Goal: Information Seeking & Learning: Check status

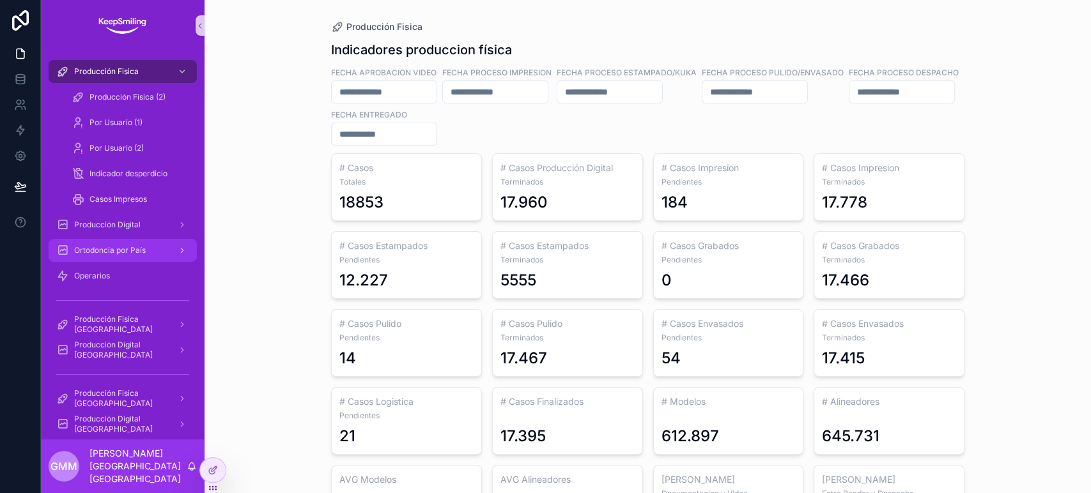
click at [111, 250] on span "Ortodoncia por País" at bounding box center [110, 250] width 72 height 10
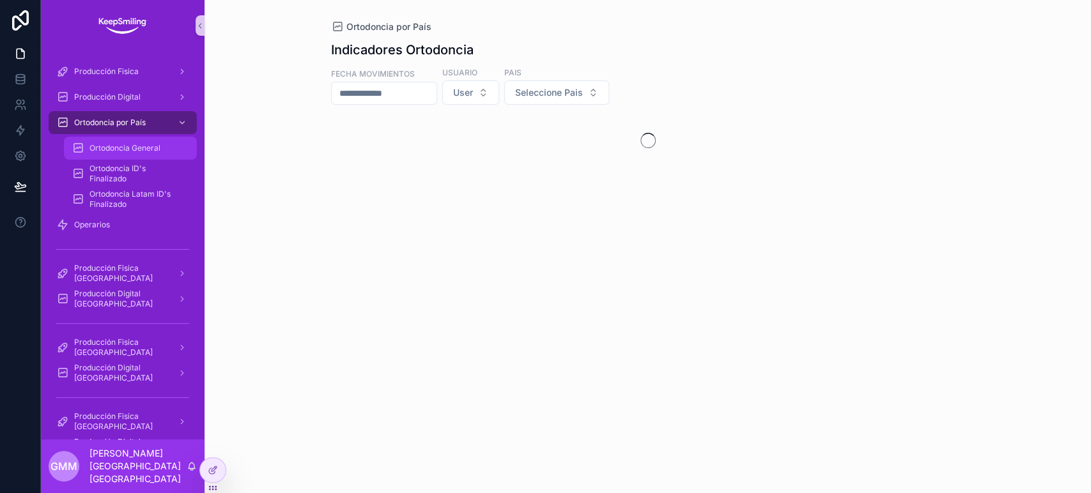
click at [97, 149] on span "Ortodoncia General" at bounding box center [124, 148] width 71 height 10
click at [499, 95] on button "User" at bounding box center [470, 92] width 57 height 24
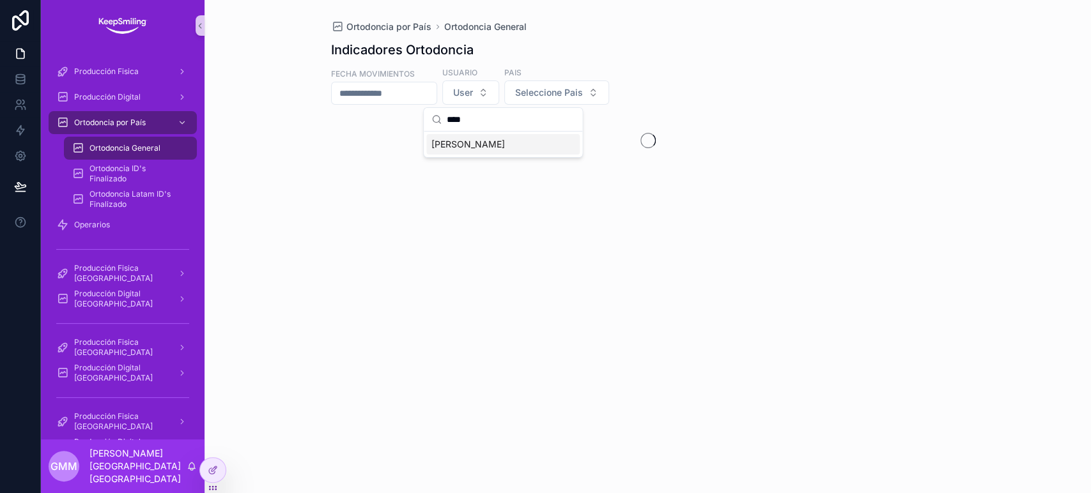
type input "****"
click at [519, 154] on div "[PERSON_NAME]" at bounding box center [502, 144] width 153 height 20
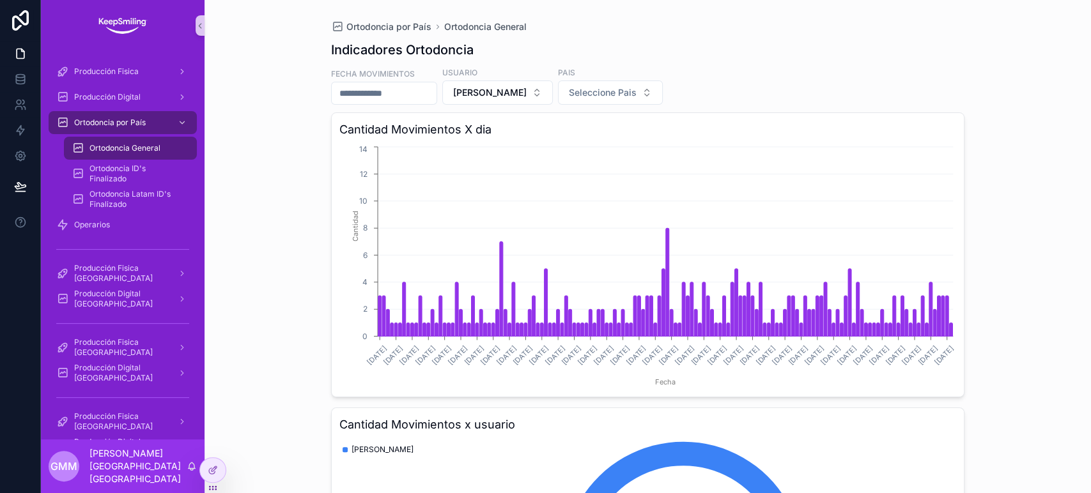
click at [404, 98] on input "scrollable content" at bounding box center [384, 93] width 105 height 18
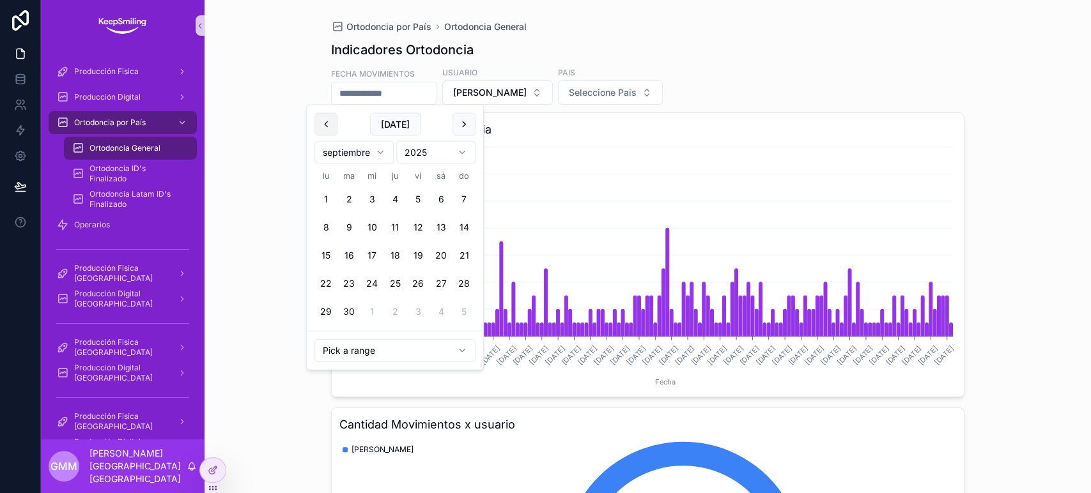
click at [328, 123] on button "scrollable content" at bounding box center [325, 124] width 23 height 23
click at [351, 195] on button "1" at bounding box center [348, 199] width 23 height 23
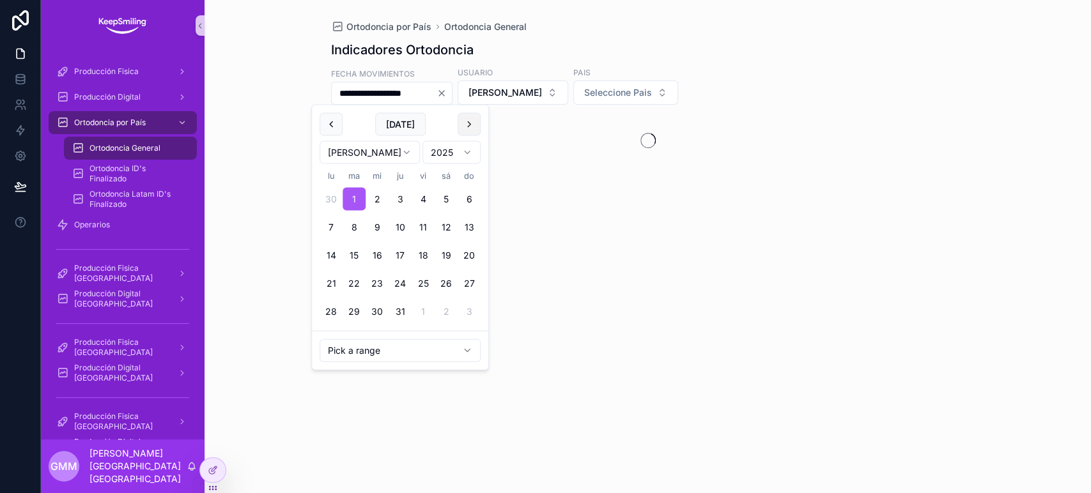
click at [465, 126] on button "scrollable content" at bounding box center [468, 124] width 23 height 23
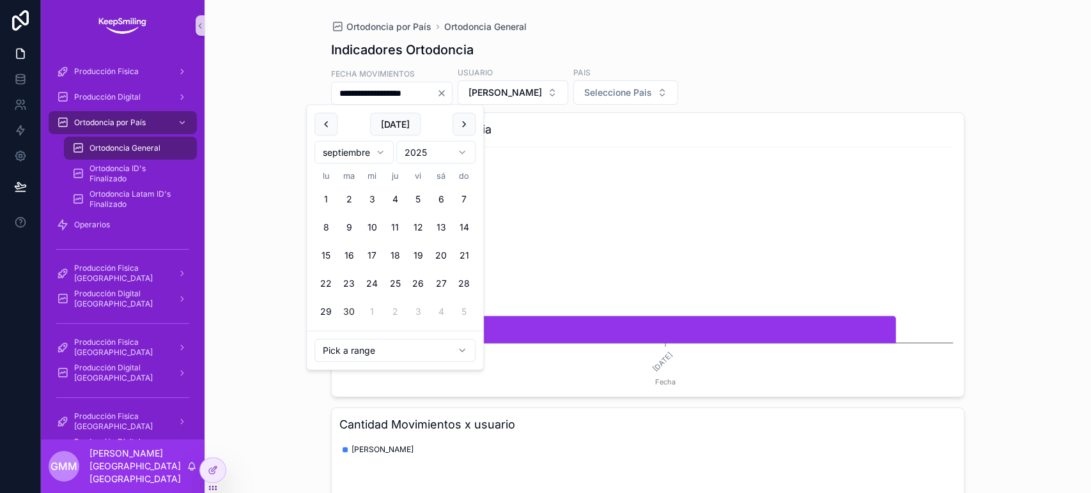
click at [358, 312] on button "30" at bounding box center [348, 311] width 23 height 23
type input "**********"
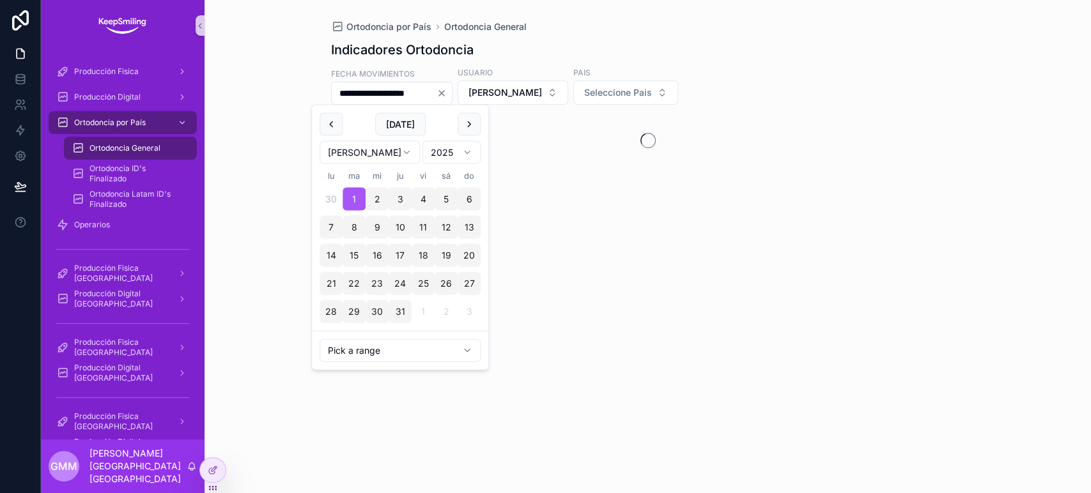
click at [851, 50] on div "Indicadores Ortodoncia" at bounding box center [647, 50] width 633 height 18
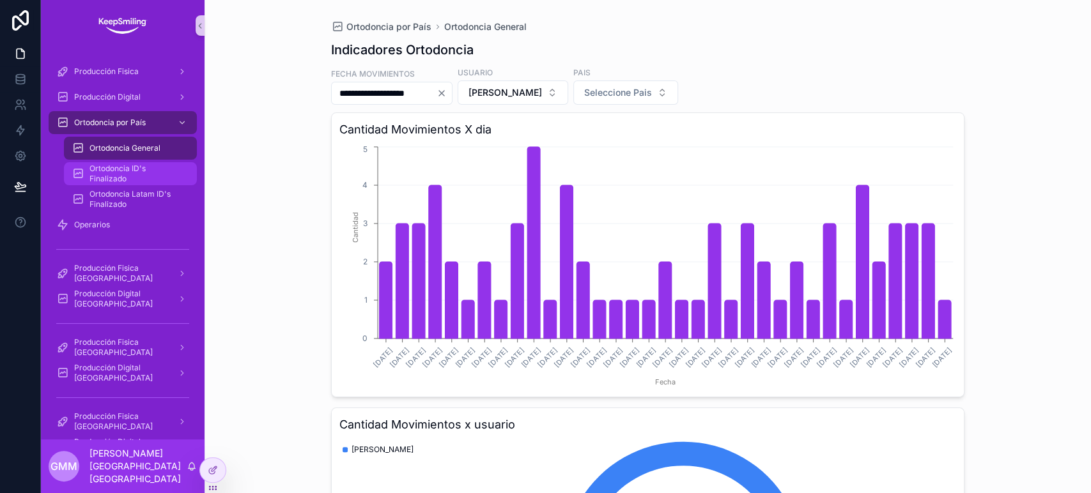
click at [151, 180] on span "Ortodoncia ID's Finalizado" at bounding box center [136, 174] width 95 height 20
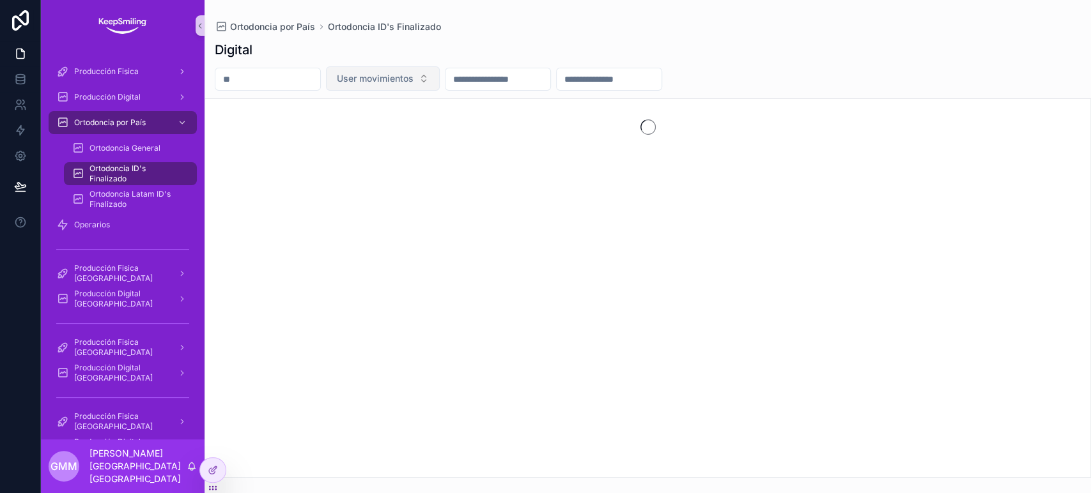
click at [411, 89] on button "User movimientos" at bounding box center [383, 78] width 114 height 24
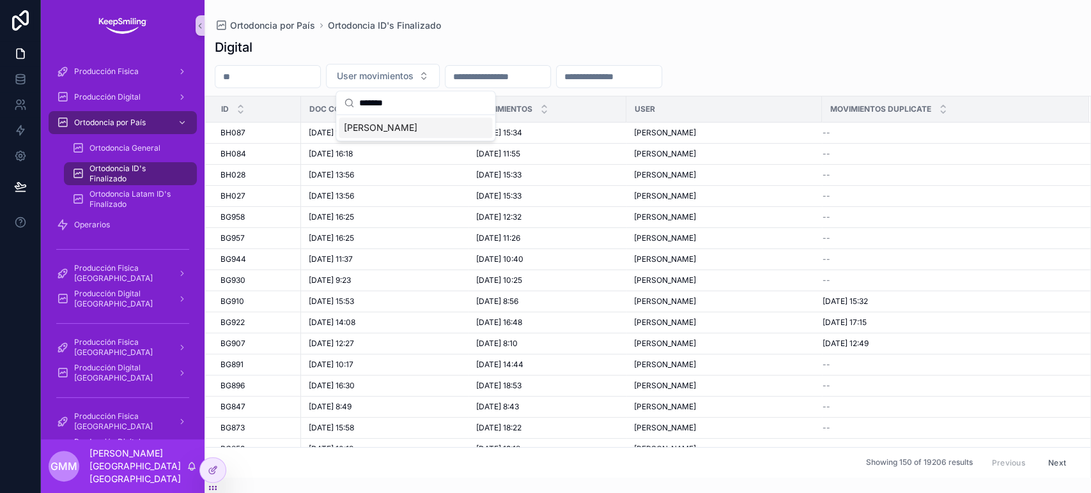
type input "*******"
click at [415, 131] on span "[PERSON_NAME]" at bounding box center [380, 127] width 73 height 13
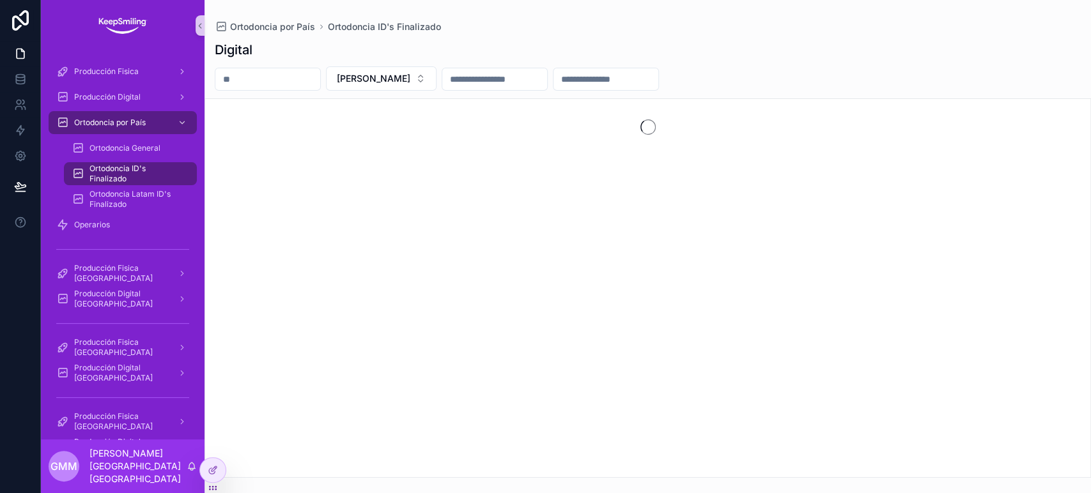
click at [547, 80] on input "scrollable content" at bounding box center [494, 79] width 105 height 18
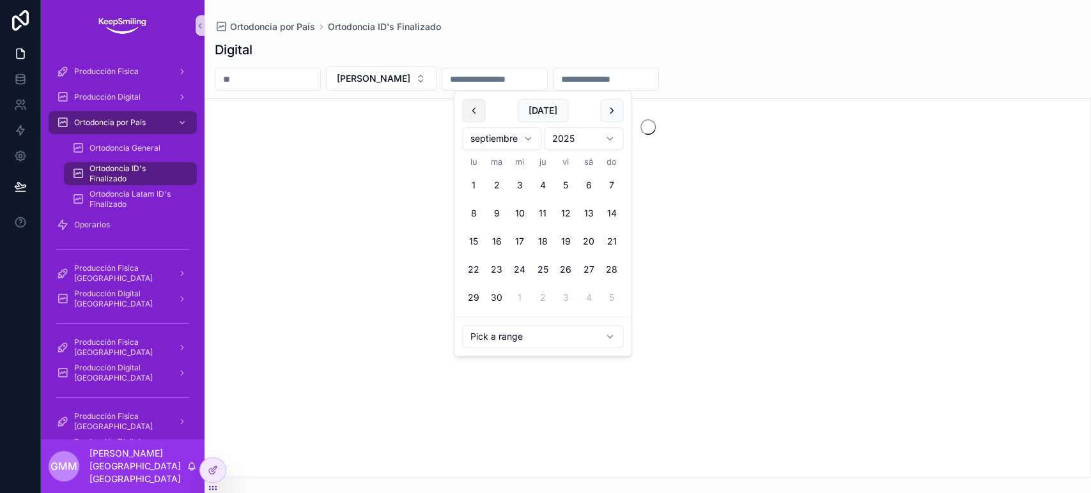
click at [471, 101] on button "scrollable content" at bounding box center [473, 110] width 23 height 23
click at [471, 109] on button "scrollable content" at bounding box center [473, 110] width 23 height 23
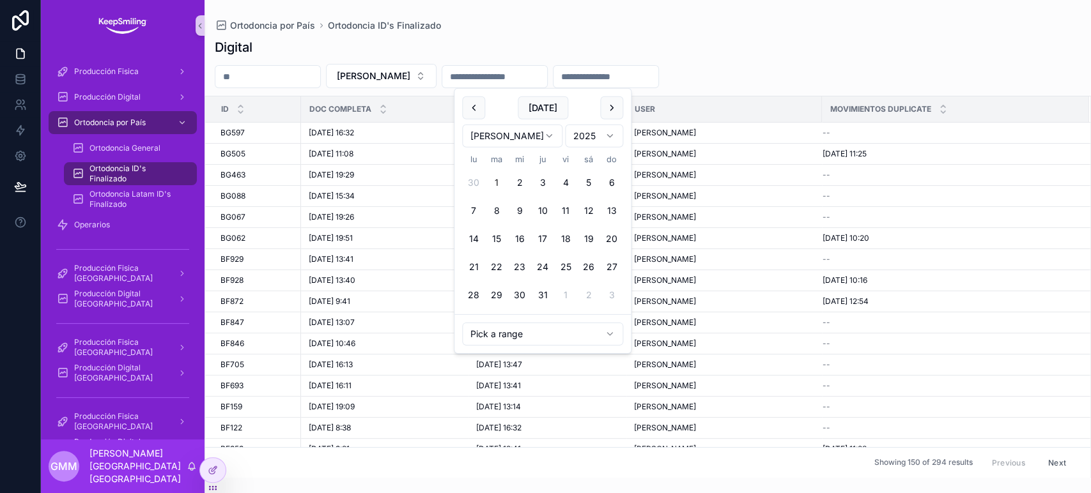
click at [498, 180] on button "1" at bounding box center [496, 182] width 23 height 23
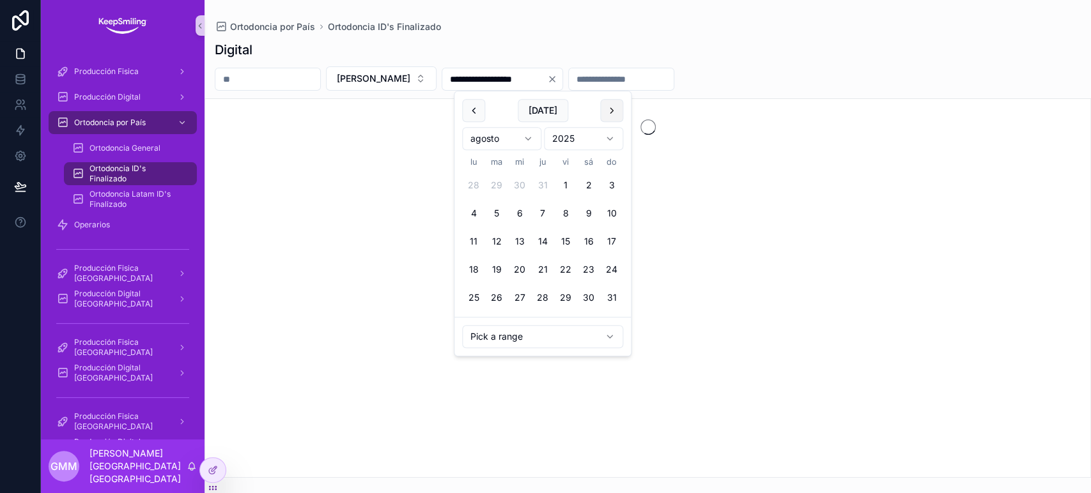
click at [617, 109] on button "scrollable content" at bounding box center [611, 110] width 23 height 23
click at [496, 294] on button "30" at bounding box center [496, 297] width 23 height 23
type input "**********"
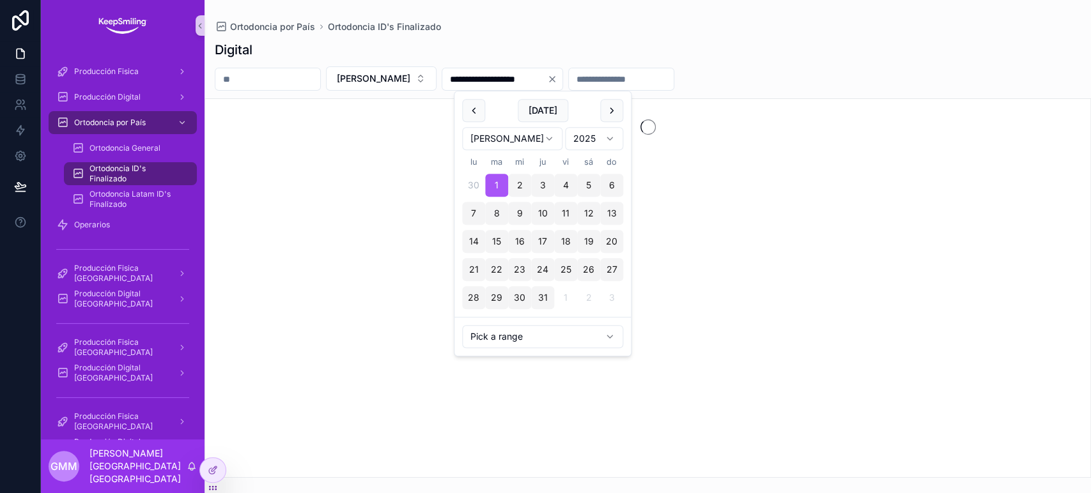
click at [593, 28] on div "Ortodoncia por País Ortodoncia ID's Finalizado" at bounding box center [648, 26] width 866 height 13
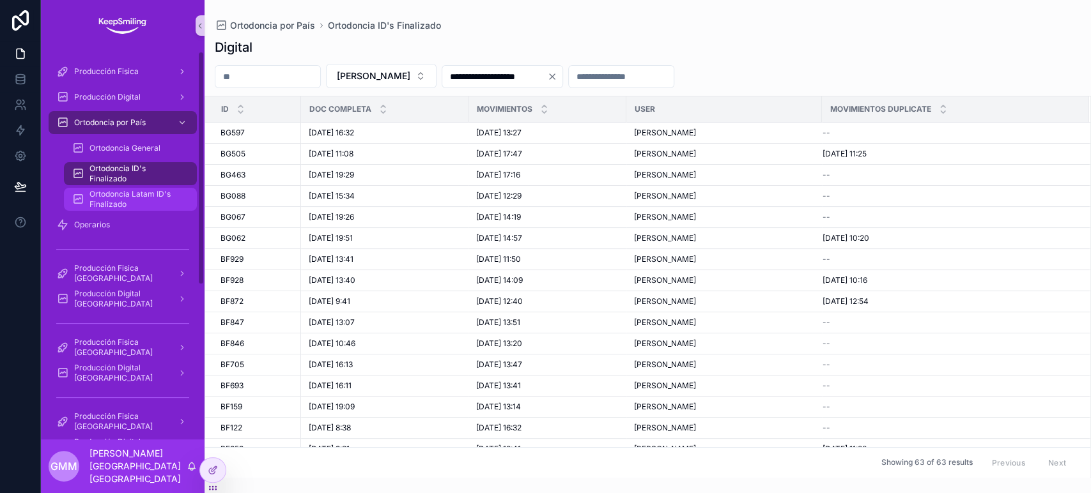
click at [144, 197] on span "Ortodoncia Latam ID's Finalizado" at bounding box center [136, 199] width 95 height 20
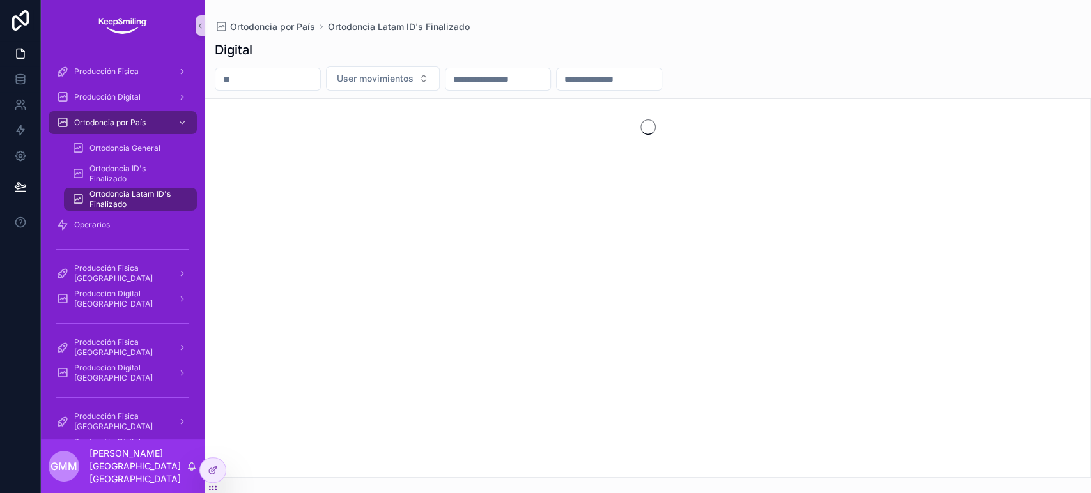
click at [504, 66] on div "User movimientos" at bounding box center [647, 78] width 886 height 24
click at [431, 86] on button "User movimientos" at bounding box center [383, 78] width 114 height 24
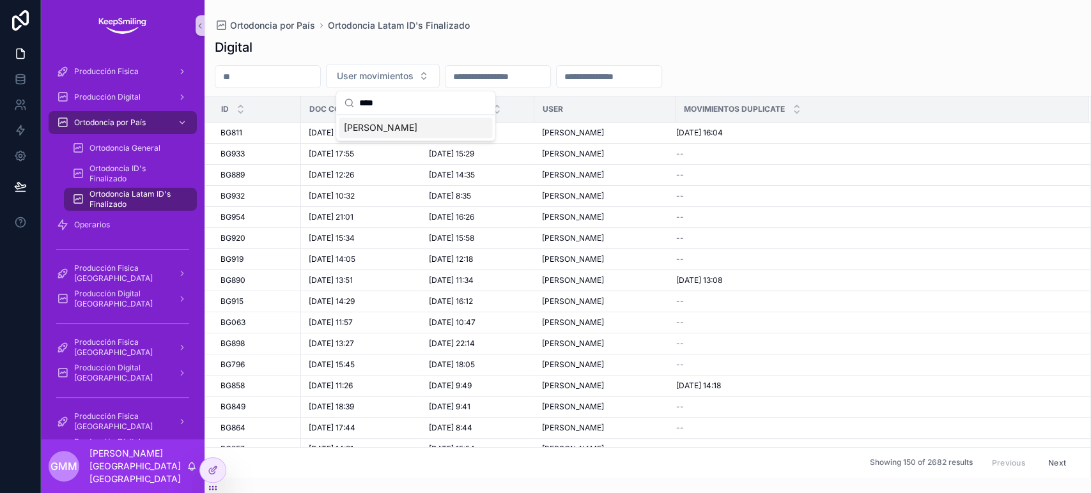
type input "****"
click at [445, 119] on div "[PERSON_NAME]" at bounding box center [415, 128] width 153 height 20
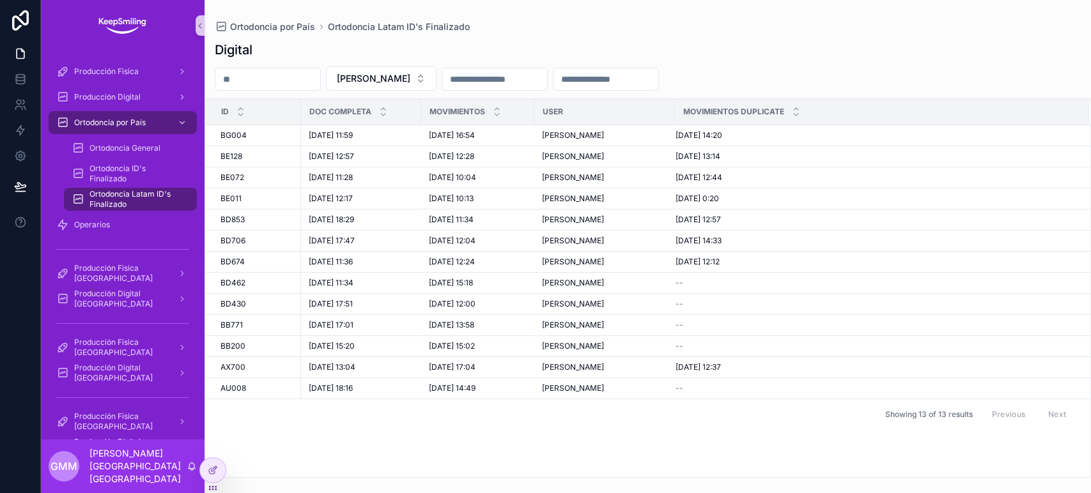
click at [514, 80] on input "scrollable content" at bounding box center [494, 79] width 105 height 18
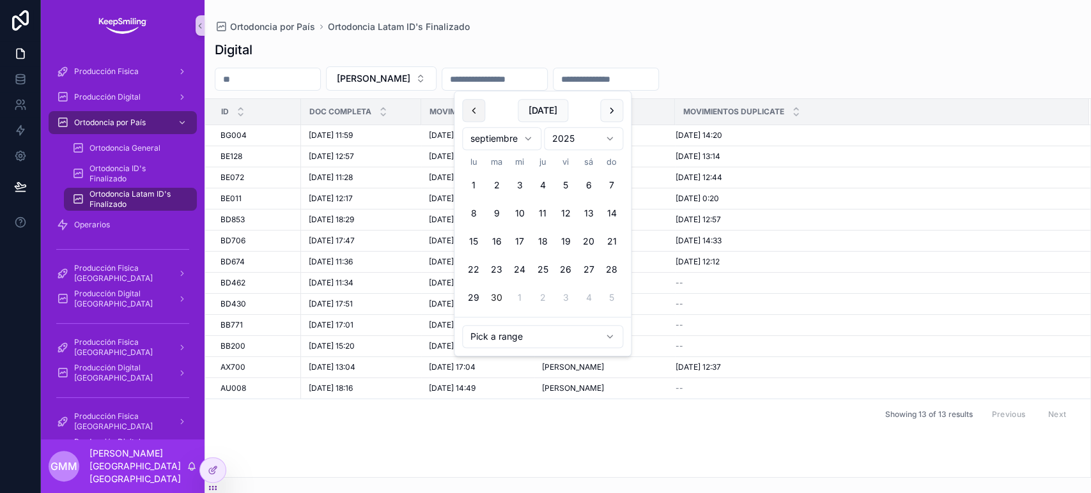
click at [481, 105] on button "scrollable content" at bounding box center [473, 110] width 23 height 23
click at [480, 105] on button "scrollable content" at bounding box center [473, 110] width 23 height 23
click at [496, 185] on button "1" at bounding box center [496, 185] width 23 height 23
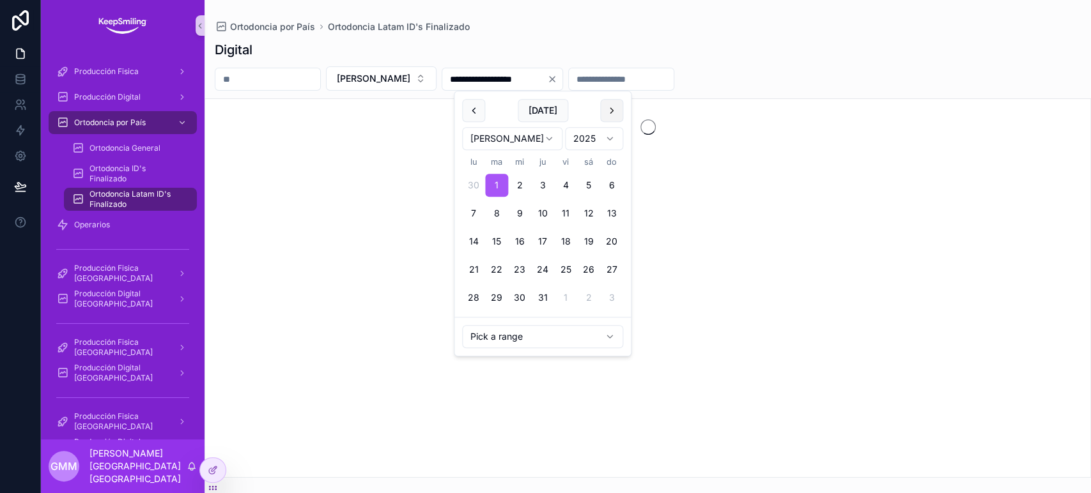
click at [616, 111] on button "scrollable content" at bounding box center [611, 110] width 23 height 23
click at [501, 296] on button "30" at bounding box center [496, 297] width 23 height 23
type input "**********"
click at [631, 19] on div "**********" at bounding box center [647, 239] width 886 height 478
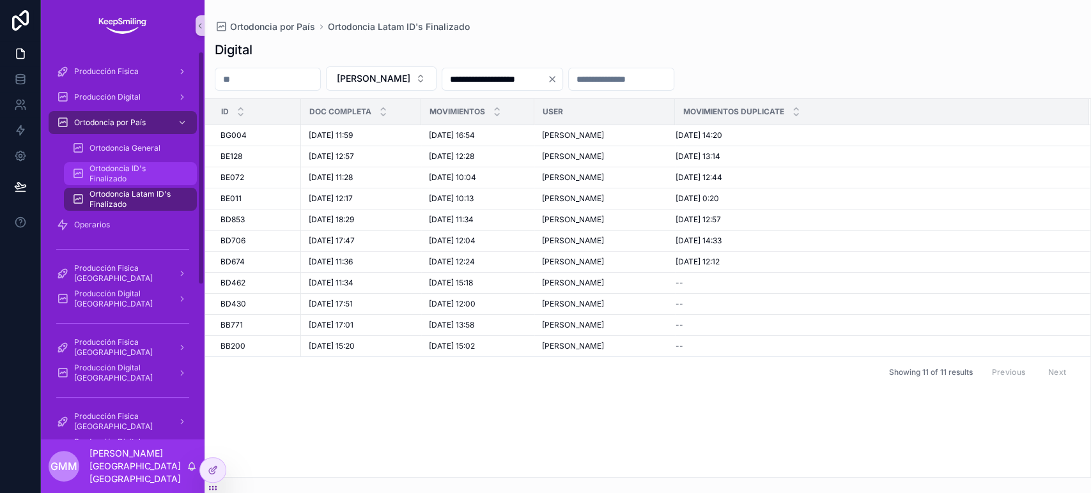
click at [90, 179] on span "Ortodoncia ID's Finalizado" at bounding box center [136, 174] width 95 height 20
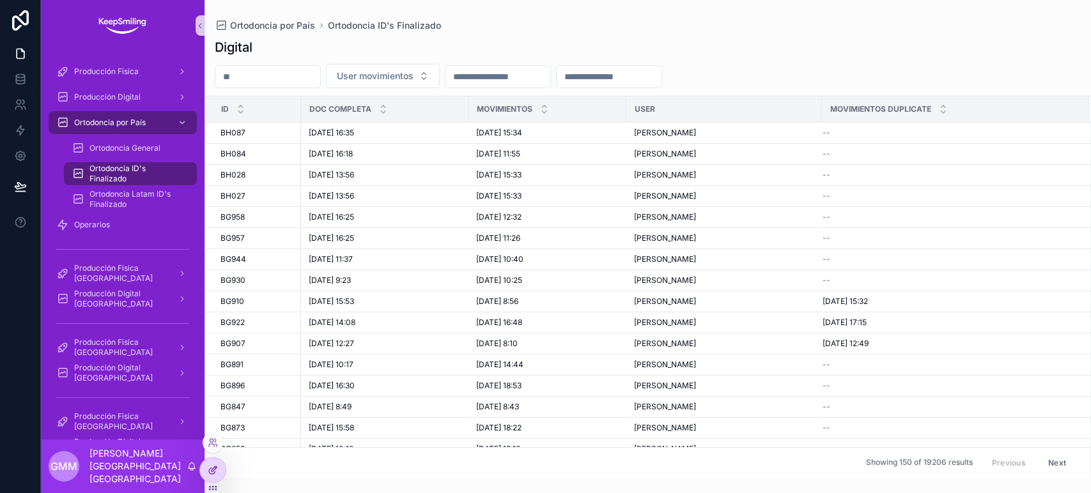
click at [217, 468] on icon at bounding box center [213, 470] width 10 height 10
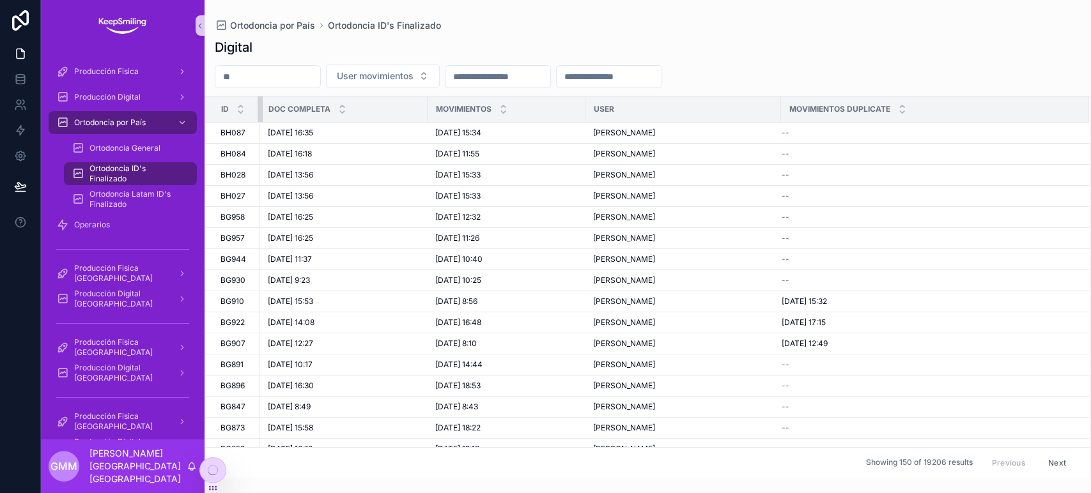
drag, startPoint x: 300, startPoint y: 111, endPoint x: 259, endPoint y: 111, distance: 40.9
click at [259, 111] on div "scrollable content" at bounding box center [259, 109] width 5 height 26
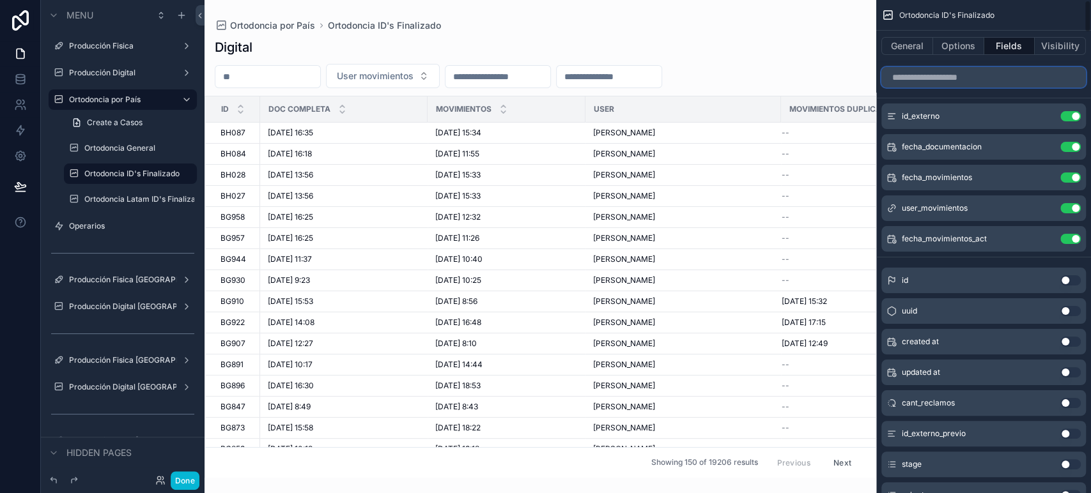
click at [932, 77] on input "scrollable content" at bounding box center [983, 77] width 204 height 20
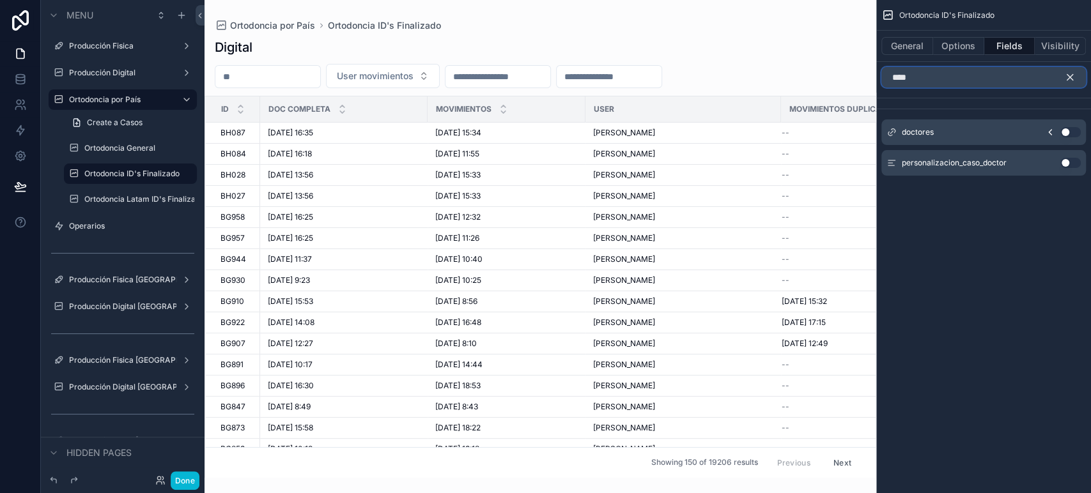
type input "****"
click at [1065, 132] on button "Use setting" at bounding box center [1070, 132] width 20 height 10
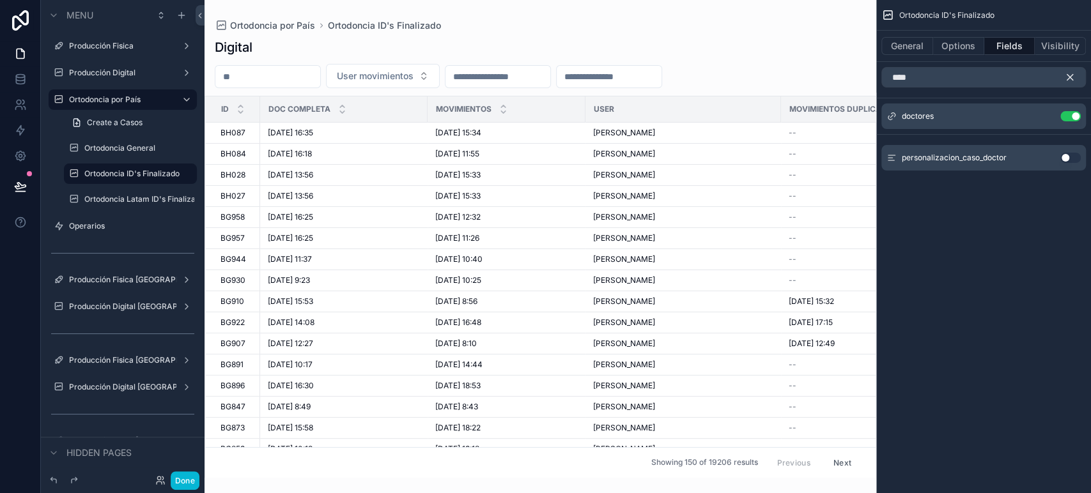
click at [1071, 80] on icon "scrollable content" at bounding box center [1069, 77] width 11 height 11
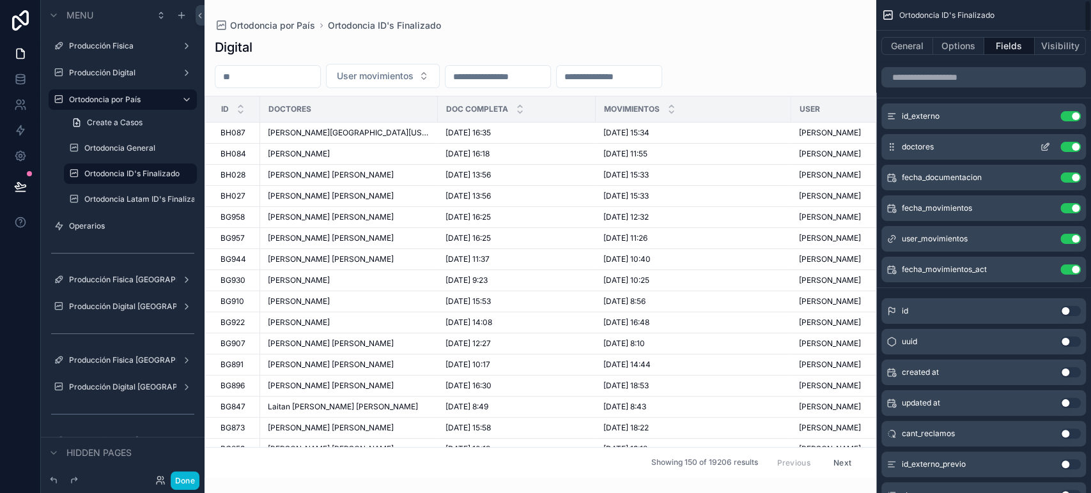
click at [1073, 142] on button "Use setting" at bounding box center [1070, 147] width 20 height 10
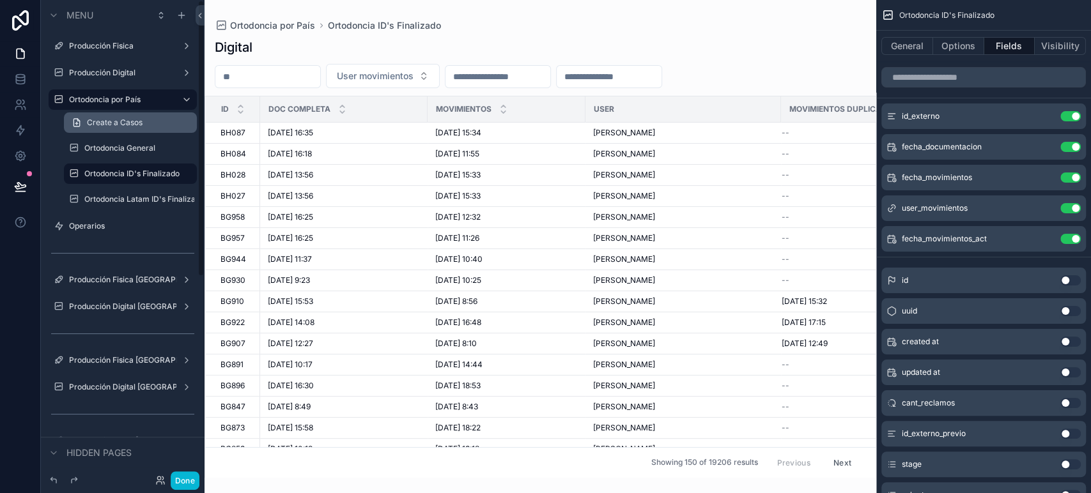
drag, startPoint x: 105, startPoint y: 93, endPoint x: 134, endPoint y: 123, distance: 41.6
click at [105, 93] on div "Ortodoncia por País" at bounding box center [122, 99] width 107 height 15
click at [111, 100] on label "Ortodoncia por País" at bounding box center [120, 100] width 102 height 10
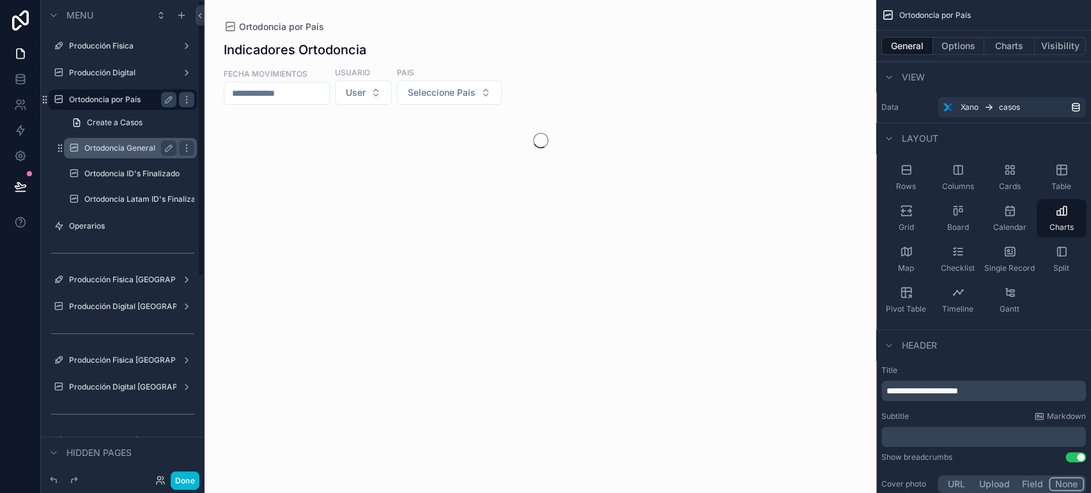
click at [98, 153] on label "Ortodoncia General" at bounding box center [127, 148] width 87 height 10
click at [105, 169] on label "Ortodoncia ID's Finalizado" at bounding box center [130, 174] width 92 height 10
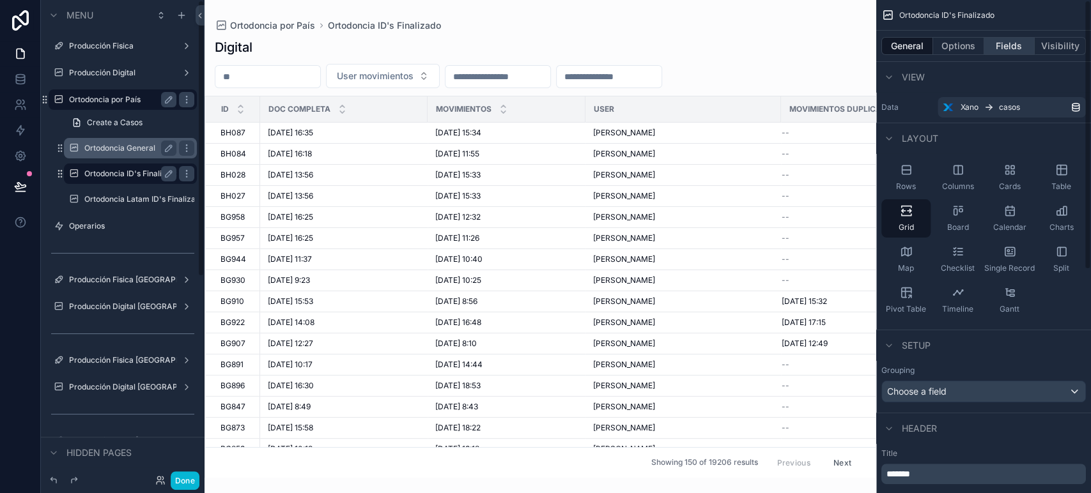
click at [1012, 54] on button "Fields" at bounding box center [1009, 46] width 51 height 18
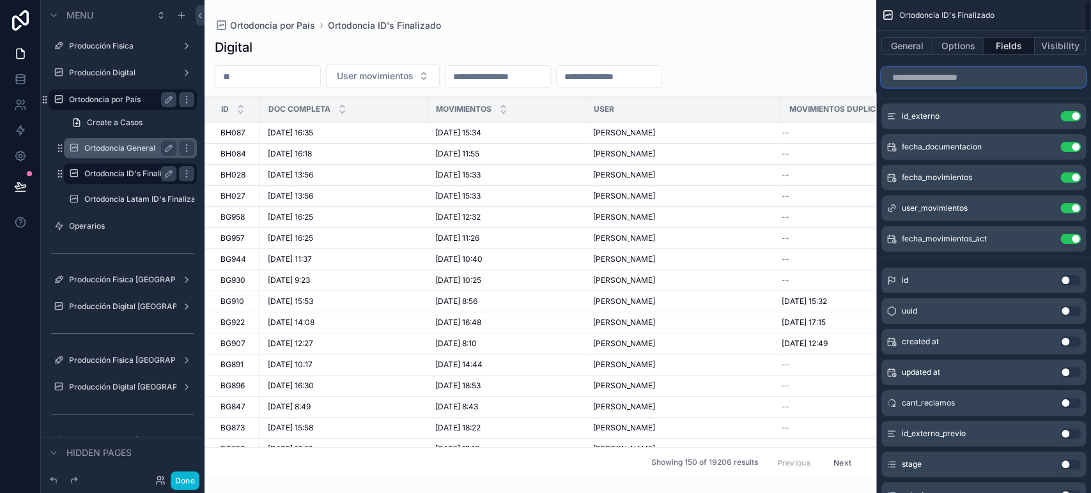
click at [953, 70] on input "scrollable content" at bounding box center [983, 77] width 204 height 20
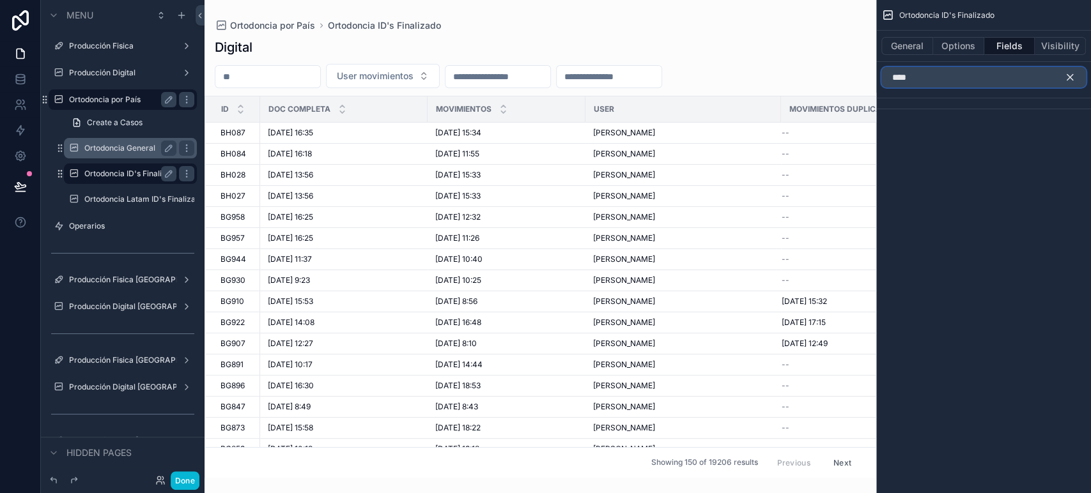
type input "****"
click at [1076, 79] on button "scrollable content" at bounding box center [1075, 77] width 22 height 20
click at [1058, 79] on input "scrollable content" at bounding box center [983, 77] width 204 height 20
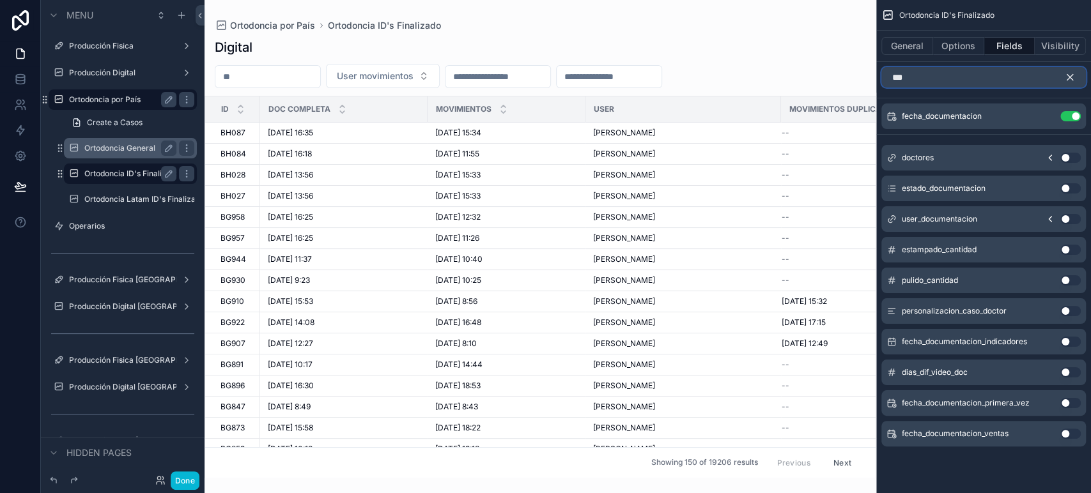
type input "***"
click at [1067, 162] on button "Use setting" at bounding box center [1070, 158] width 20 height 10
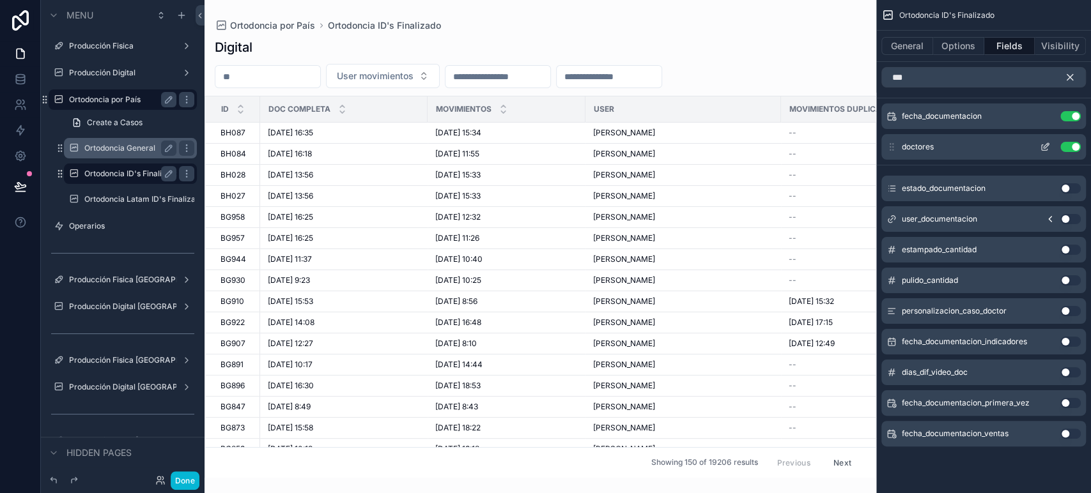
click at [1043, 148] on icon "scrollable content" at bounding box center [1044, 147] width 10 height 10
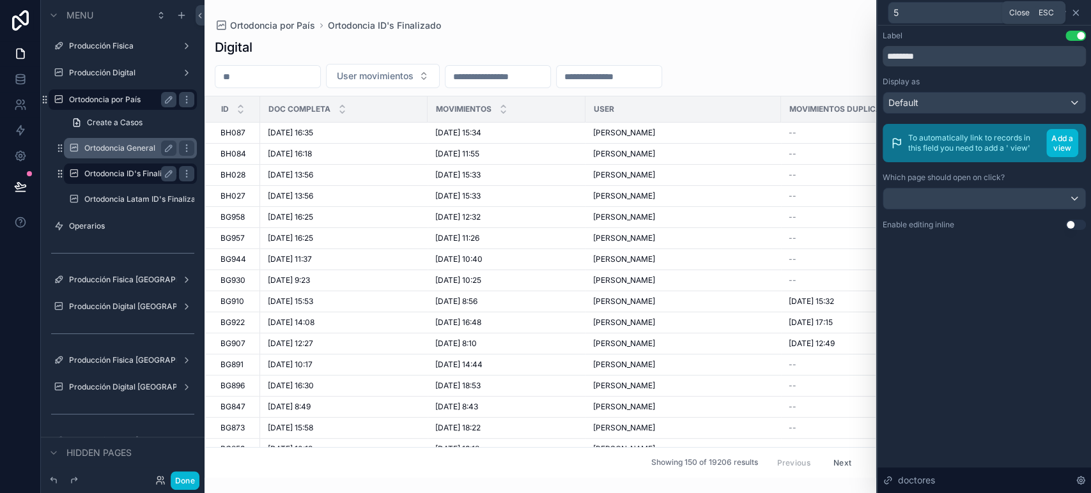
click at [1076, 13] on icon at bounding box center [1075, 13] width 10 height 10
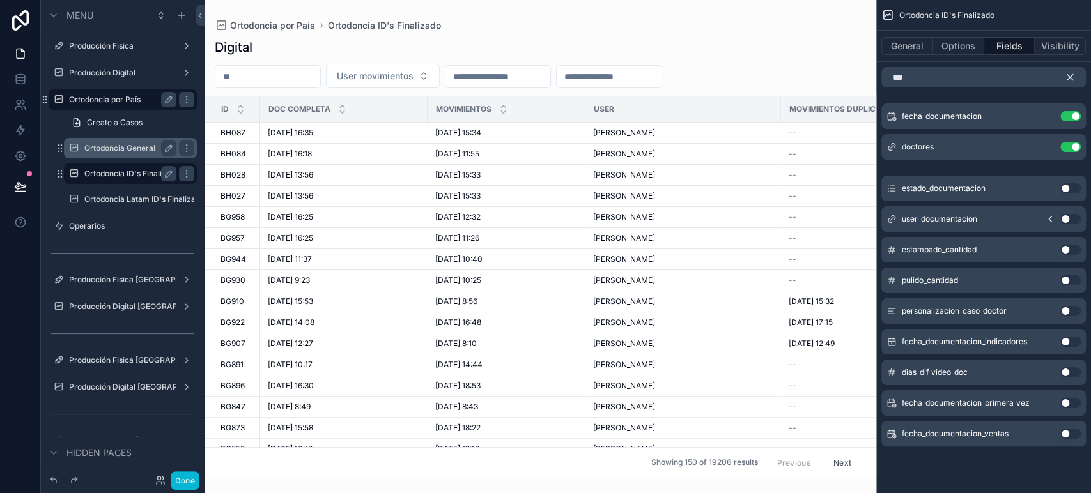
click at [1067, 77] on icon "scrollable content" at bounding box center [1069, 77] width 11 height 11
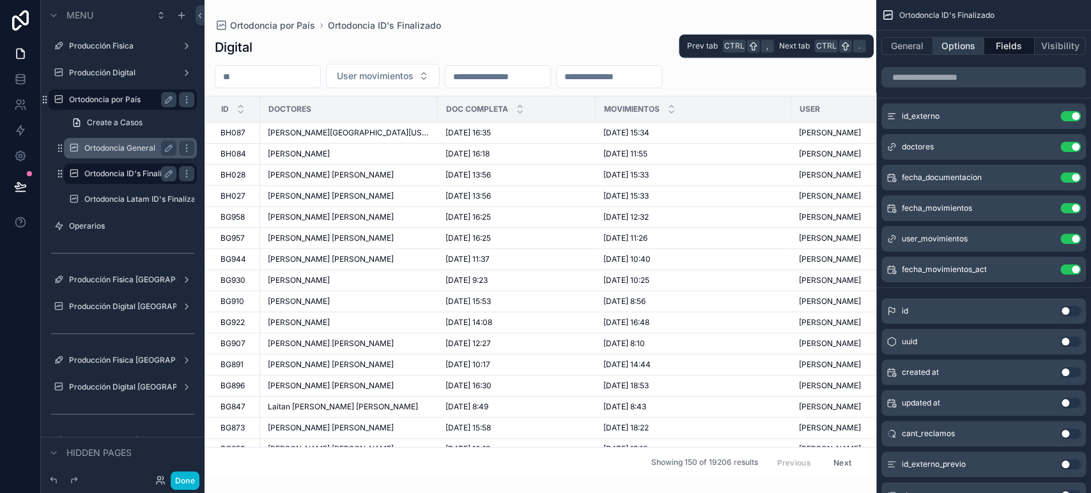
click at [971, 46] on button "Options" at bounding box center [958, 46] width 51 height 18
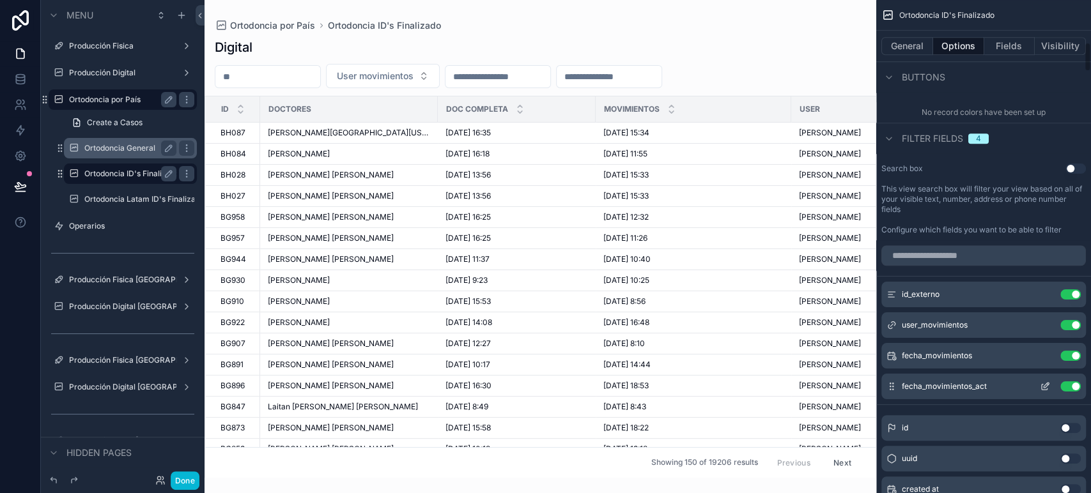
scroll to position [781, 0]
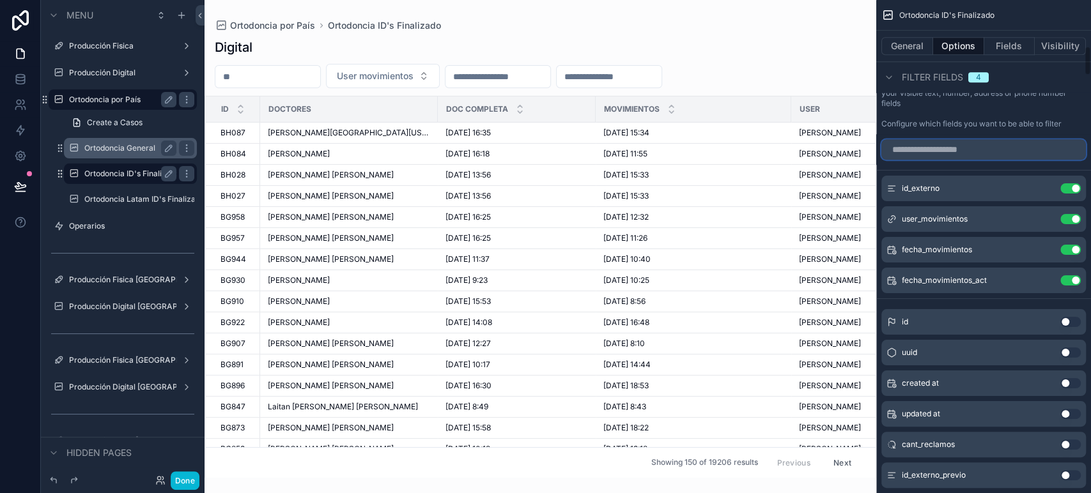
click at [947, 148] on input "scrollable content" at bounding box center [983, 149] width 204 height 20
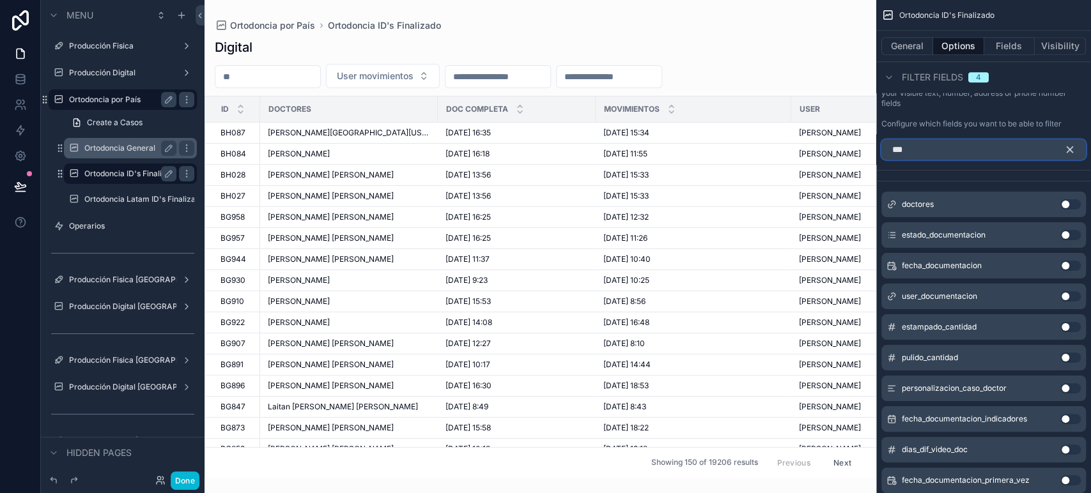
type input "***"
click at [1068, 204] on button "Use setting" at bounding box center [1070, 204] width 20 height 10
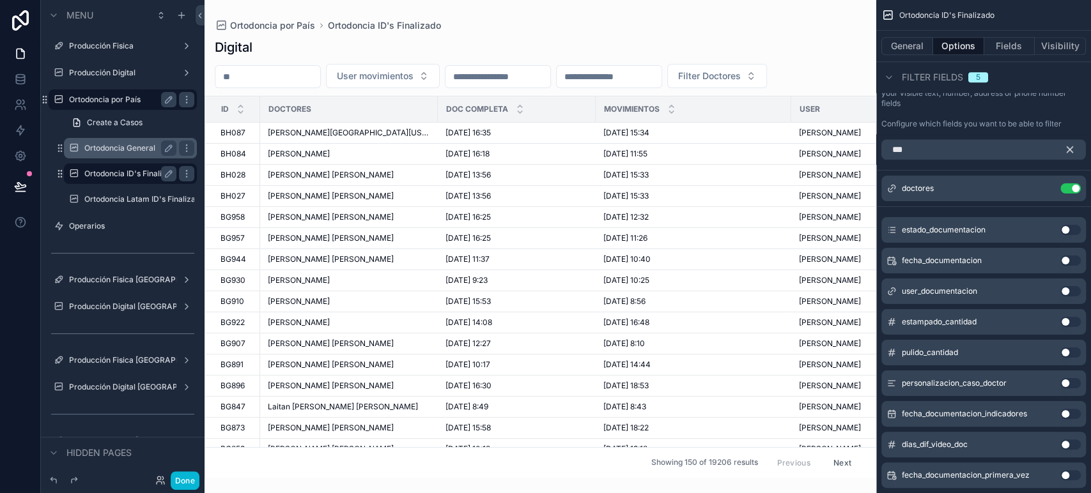
click at [1076, 149] on button "scrollable content" at bounding box center [1075, 149] width 22 height 20
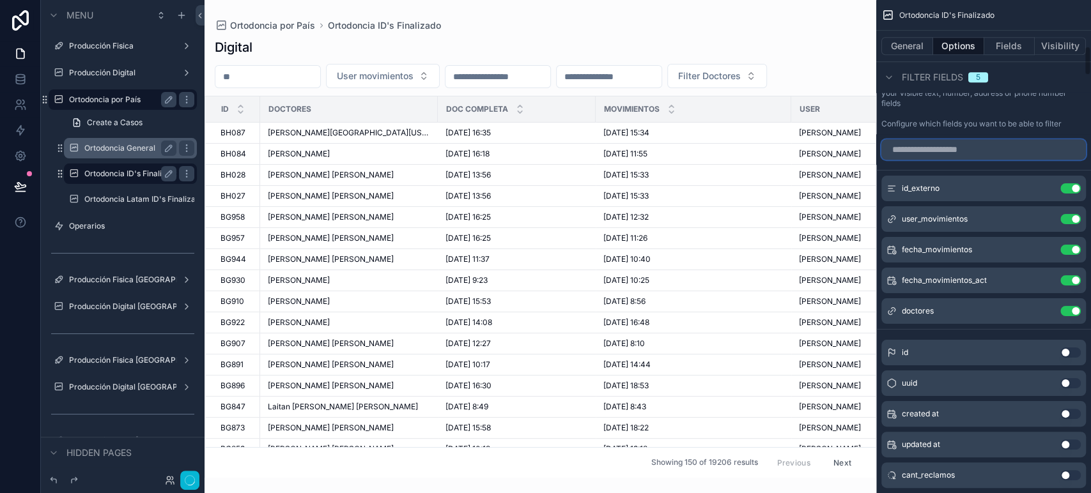
click at [1076, 149] on input "scrollable content" at bounding box center [983, 149] width 204 height 20
drag, startPoint x: 887, startPoint y: 310, endPoint x: 890, endPoint y: 212, distance: 98.4
click at [890, 211] on div "id_externo Use setting user_movimientos Use setting fecha_movimientos Use setti…" at bounding box center [983, 250] width 215 height 148
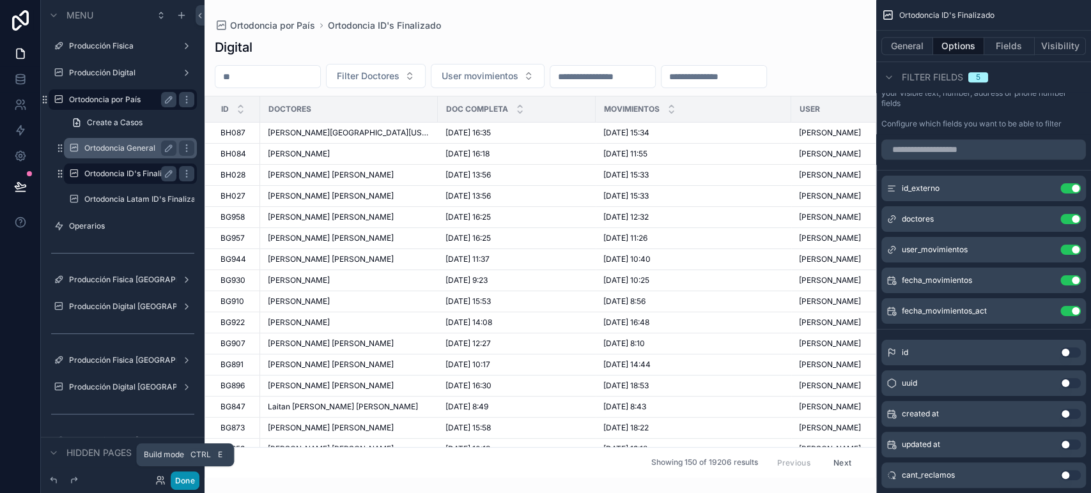
click at [191, 479] on button "Done" at bounding box center [185, 480] width 29 height 19
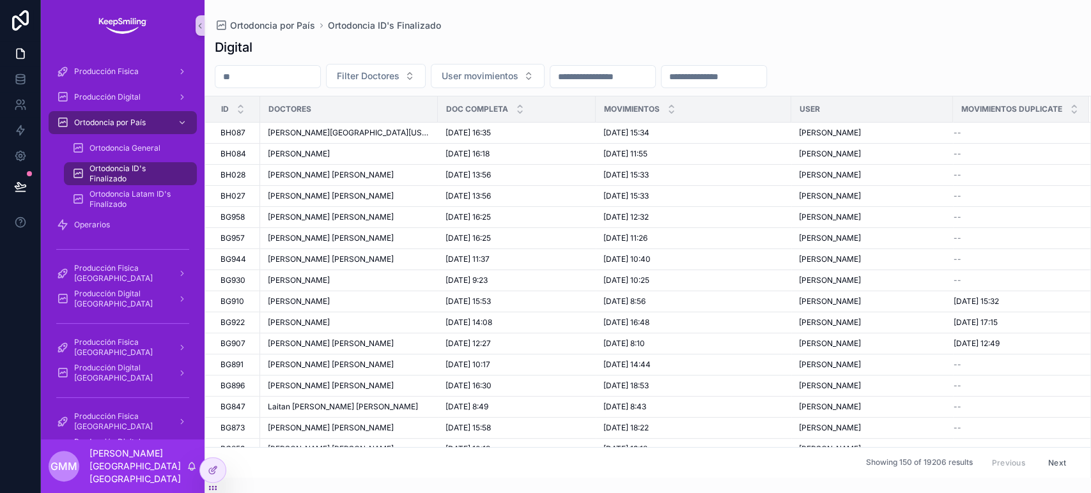
click at [639, 74] on input "scrollable content" at bounding box center [602, 77] width 105 height 18
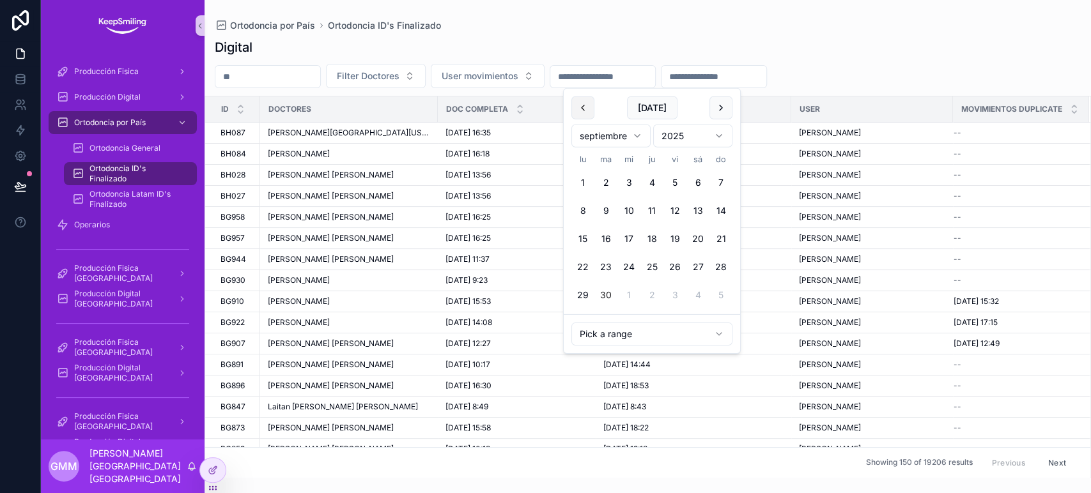
click at [579, 102] on button "scrollable content" at bounding box center [582, 107] width 23 height 23
click at [610, 182] on button "1" at bounding box center [605, 182] width 23 height 23
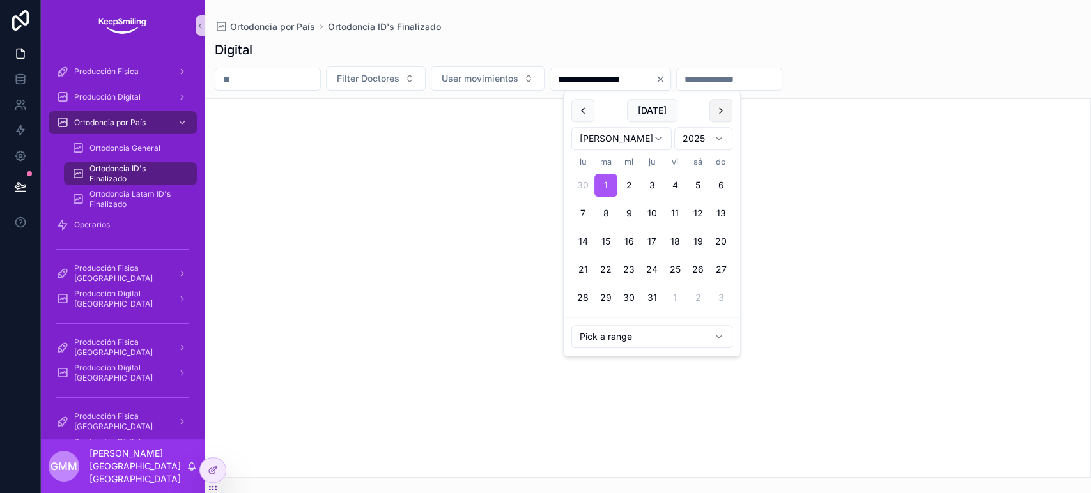
click at [714, 107] on button "scrollable content" at bounding box center [720, 110] width 23 height 23
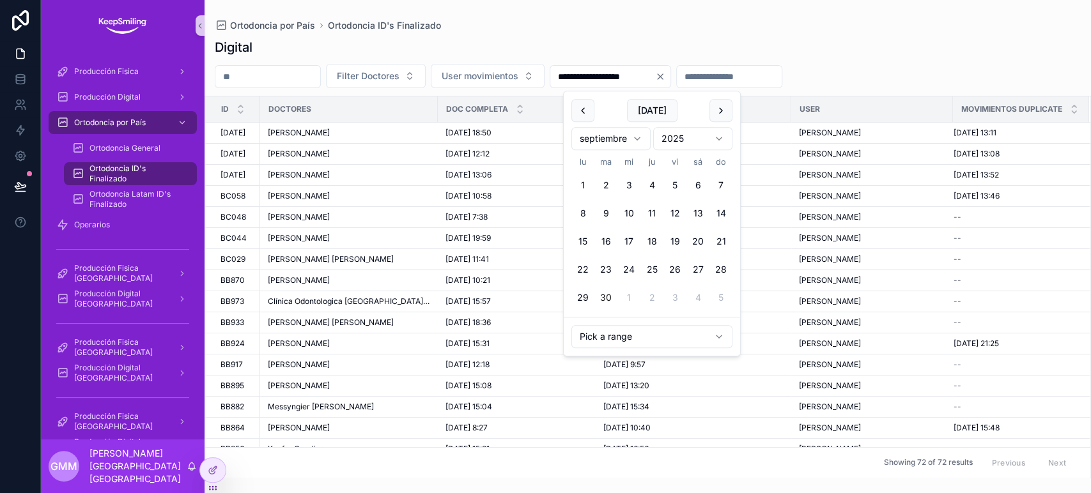
click at [603, 298] on button "30" at bounding box center [605, 297] width 23 height 23
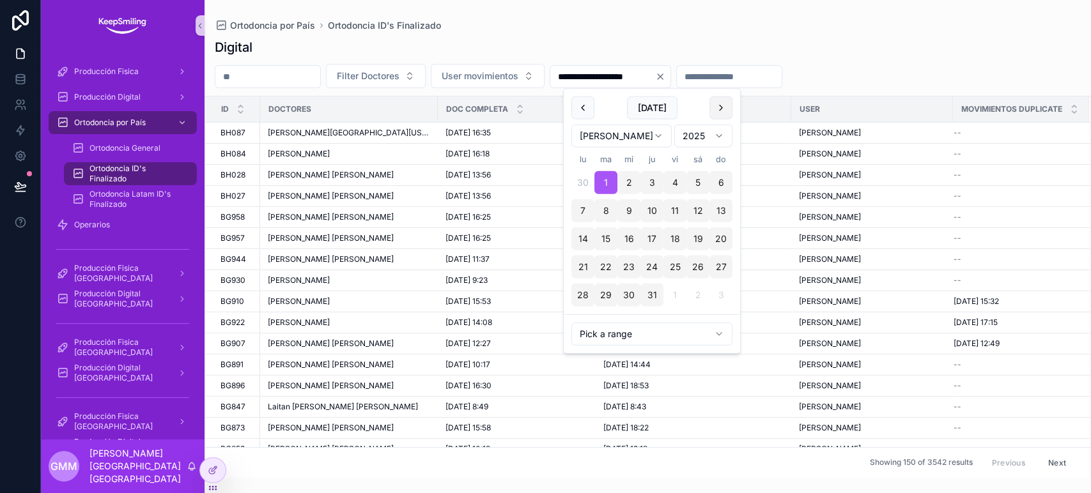
click at [721, 106] on button "scrollable content" at bounding box center [720, 107] width 23 height 23
click at [608, 293] on button "30" at bounding box center [605, 295] width 23 height 23
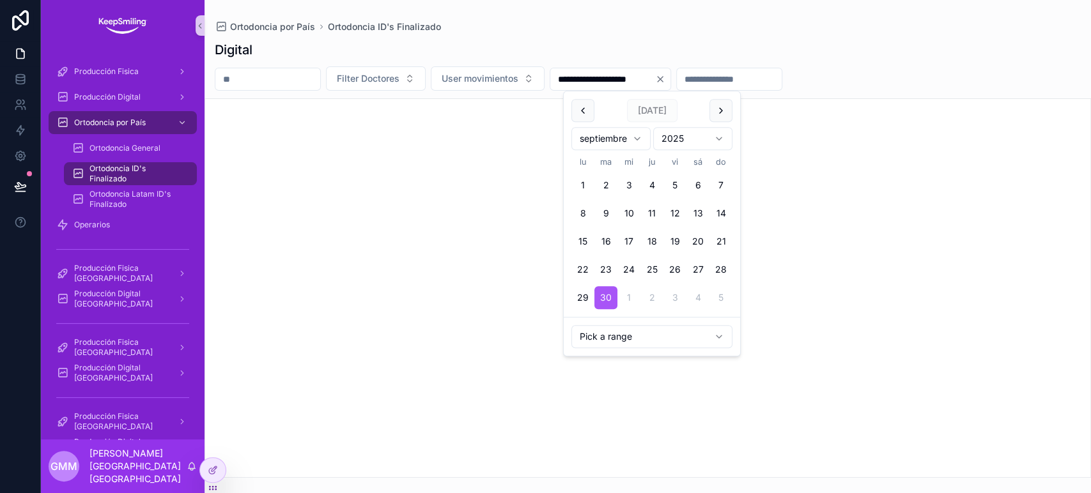
click at [608, 74] on input "**********" at bounding box center [602, 79] width 105 height 18
click at [583, 105] on button "scrollable content" at bounding box center [582, 110] width 23 height 23
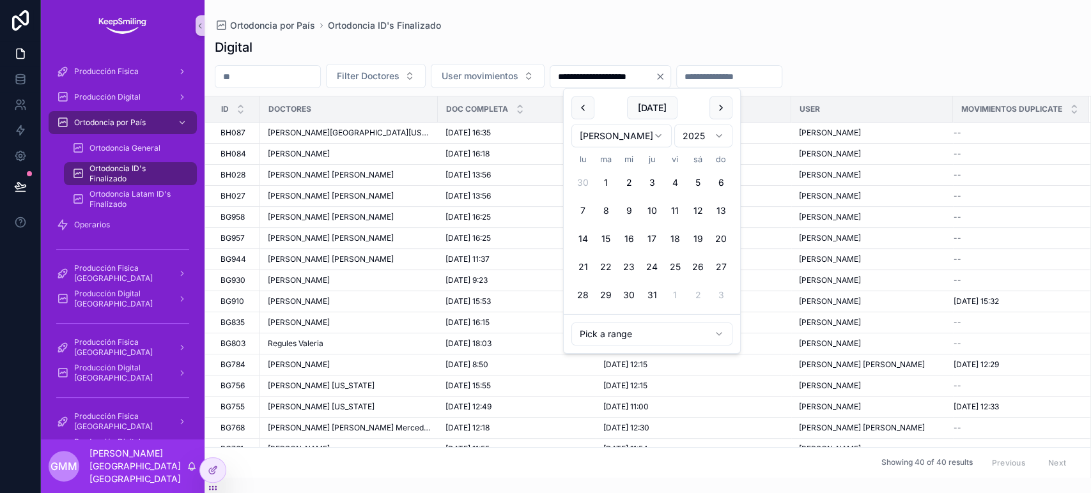
click at [600, 184] on button "1" at bounding box center [605, 182] width 23 height 23
type input "**********"
click at [632, 43] on div "Digital" at bounding box center [648, 47] width 866 height 18
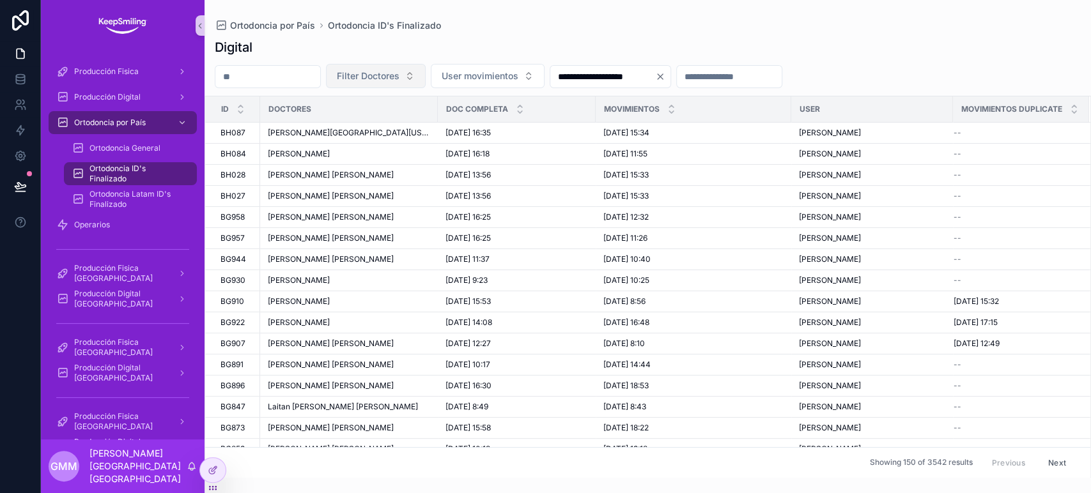
click at [388, 72] on span "Filter Doctores" at bounding box center [368, 76] width 63 height 13
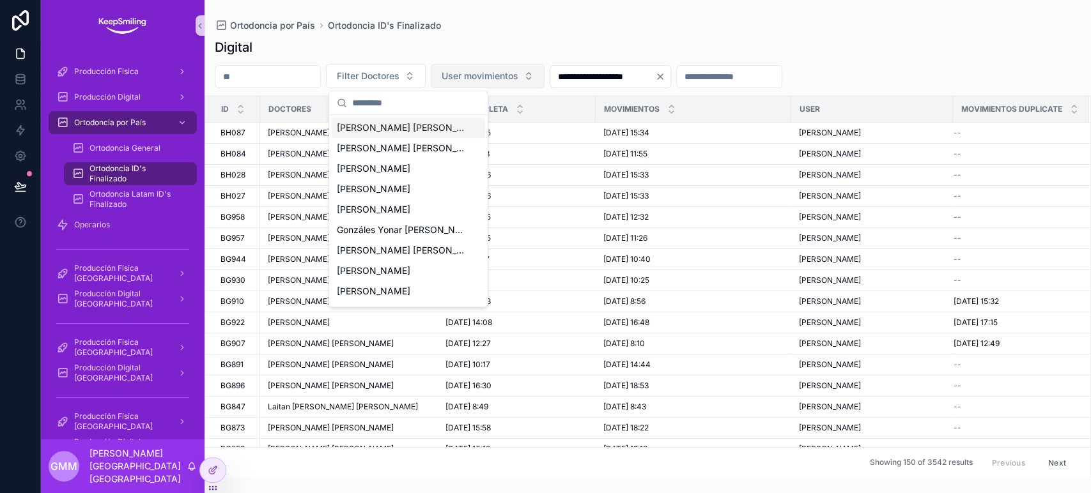
click at [480, 77] on span "User movimientos" at bounding box center [479, 76] width 77 height 13
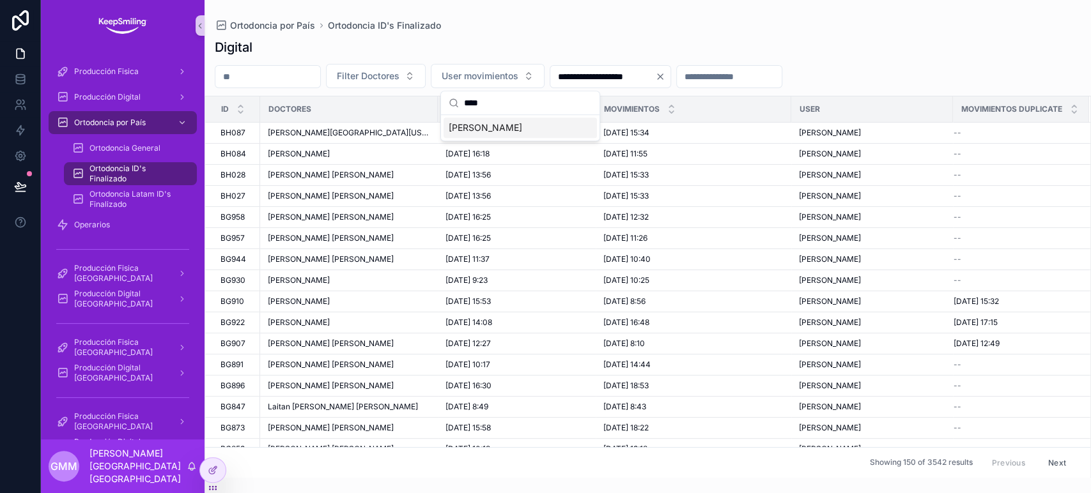
type input "****"
click at [486, 123] on span "[PERSON_NAME]" at bounding box center [484, 127] width 73 height 13
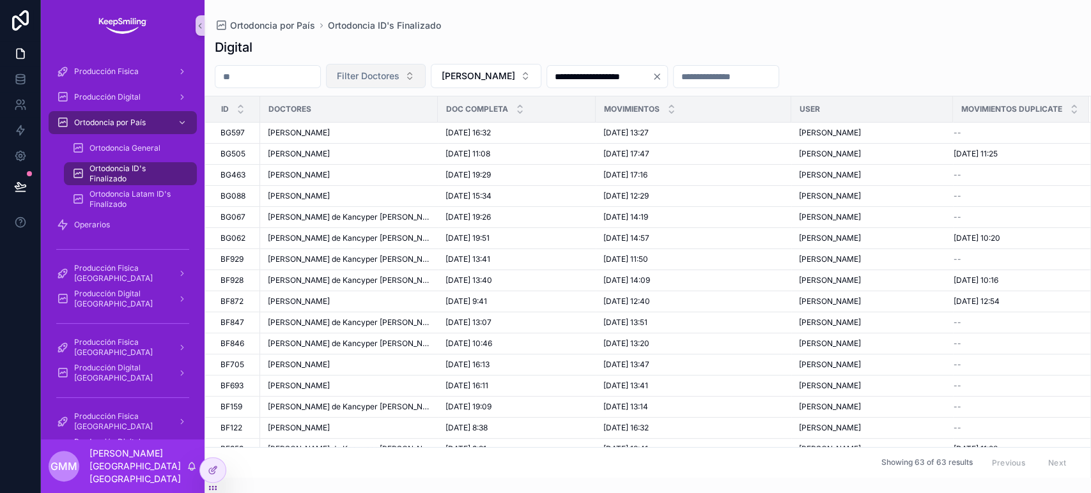
click at [399, 78] on span "Filter Doctores" at bounding box center [368, 76] width 63 height 13
type input "******"
click at [413, 126] on div "[PERSON_NAME]" at bounding box center [408, 128] width 153 height 20
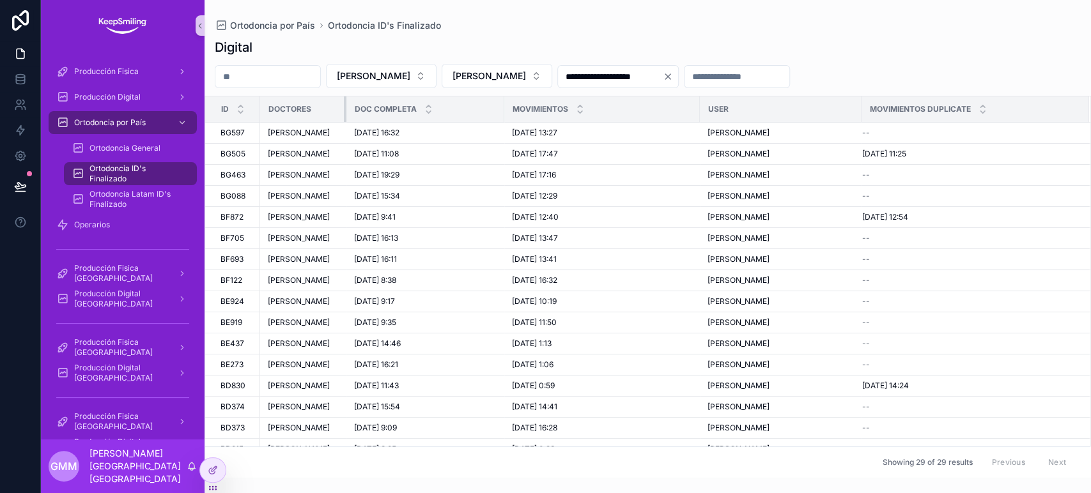
drag, startPoint x: 425, startPoint y: 107, endPoint x: 344, endPoint y: 107, distance: 81.1
click at [344, 107] on div "scrollable content" at bounding box center [346, 109] width 5 height 26
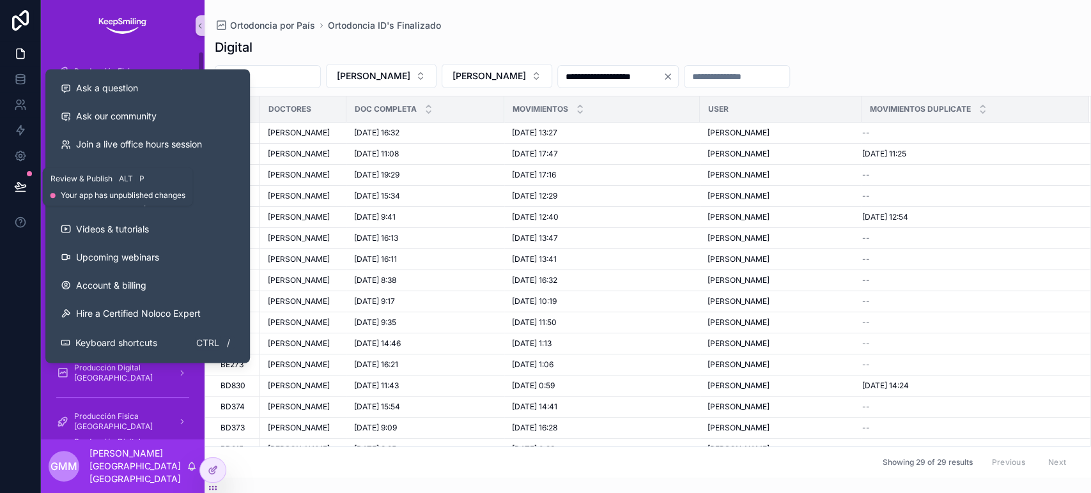
drag, startPoint x: 16, startPoint y: 190, endPoint x: 94, endPoint y: 229, distance: 86.9
click at [16, 190] on icon at bounding box center [20, 186] width 13 height 13
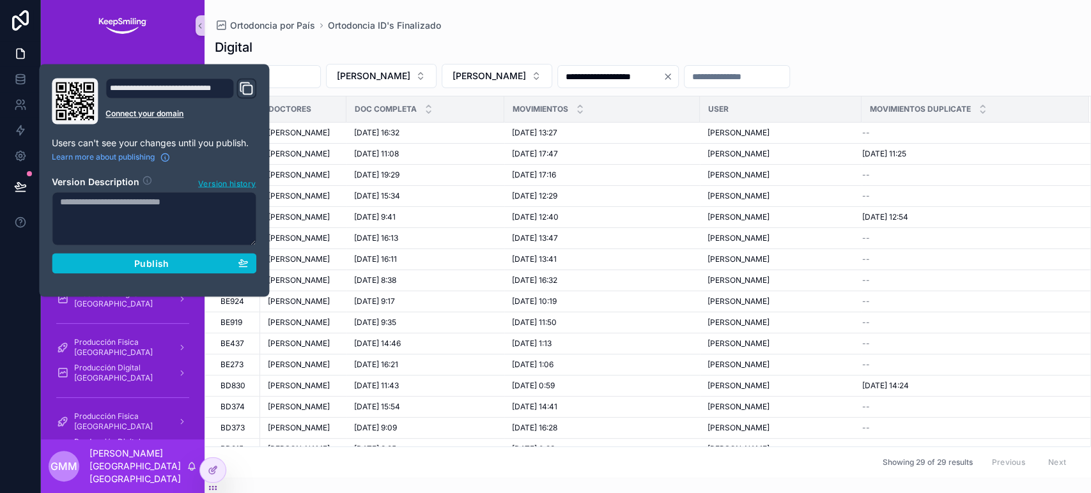
click at [101, 226] on textarea at bounding box center [154, 219] width 204 height 54
type textarea "**********"
drag, startPoint x: 139, startPoint y: 275, endPoint x: 157, endPoint y: 266, distance: 19.4
click at [142, 275] on div "**********" at bounding box center [154, 180] width 215 height 204
click at [158, 268] on span "Publish" at bounding box center [151, 262] width 34 height 11
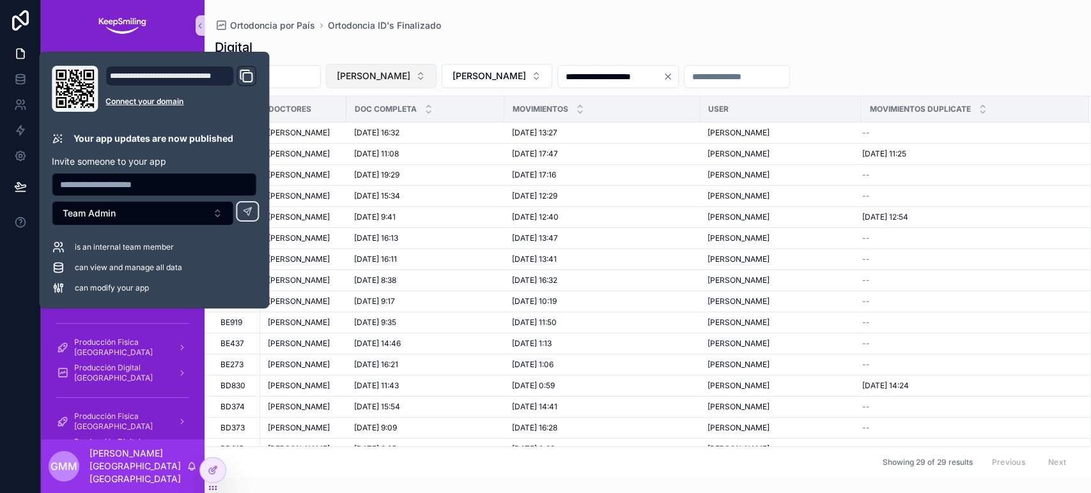
click at [436, 75] on button "[PERSON_NAME]" at bounding box center [381, 76] width 111 height 24
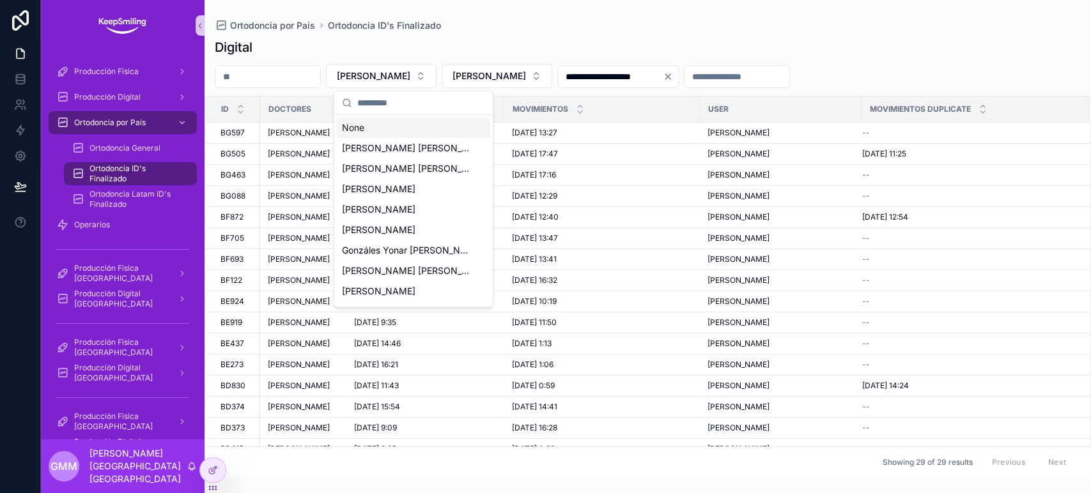
click at [436, 123] on div "None" at bounding box center [413, 128] width 153 height 20
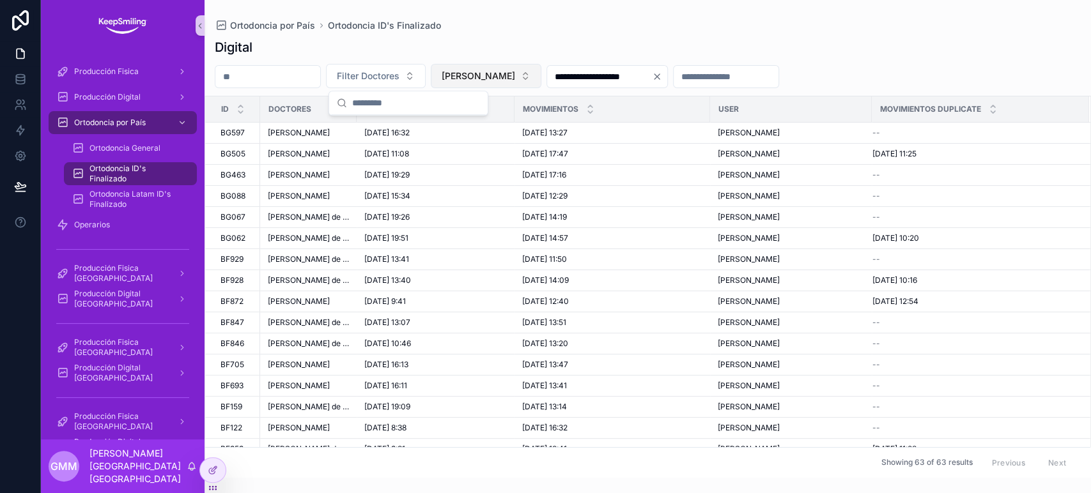
click at [525, 86] on button "[PERSON_NAME]" at bounding box center [486, 76] width 111 height 24
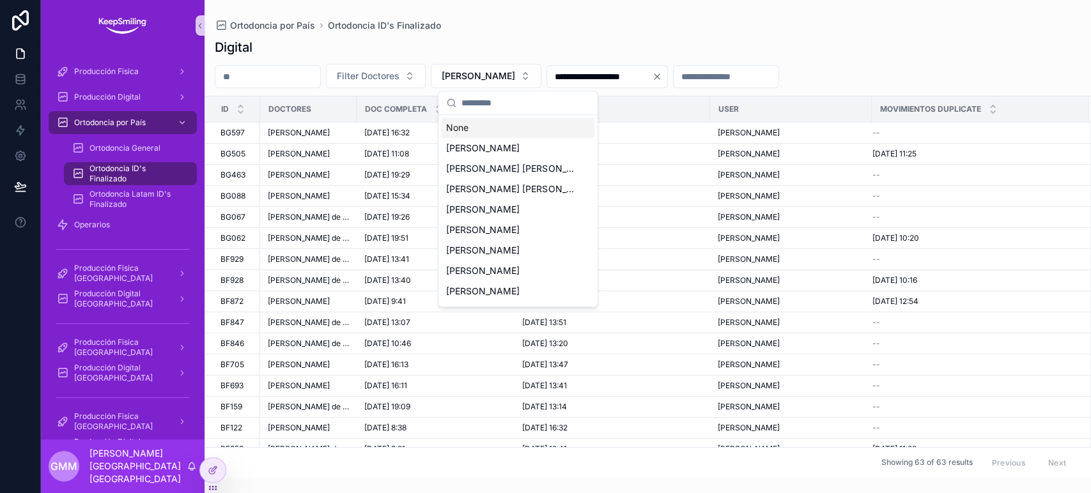
click at [526, 126] on div "None" at bounding box center [517, 128] width 153 height 20
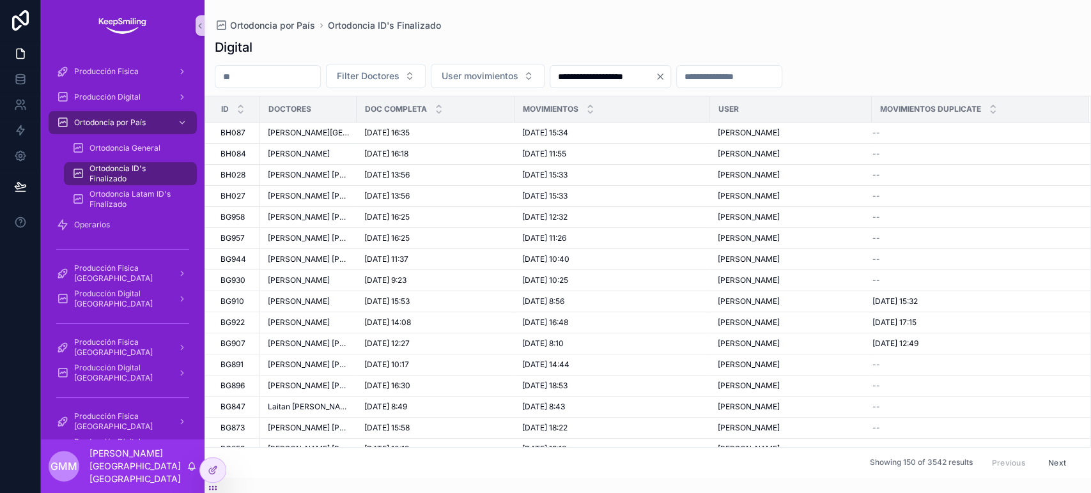
click at [655, 73] on input "**********" at bounding box center [602, 77] width 105 height 18
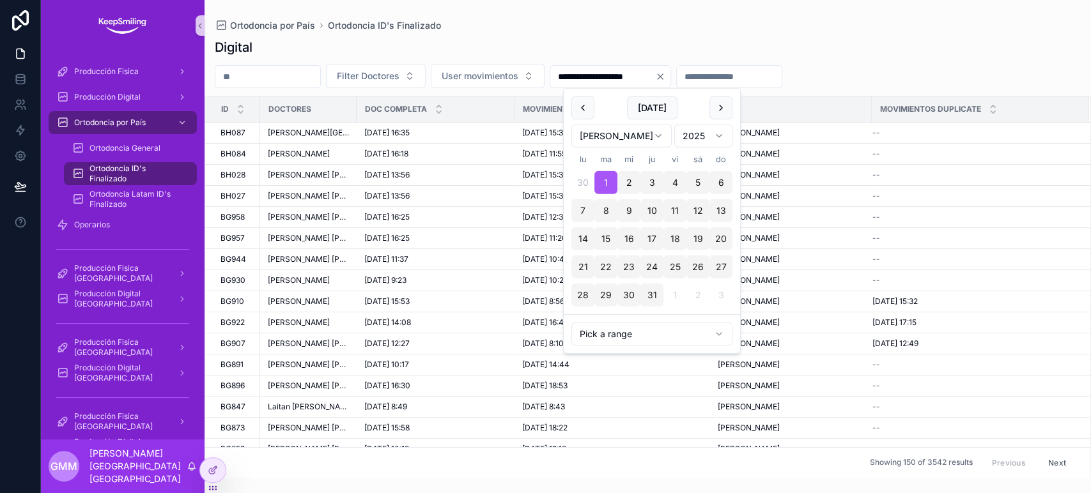
click at [665, 73] on icon "Clear" at bounding box center [660, 77] width 10 height 10
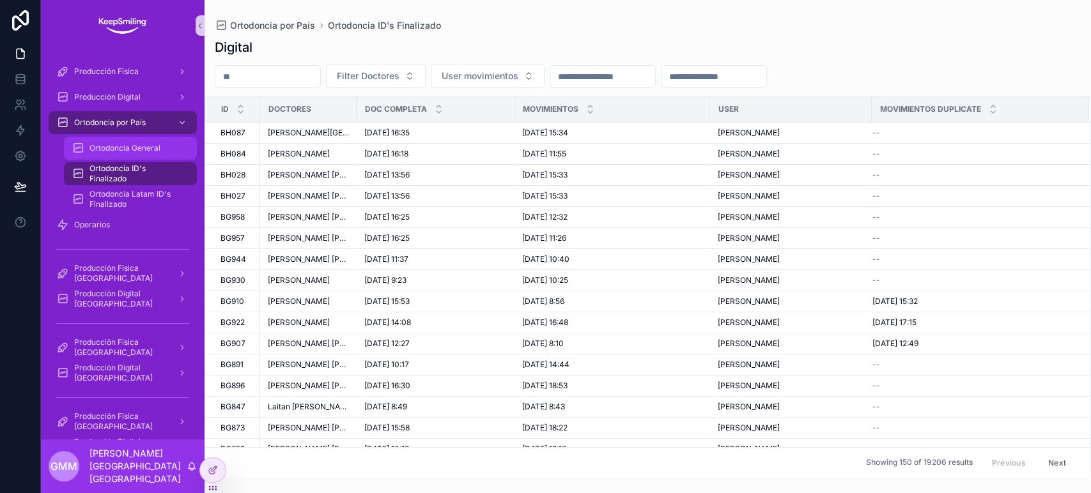
click at [148, 148] on span "Ortodoncia General" at bounding box center [124, 148] width 71 height 10
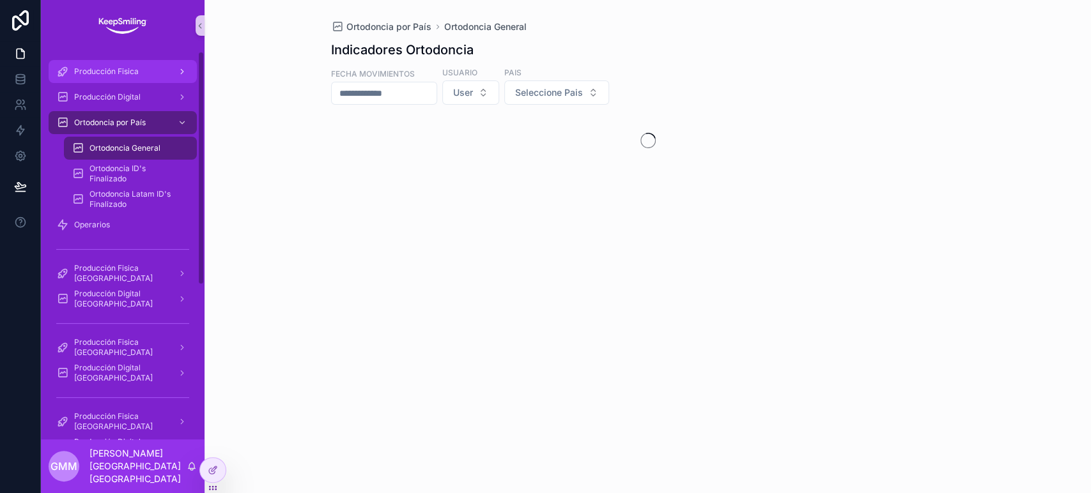
click at [130, 72] on span "Producción Fisica" at bounding box center [106, 71] width 65 height 10
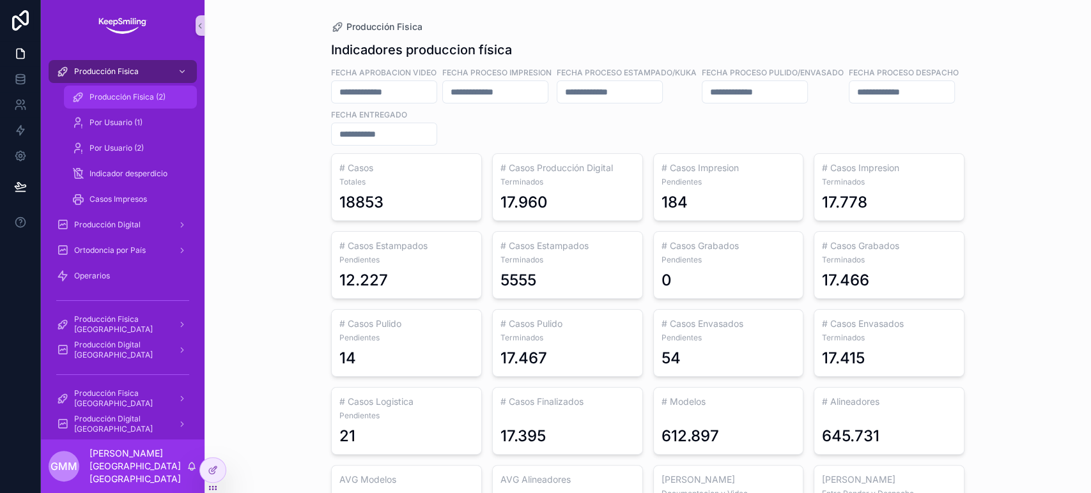
drag, startPoint x: 151, startPoint y: 100, endPoint x: 1089, endPoint y: 70, distance: 938.3
click at [151, 100] on span "Producción Fisica (2)" at bounding box center [127, 97] width 76 height 10
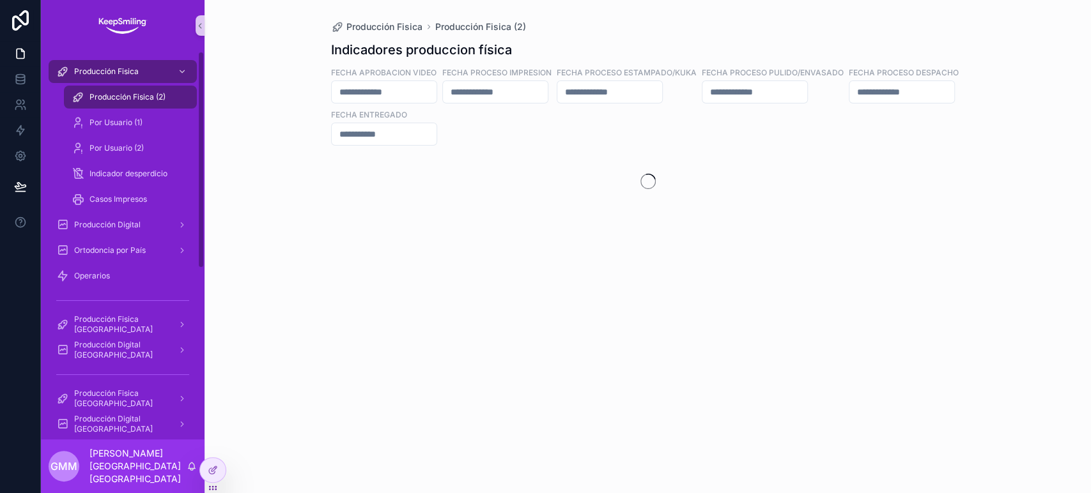
click at [807, 91] on input "scrollable content" at bounding box center [754, 92] width 105 height 18
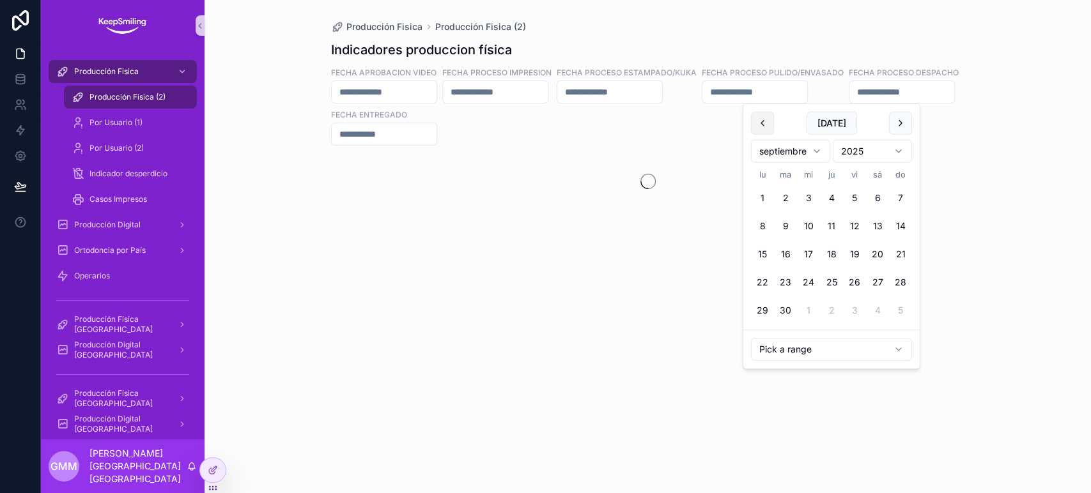
click at [760, 119] on button "scrollable content" at bounding box center [762, 123] width 23 height 23
click at [787, 192] on button "1" at bounding box center [785, 198] width 23 height 23
click at [894, 123] on button "scrollable content" at bounding box center [900, 123] width 23 height 23
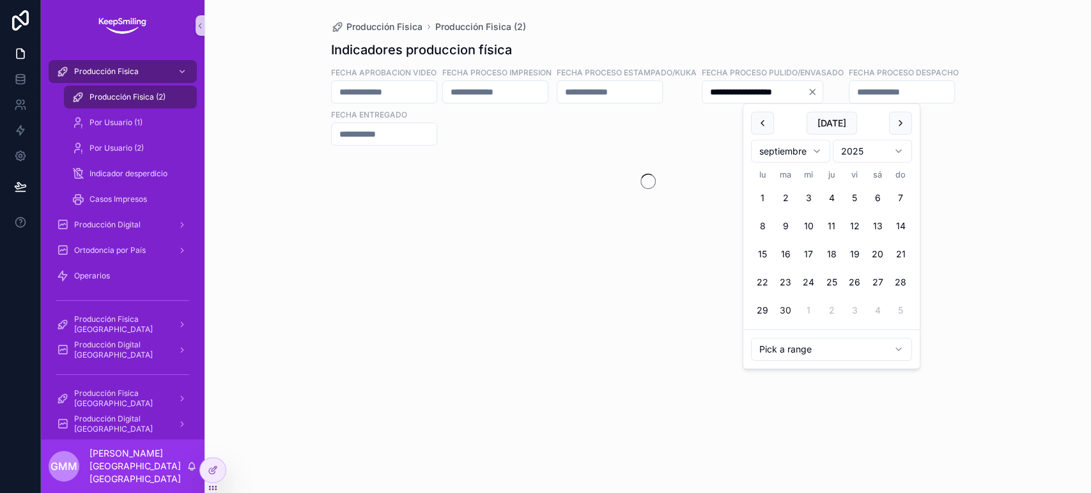
click at [787, 308] on button "30" at bounding box center [785, 310] width 23 height 23
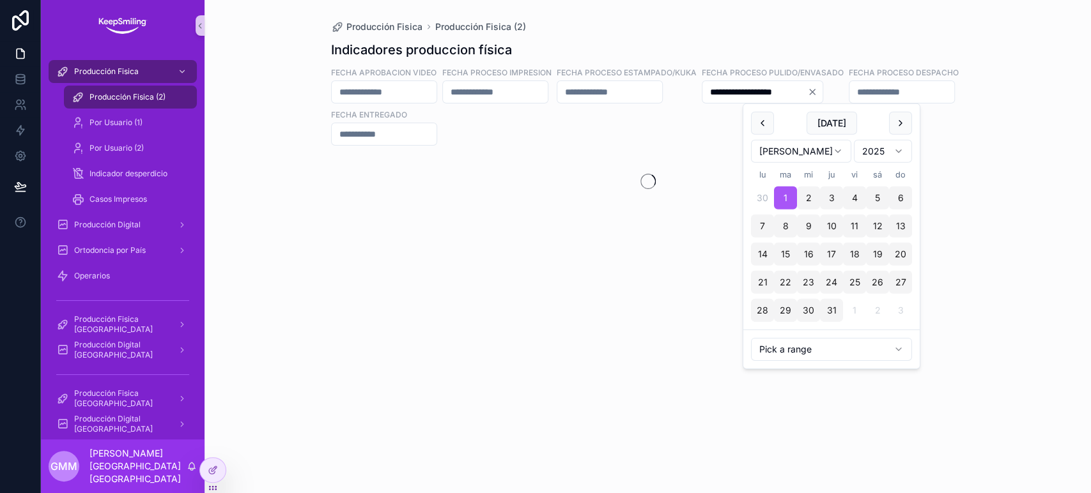
type input "**********"
click at [1001, 84] on div "**********" at bounding box center [647, 246] width 886 height 493
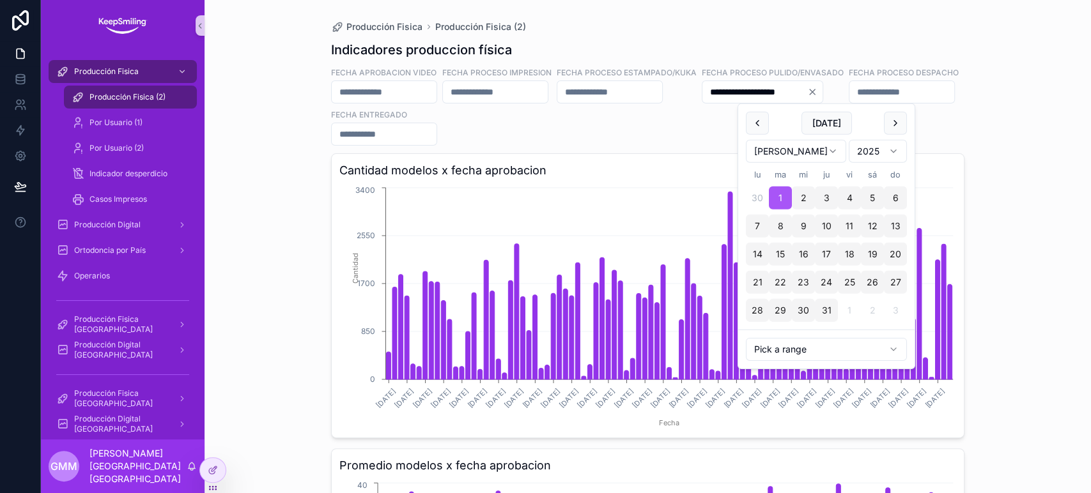
drag, startPoint x: 868, startPoint y: 96, endPoint x: 758, endPoint y: 83, distance: 110.6
click at [758, 83] on input "**********" at bounding box center [754, 92] width 105 height 18
click at [135, 75] on span "Producción Fisica" at bounding box center [106, 71] width 65 height 10
click at [103, 72] on span "Producción Fisica" at bounding box center [106, 71] width 65 height 10
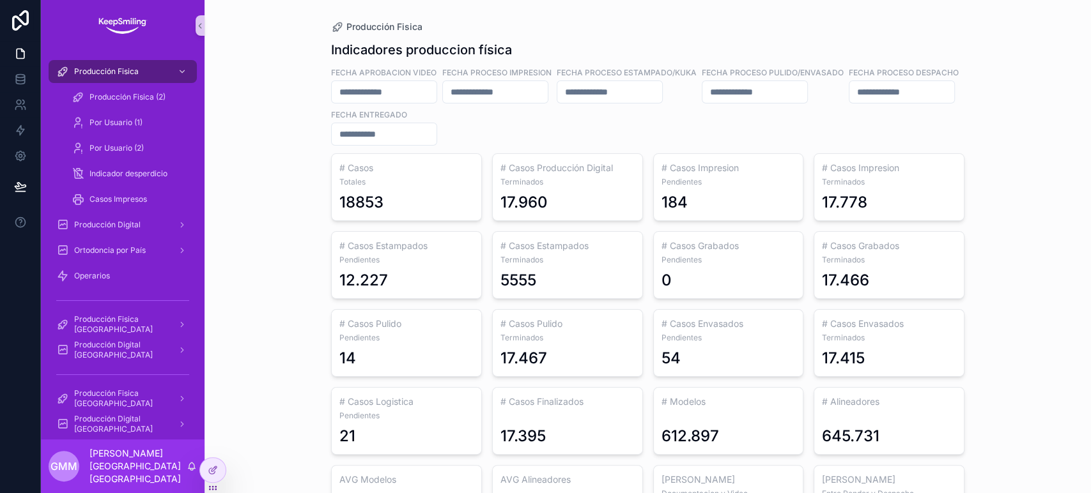
click at [807, 95] on input "scrollable content" at bounding box center [754, 92] width 105 height 18
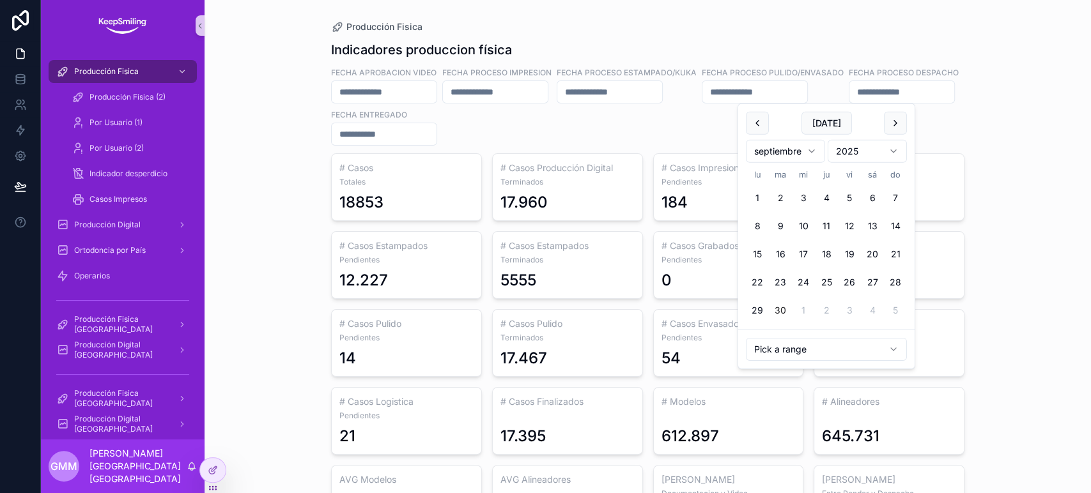
paste input "**********"
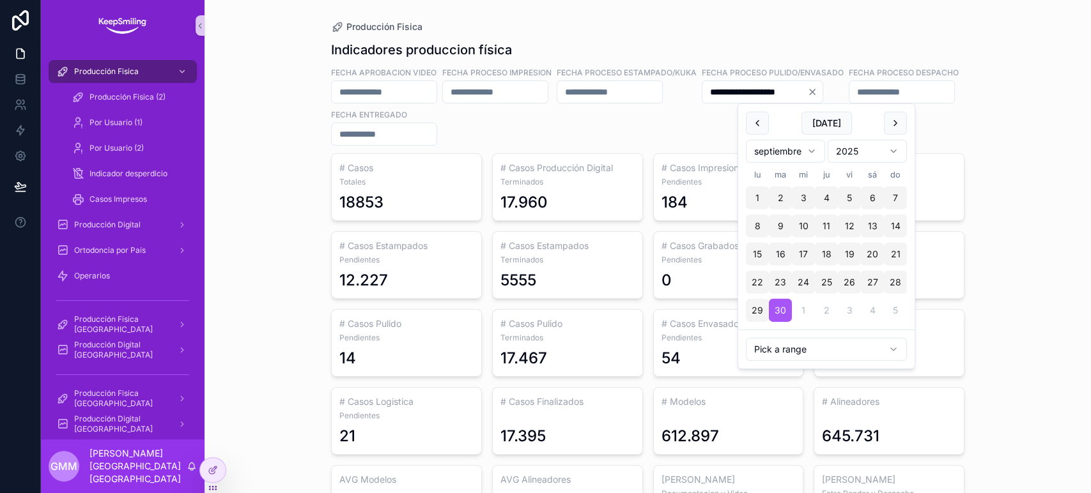
type input "**********"
click at [960, 88] on div "**********" at bounding box center [648, 287] width 654 height 574
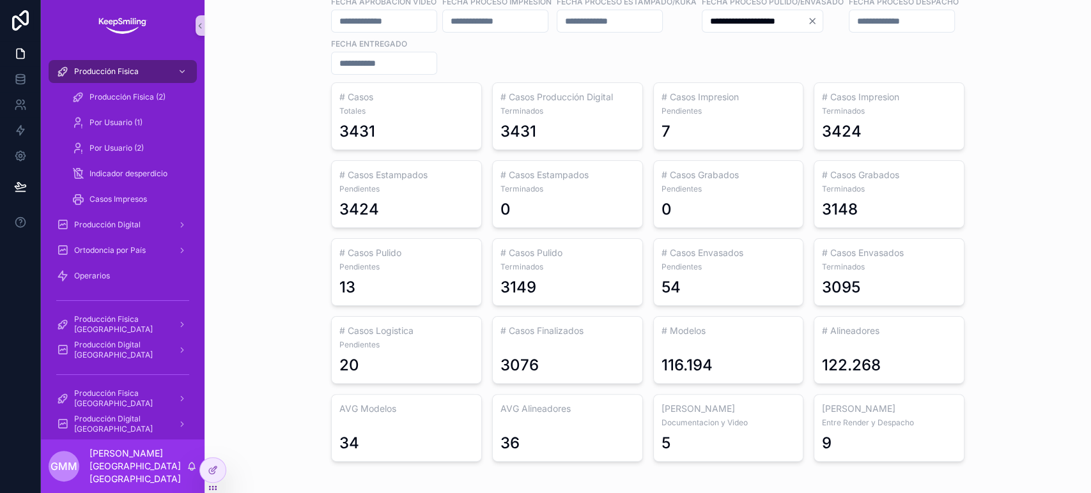
scroll to position [79, 0]
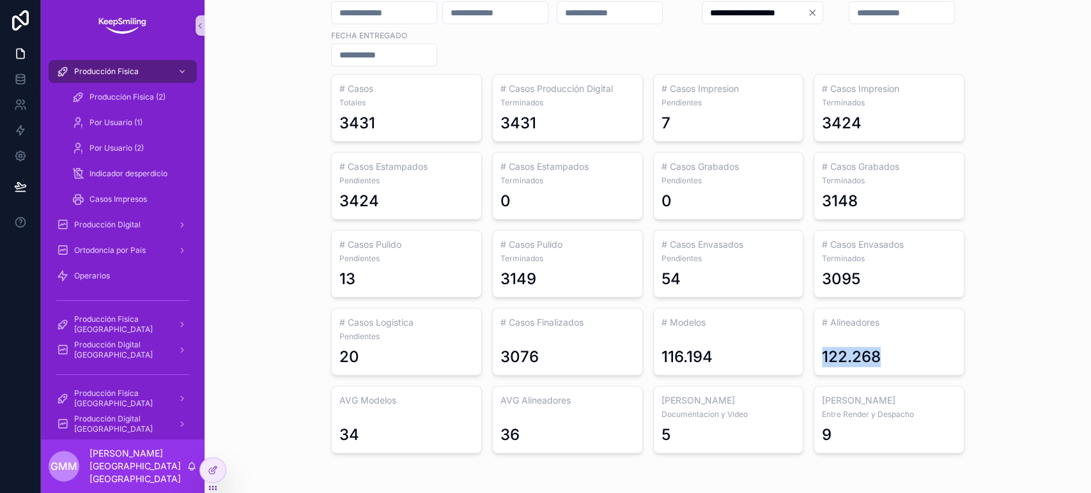
drag, startPoint x: 811, startPoint y: 362, endPoint x: 878, endPoint y: 362, distance: 66.4
click at [878, 362] on div "# Alineadores 122.268" at bounding box center [888, 342] width 151 height 68
click at [978, 363] on div "**********" at bounding box center [647, 167] width 886 height 493
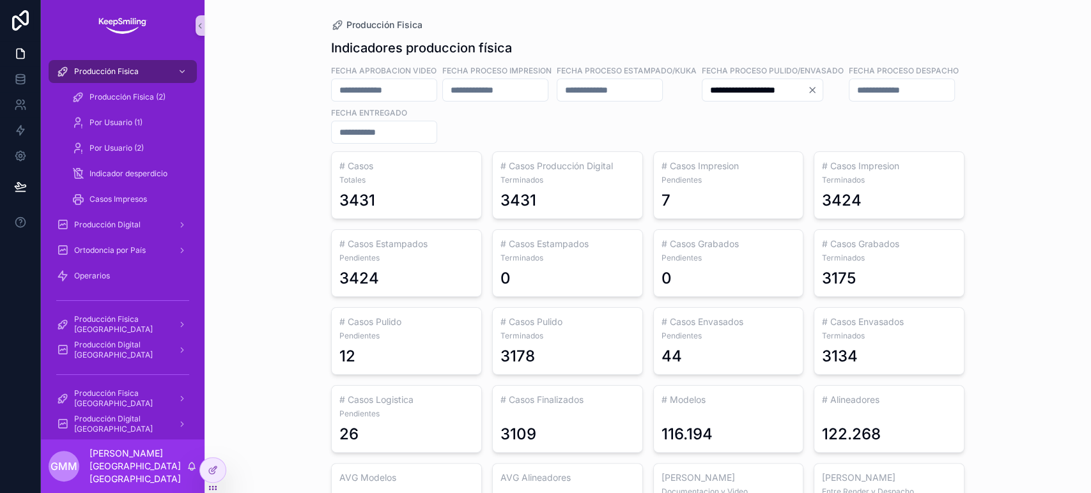
scroll to position [0, 0]
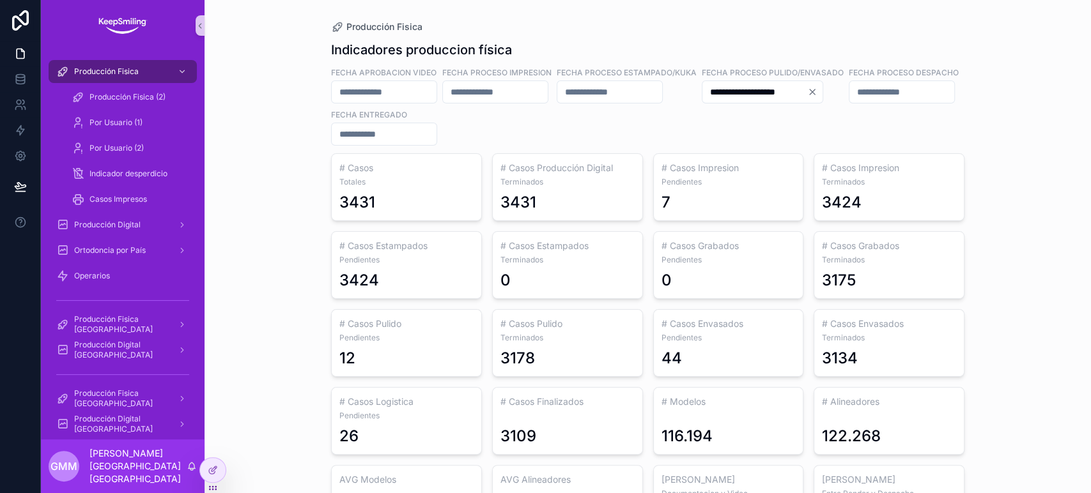
click at [815, 93] on icon "Clear" at bounding box center [811, 91] width 5 height 5
click at [807, 95] on input "scrollable content" at bounding box center [754, 92] width 105 height 18
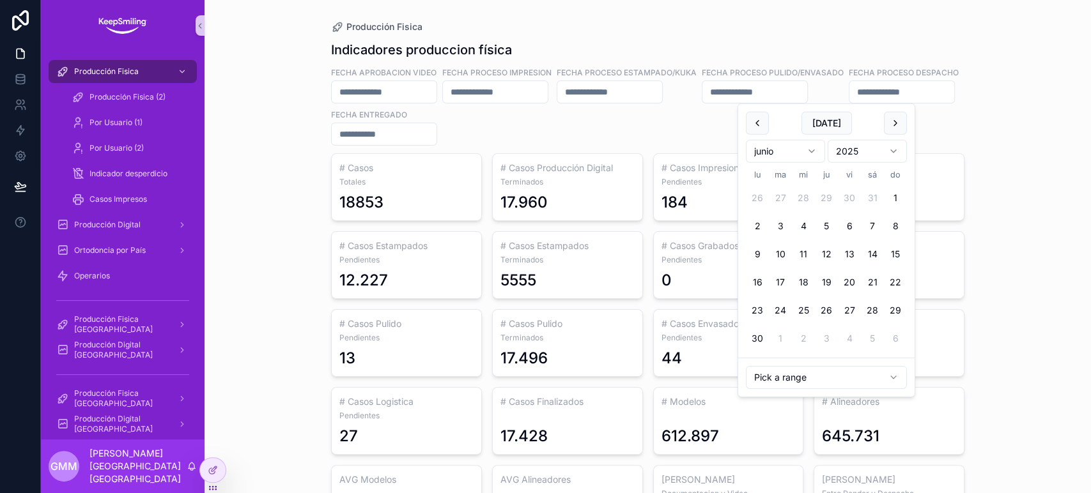
click at [758, 123] on button "scrollable content" at bounding box center [757, 123] width 23 height 23
click at [893, 123] on button "scrollable content" at bounding box center [895, 123] width 23 height 23
click at [784, 197] on button "1" at bounding box center [780, 198] width 23 height 23
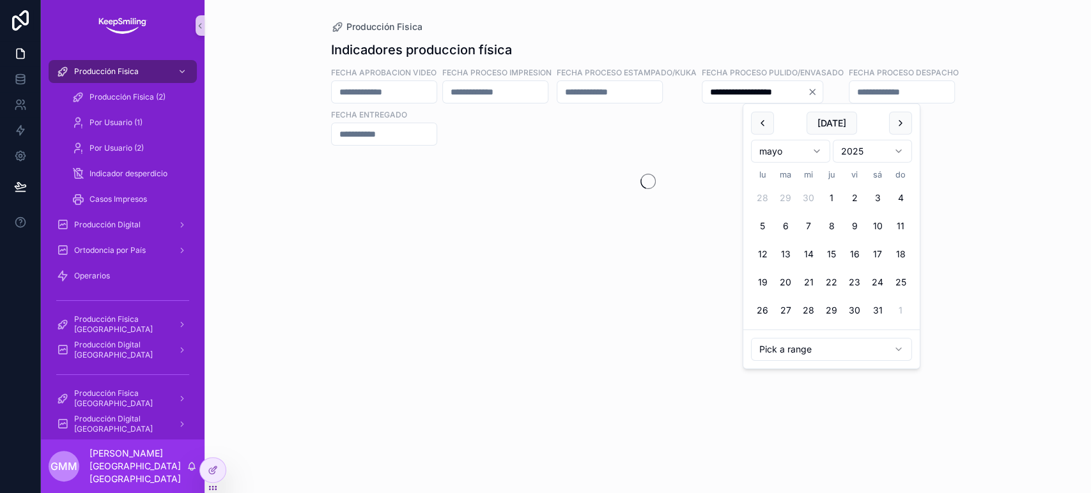
click at [901, 126] on button "scrollable content" at bounding box center [900, 123] width 23 height 23
click at [762, 340] on button "30" at bounding box center [762, 338] width 23 height 23
type input "**********"
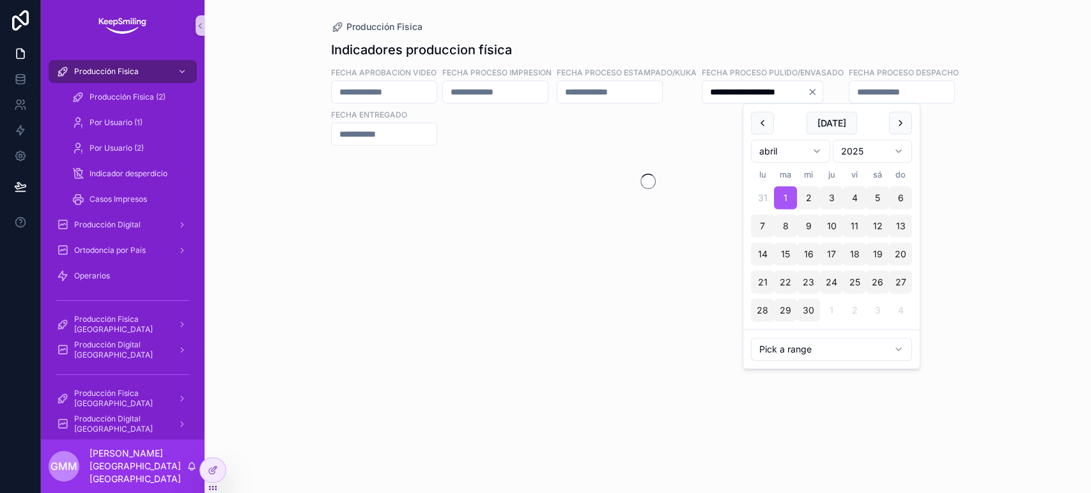
click at [951, 118] on div "**********" at bounding box center [647, 105] width 633 height 79
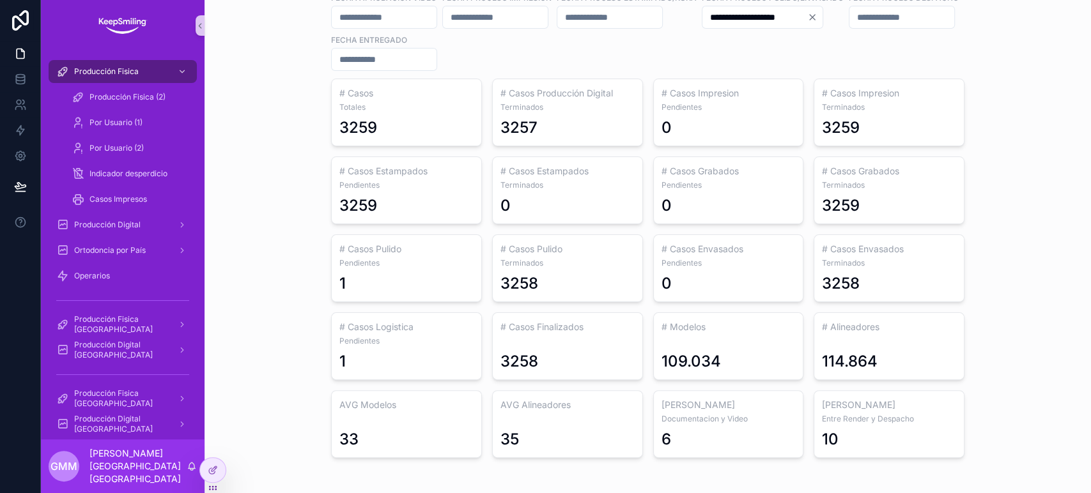
scroll to position [79, 0]
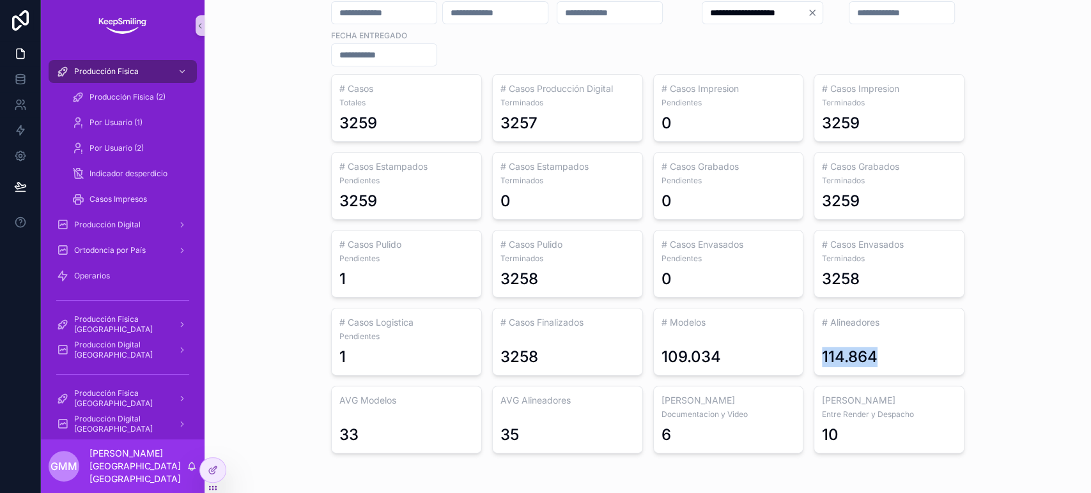
drag, startPoint x: 888, startPoint y: 351, endPoint x: 816, endPoint y: 351, distance: 71.6
click at [822, 351] on div "114.864" at bounding box center [889, 350] width 134 height 36
copy div "114.864"
click at [1009, 248] on div "**********" at bounding box center [647, 167] width 886 height 493
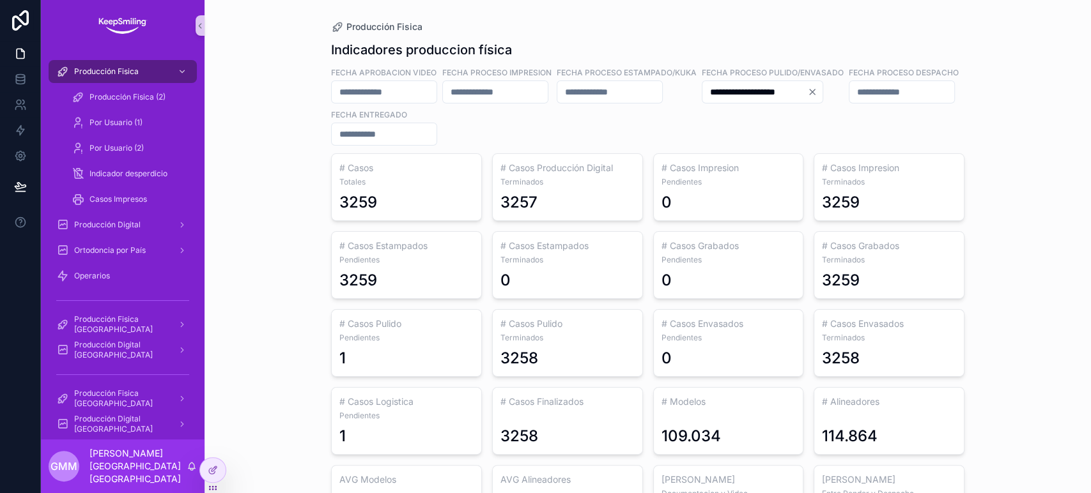
click at [817, 91] on icon "Clear" at bounding box center [812, 92] width 10 height 10
click at [807, 91] on input "scrollable content" at bounding box center [754, 92] width 105 height 18
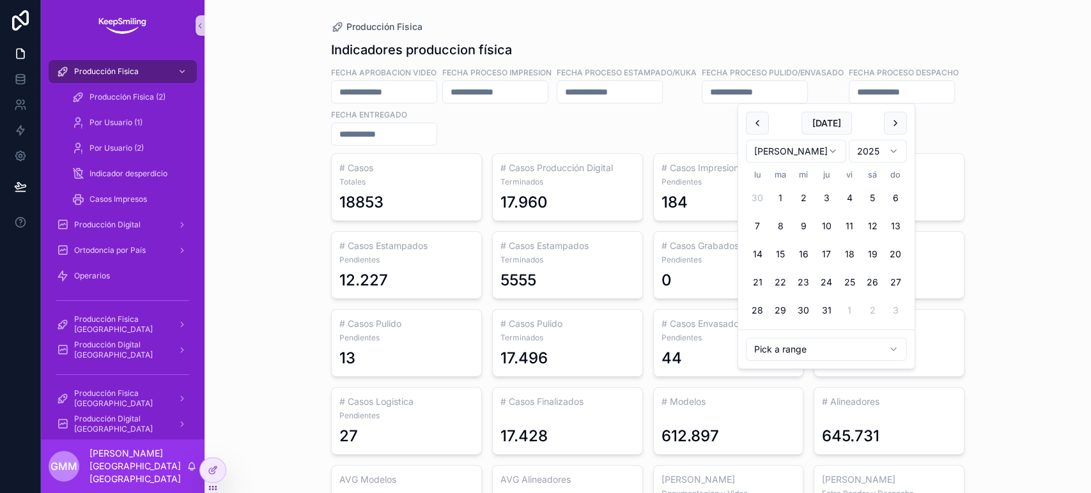
click at [782, 194] on button "1" at bounding box center [780, 198] width 23 height 23
click at [896, 125] on button "scrollable content" at bounding box center [895, 123] width 23 height 23
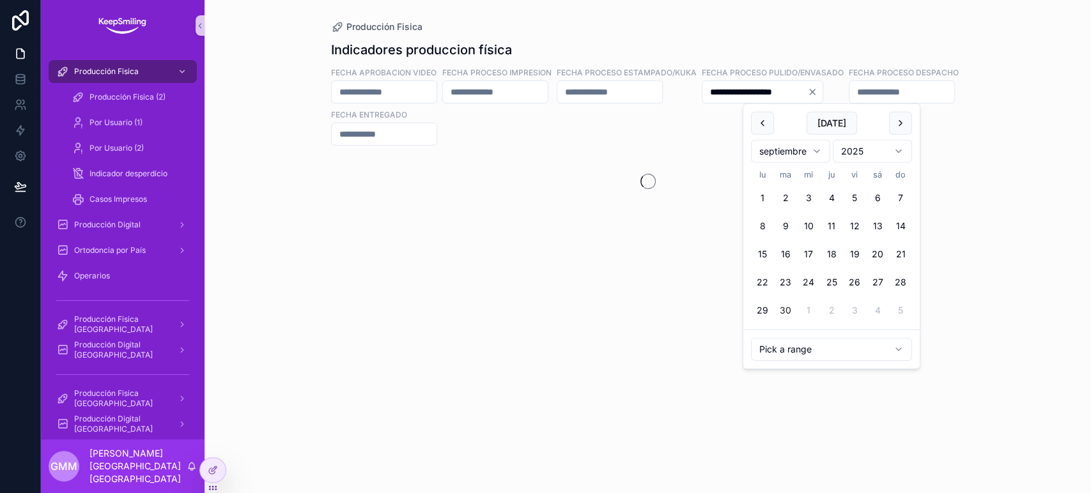
click at [785, 314] on button "30" at bounding box center [785, 310] width 23 height 23
type input "**********"
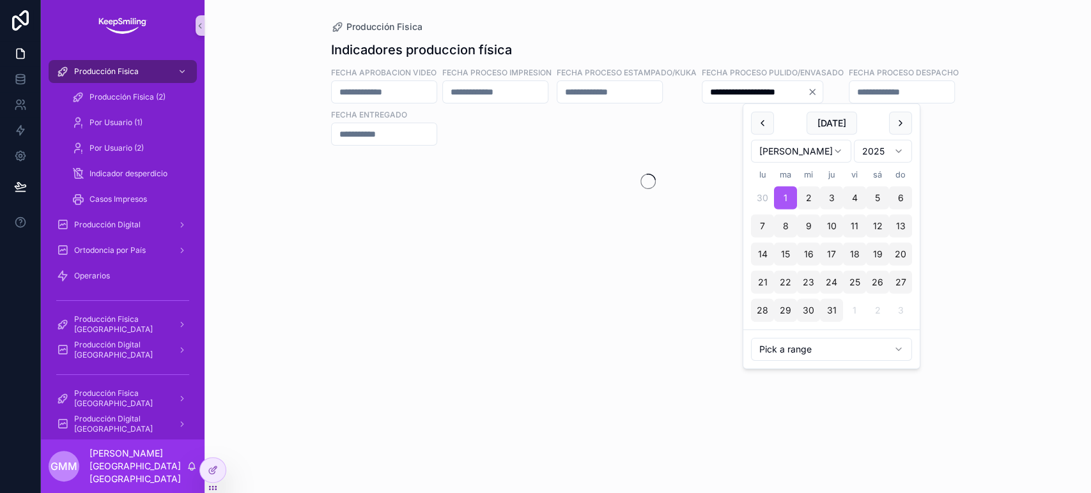
click at [963, 93] on div "**********" at bounding box center [648, 125] width 654 height 250
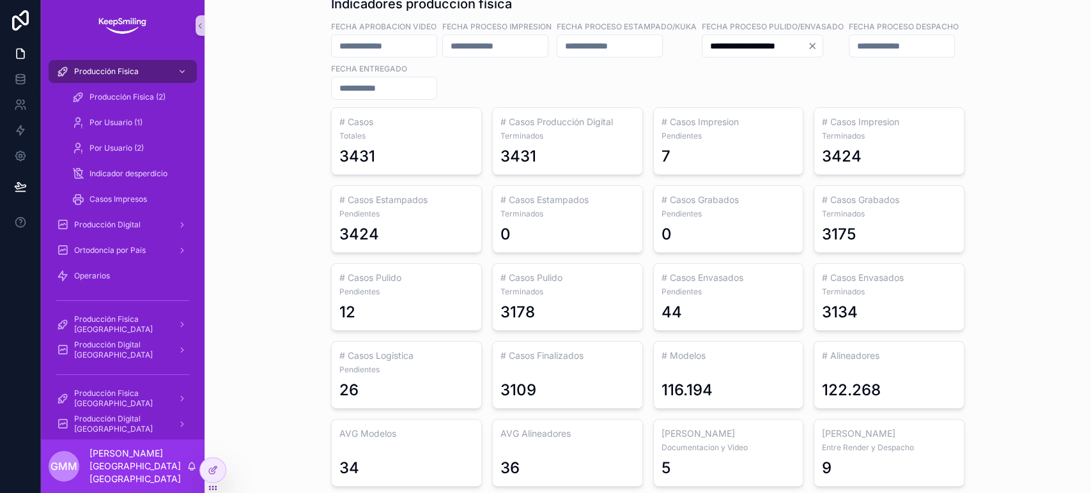
scroll to position [79, 0]
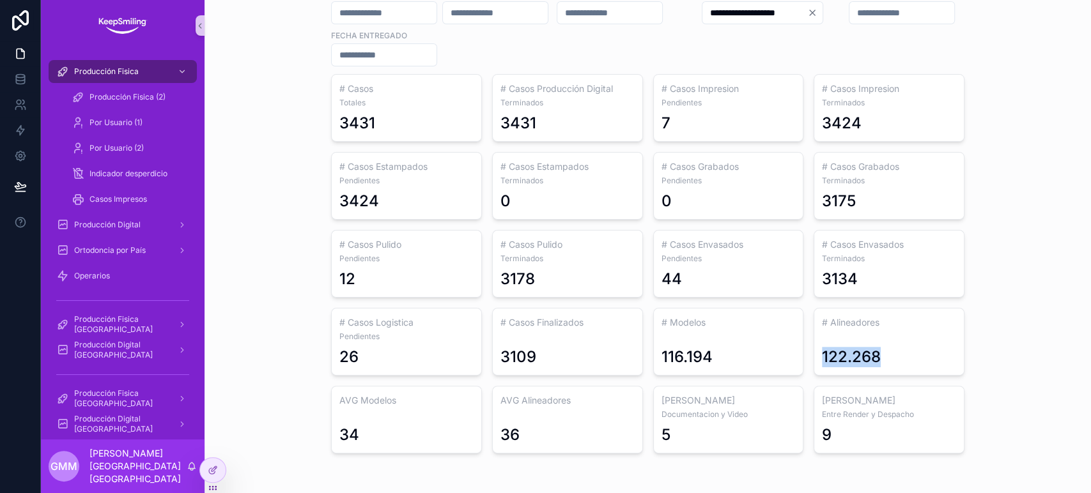
drag, startPoint x: 884, startPoint y: 348, endPoint x: 808, endPoint y: 365, distance: 78.7
click at [813, 357] on div "# Alineadores 122.268" at bounding box center [888, 342] width 151 height 68
copy div "122.268"
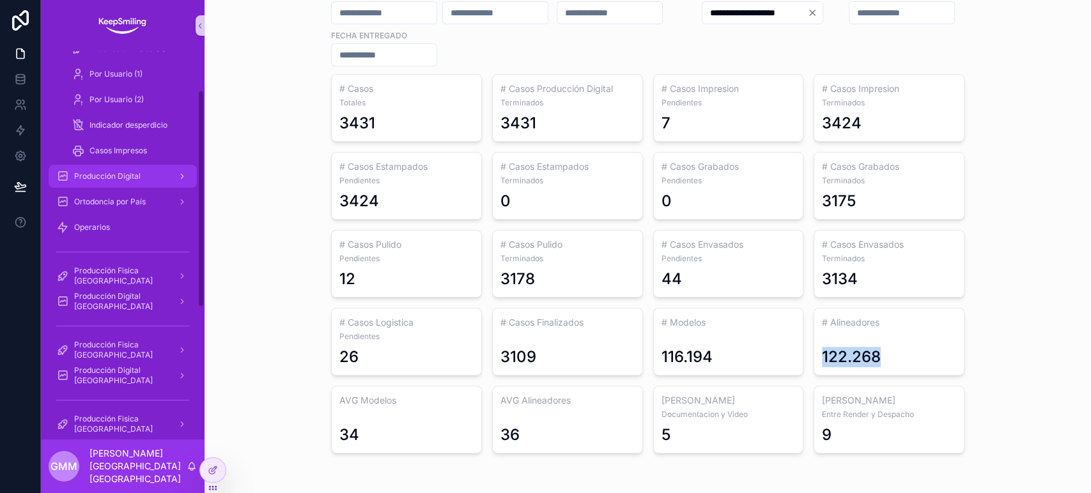
scroll to position [71, 0]
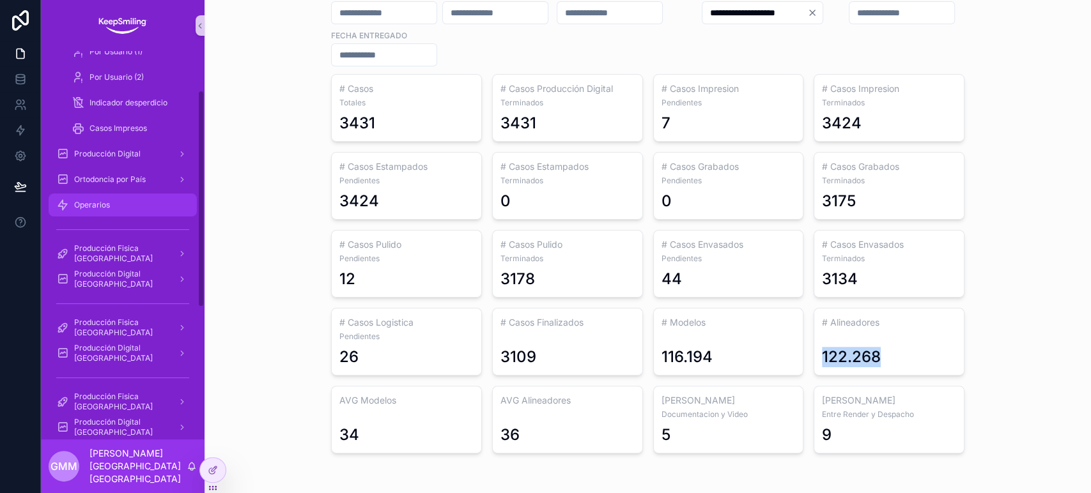
click at [123, 208] on div "Operarios" at bounding box center [122, 205] width 133 height 20
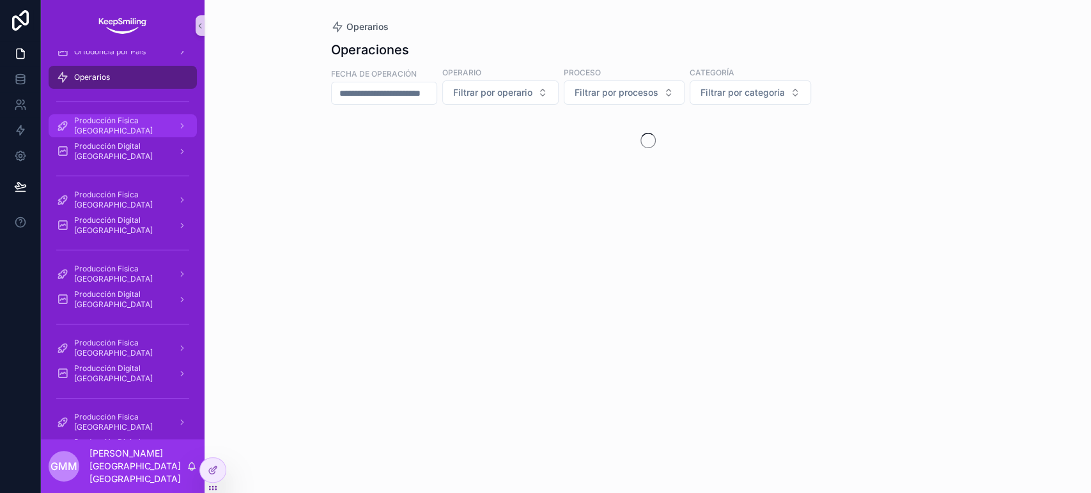
drag, startPoint x: 148, startPoint y: 123, endPoint x: 236, endPoint y: 112, distance: 88.9
click at [148, 123] on span "Producción Fisica Chile" at bounding box center [120, 126] width 93 height 20
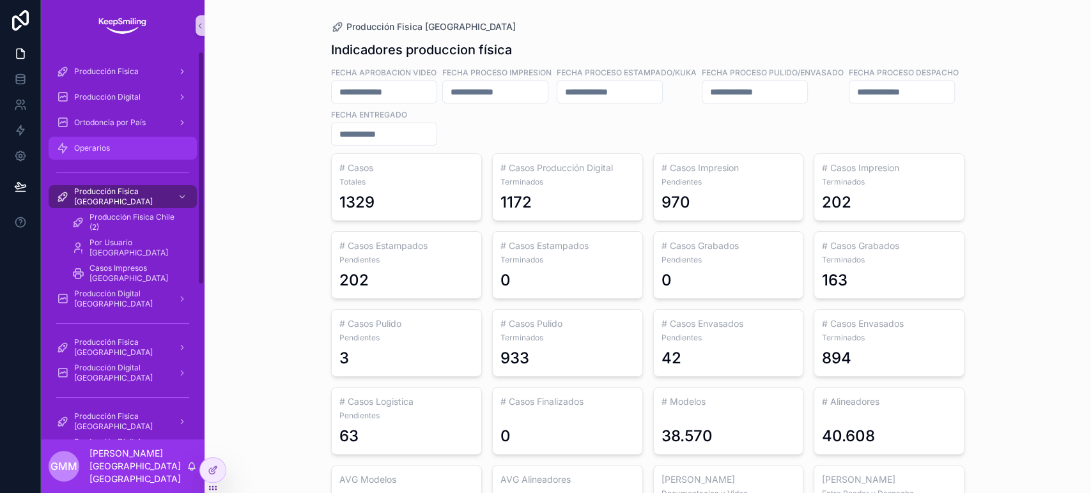
click at [127, 148] on div "Operarios" at bounding box center [122, 148] width 133 height 20
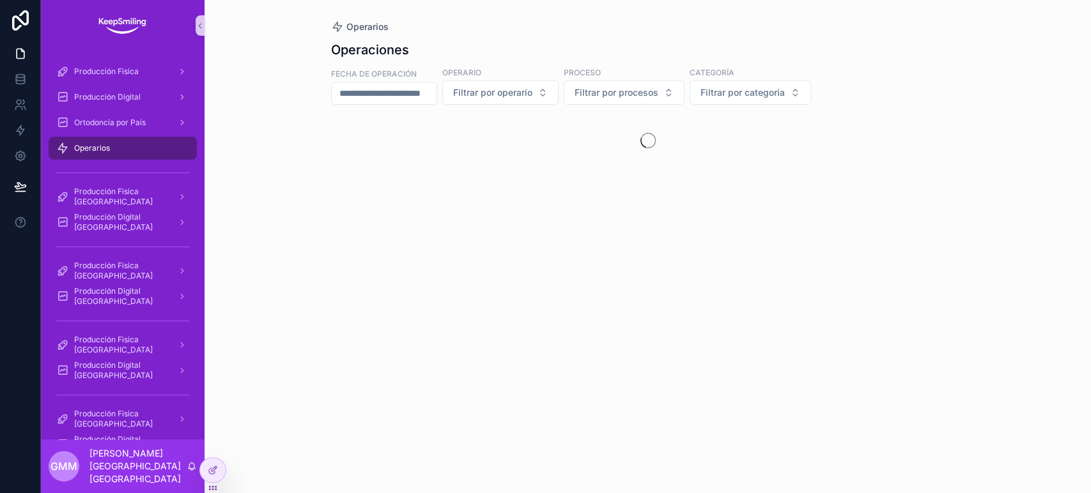
click at [397, 94] on input "scrollable content" at bounding box center [384, 93] width 105 height 18
click at [327, 119] on button "scrollable content" at bounding box center [330, 124] width 23 height 23
click at [328, 125] on button "scrollable content" at bounding box center [330, 124] width 23 height 23
click at [341, 118] on button "scrollable content" at bounding box center [330, 124] width 23 height 23
click at [338, 118] on button "scrollable content" at bounding box center [330, 124] width 23 height 23
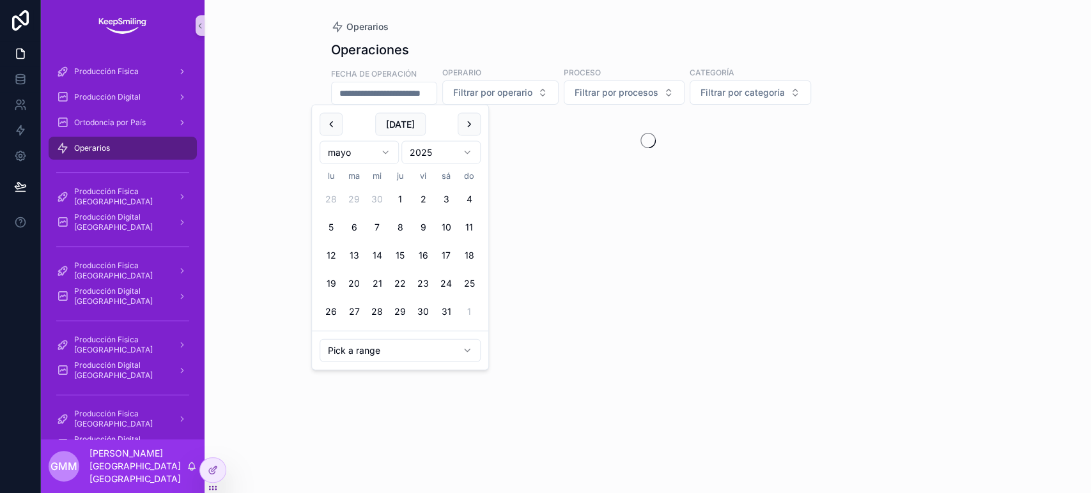
click at [338, 118] on button "scrollable content" at bounding box center [330, 124] width 23 height 23
click at [348, 196] on button "1" at bounding box center [353, 199] width 23 height 23
click at [470, 133] on button "scrollable content" at bounding box center [468, 124] width 23 height 23
click at [470, 126] on button "scrollable content" at bounding box center [468, 124] width 23 height 23
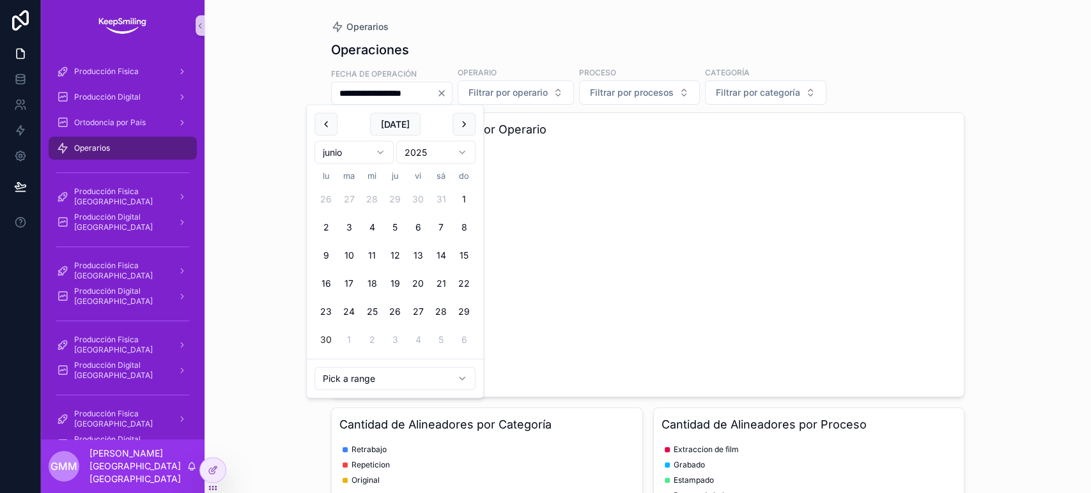
click at [328, 342] on button "30" at bounding box center [325, 339] width 23 height 23
type input "**********"
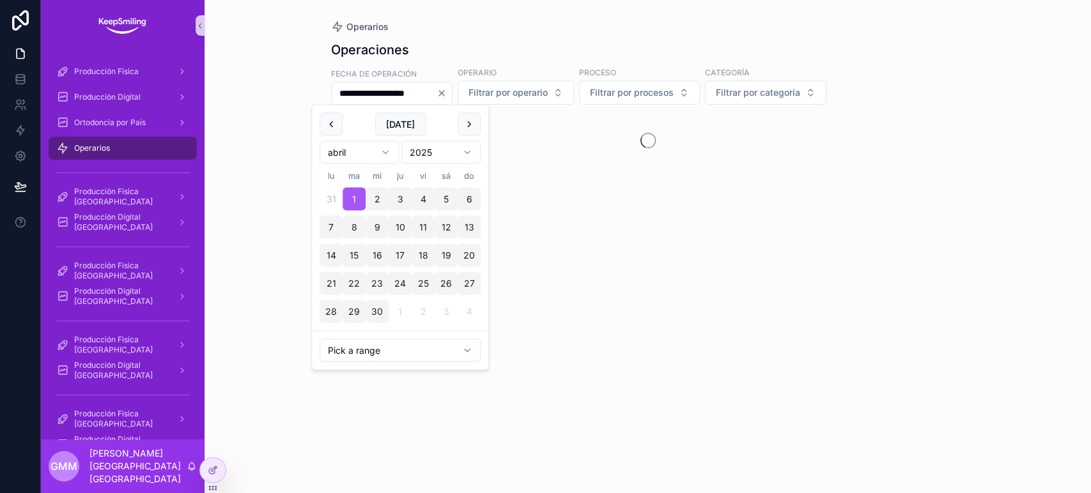
click at [981, 118] on div "**********" at bounding box center [647, 246] width 886 height 493
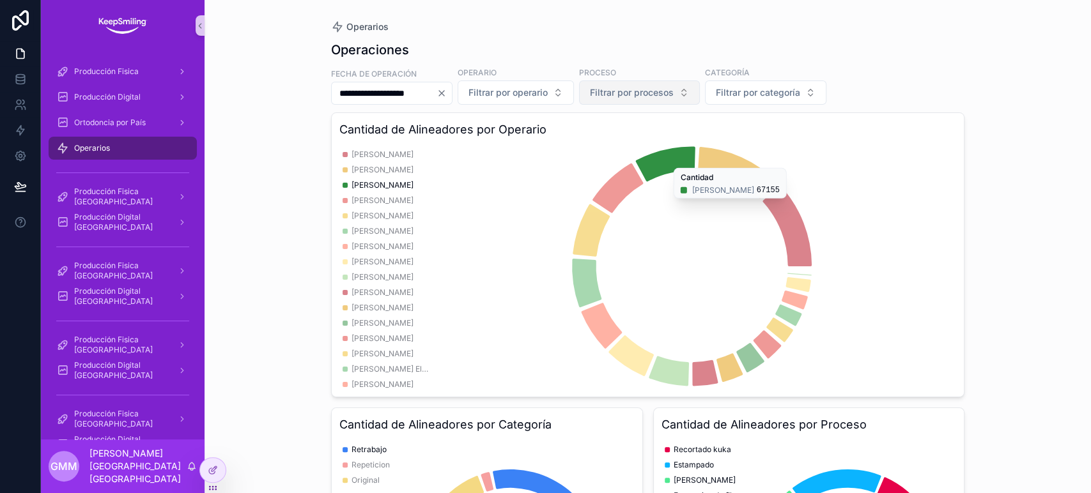
click at [673, 91] on span "Filtrar por procesos" at bounding box center [632, 92] width 84 height 13
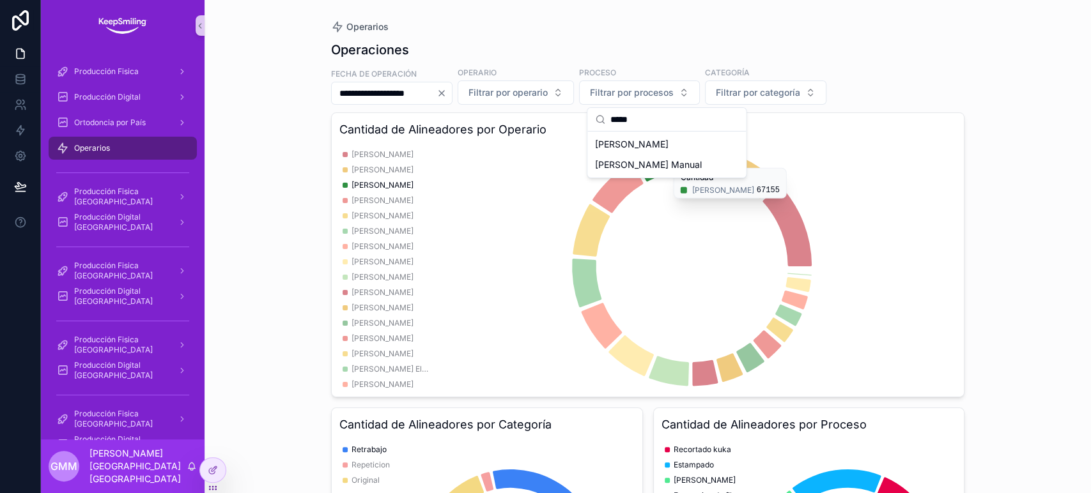
type input "*****"
click at [660, 137] on div "Pulido kuka" at bounding box center [666, 144] width 153 height 20
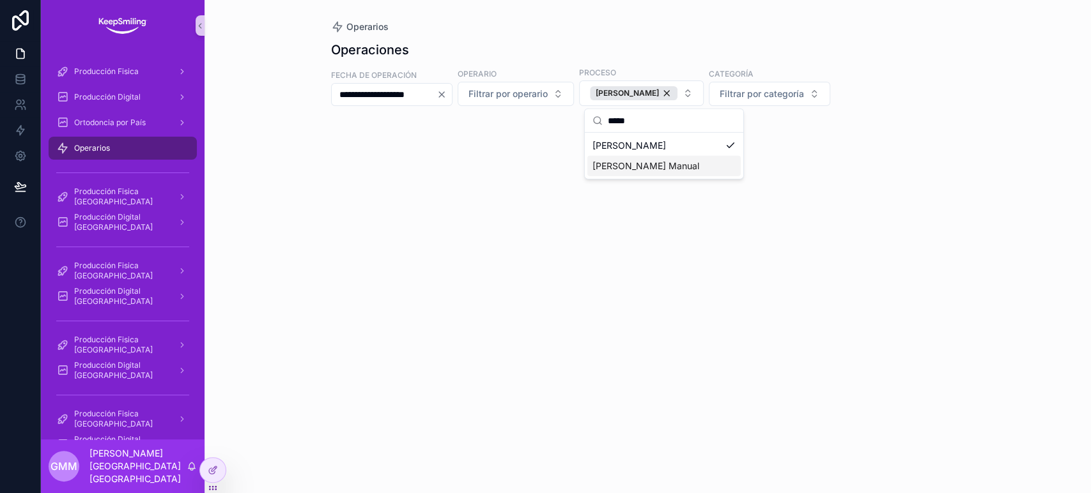
click at [652, 168] on div "Pulido Manual" at bounding box center [663, 166] width 153 height 20
click at [1038, 54] on div "**********" at bounding box center [647, 246] width 886 height 493
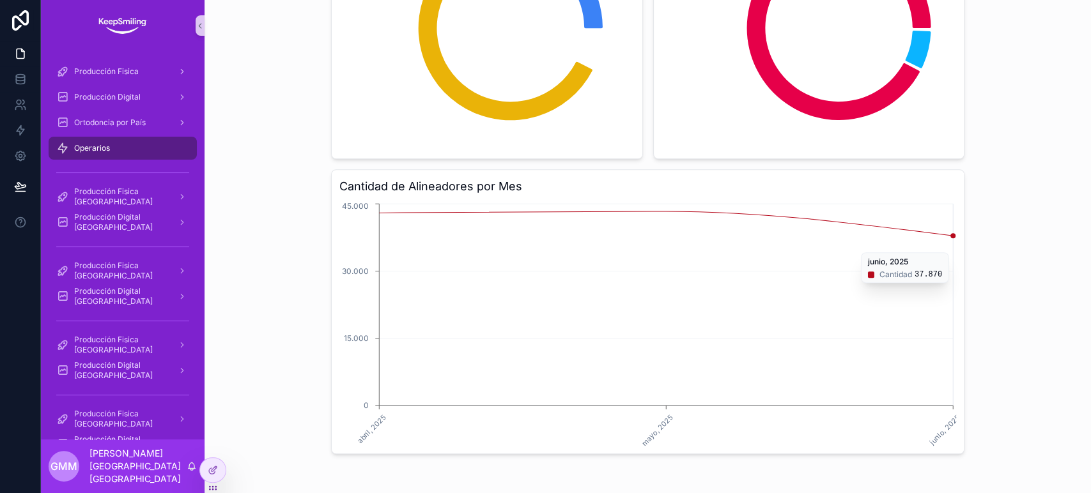
scroll to position [535, 0]
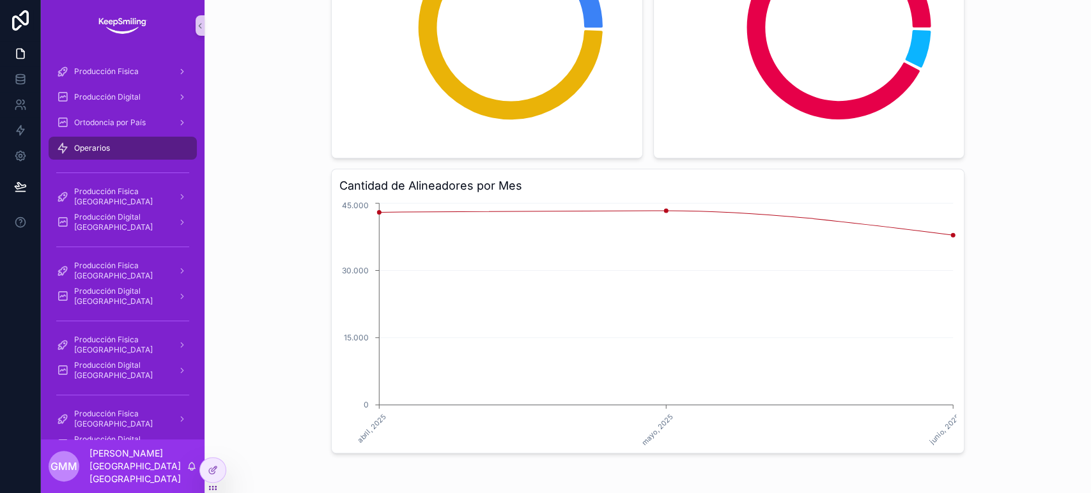
click at [1041, 56] on div "**********" at bounding box center [647, 246] width 886 height 493
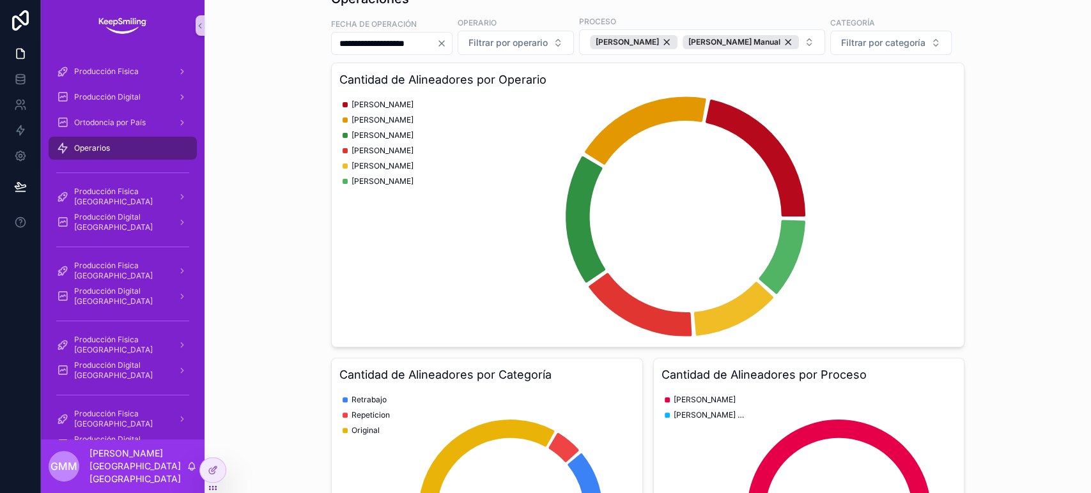
scroll to position [0, 0]
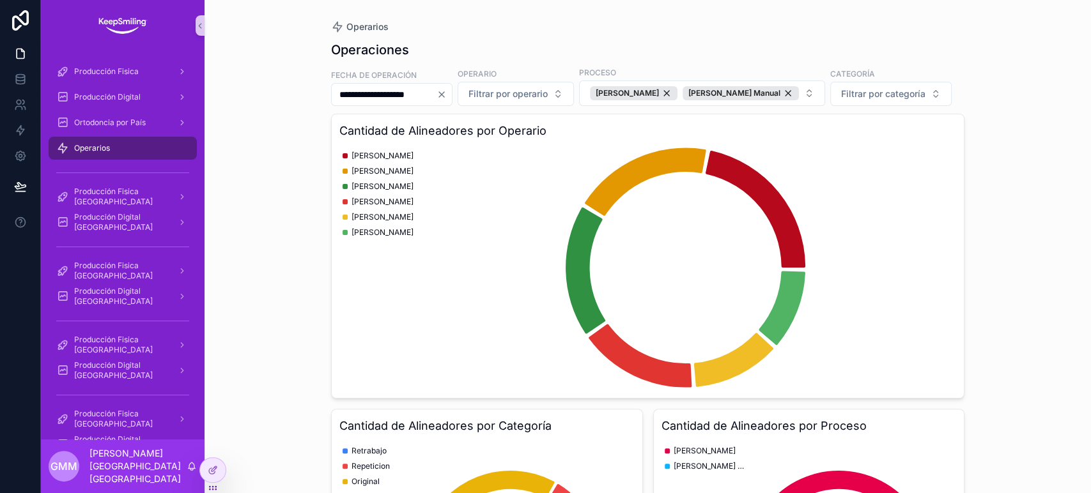
click at [381, 87] on input "**********" at bounding box center [384, 95] width 105 height 18
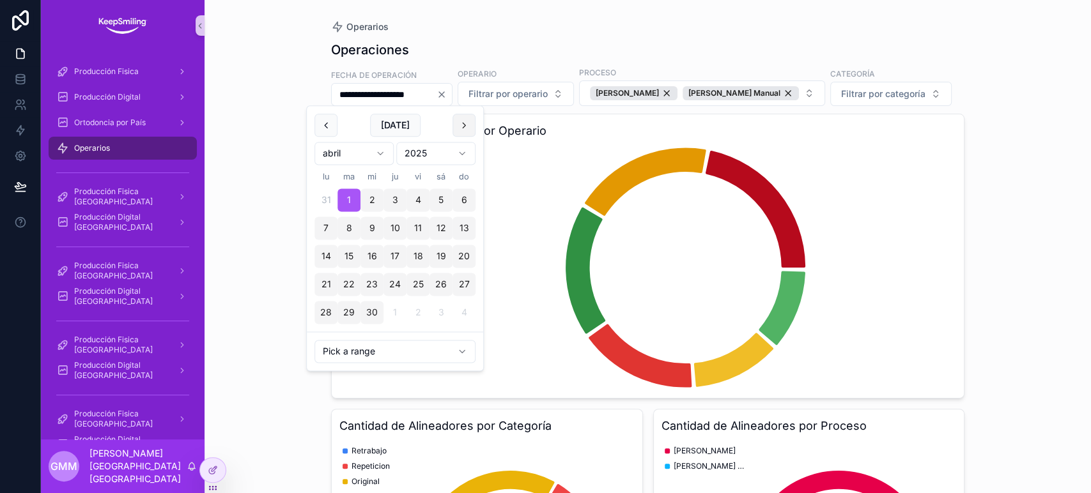
click at [466, 126] on button "scrollable content" at bounding box center [463, 125] width 23 height 23
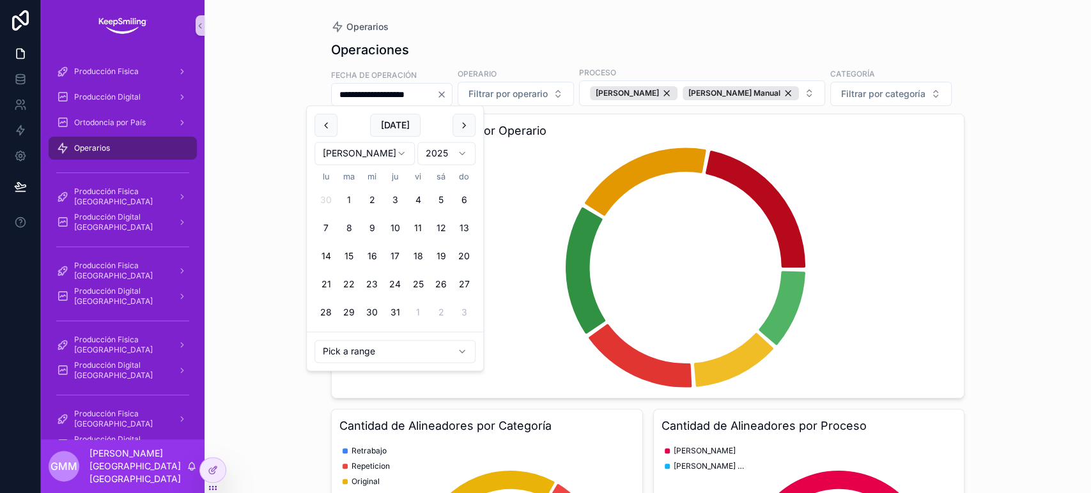
click at [348, 199] on button "1" at bounding box center [348, 200] width 23 height 23
type input "**********"
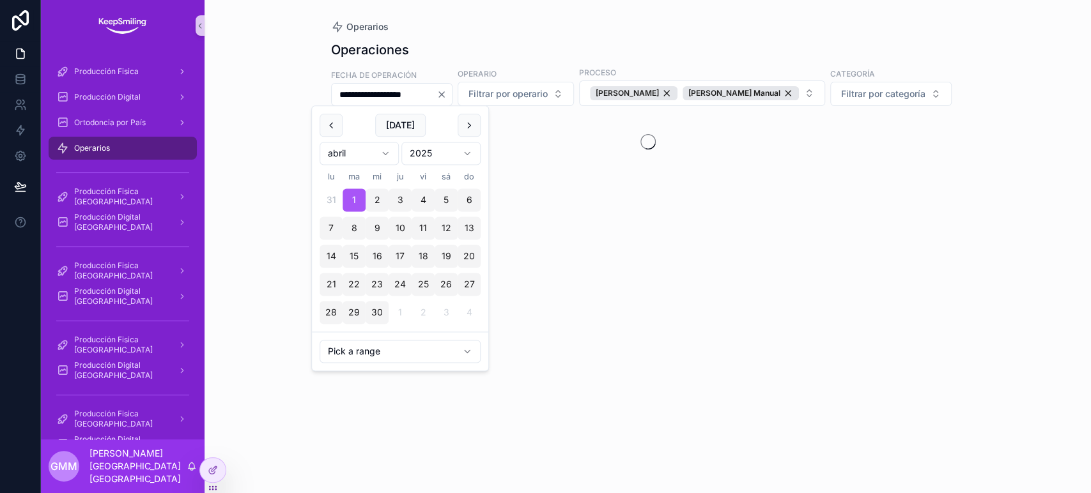
click at [463, 126] on button "scrollable content" at bounding box center [468, 125] width 23 height 23
click at [460, 130] on button "scrollable content" at bounding box center [468, 125] width 23 height 23
click at [447, 96] on icon "Clear" at bounding box center [441, 94] width 10 height 10
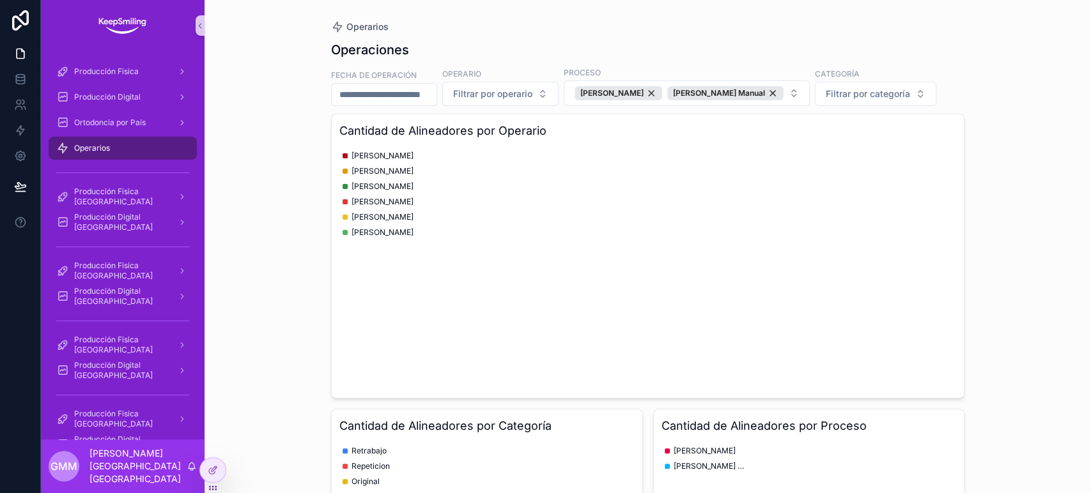
click at [376, 98] on input "scrollable content" at bounding box center [384, 95] width 105 height 18
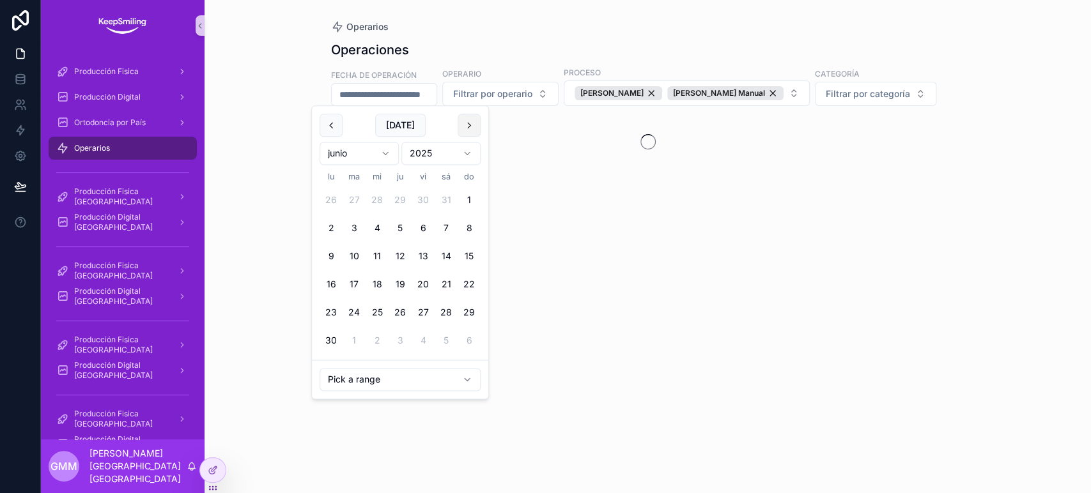
click at [466, 129] on button "scrollable content" at bounding box center [468, 125] width 23 height 23
click at [354, 199] on button "1" at bounding box center [353, 200] width 23 height 23
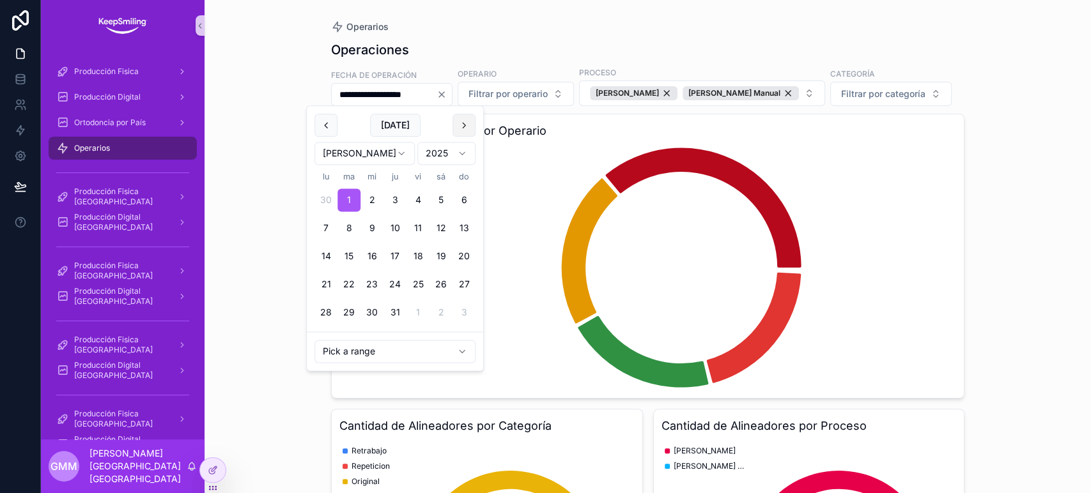
click at [465, 126] on button "scrollable content" at bounding box center [463, 125] width 23 height 23
click at [350, 313] on button "30" at bounding box center [348, 313] width 23 height 23
type input "**********"
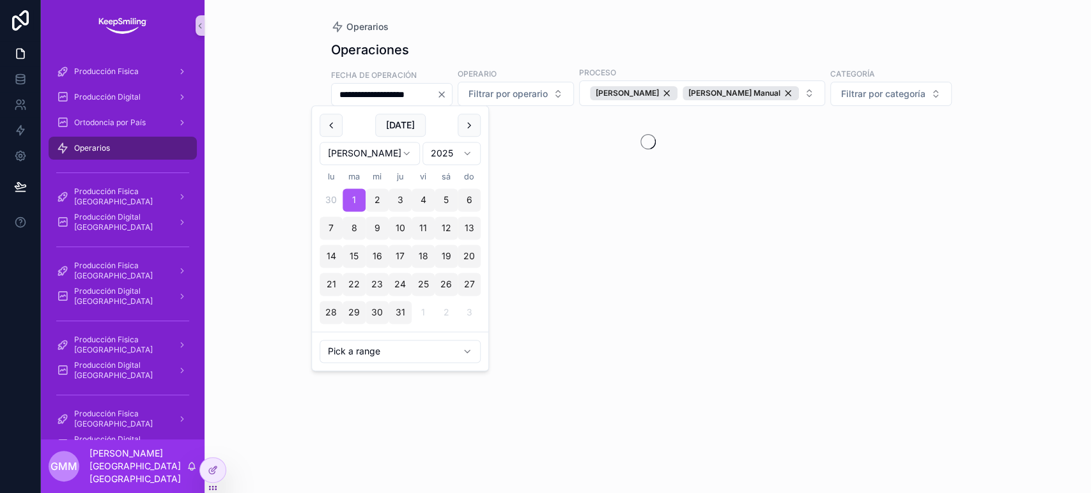
click at [573, 34] on div "**********" at bounding box center [647, 122] width 633 height 178
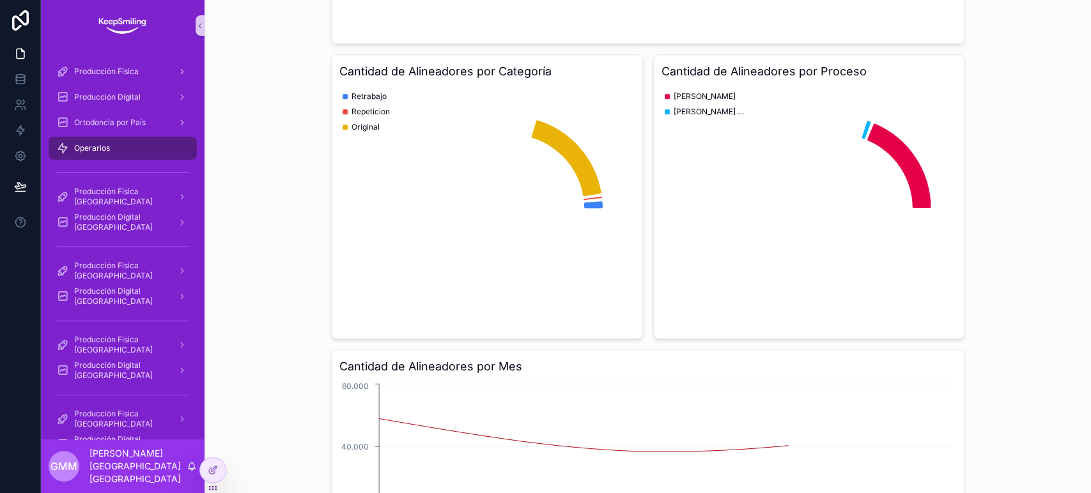
scroll to position [535, 0]
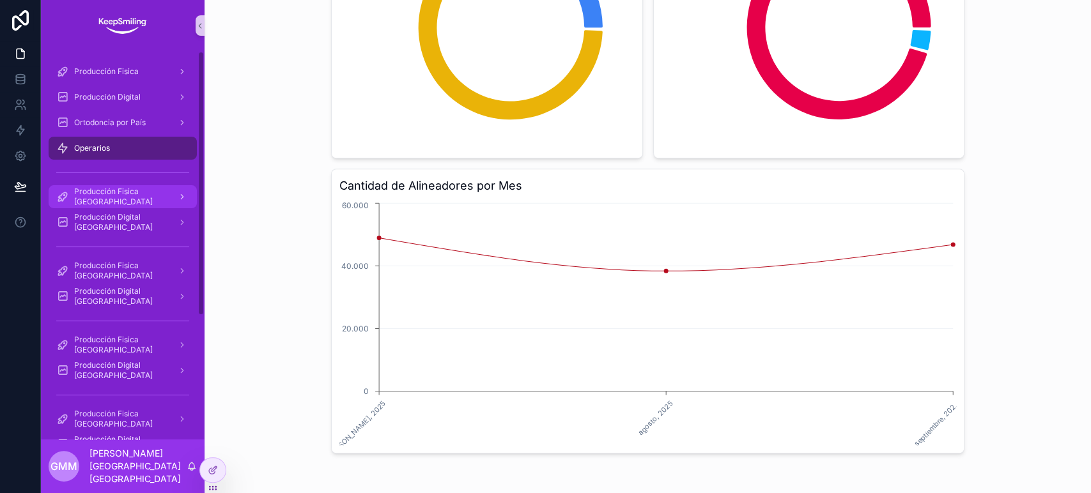
click at [147, 192] on span "Producción Fisica Chile" at bounding box center [120, 197] width 93 height 20
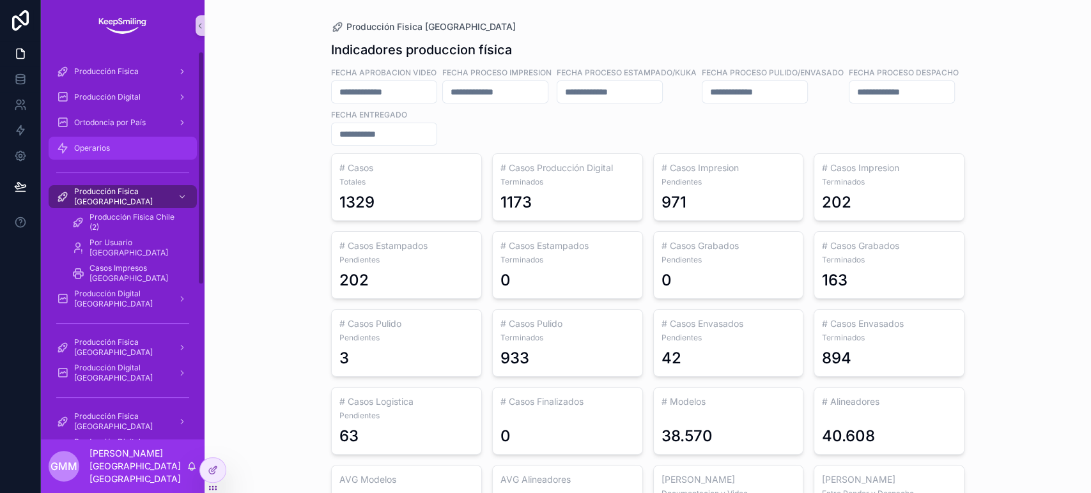
click at [92, 148] on span "Operarios" at bounding box center [92, 148] width 36 height 10
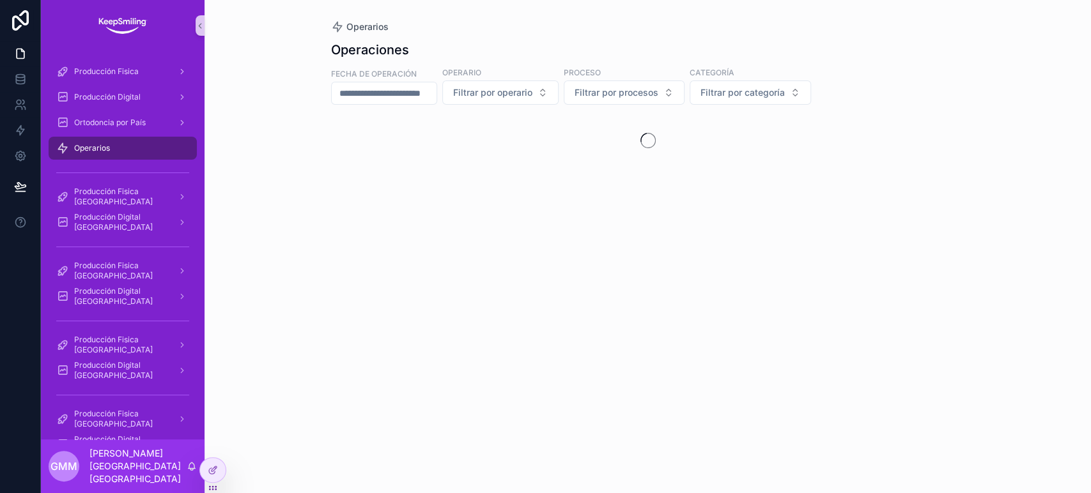
click at [387, 91] on input "scrollable content" at bounding box center [384, 93] width 105 height 18
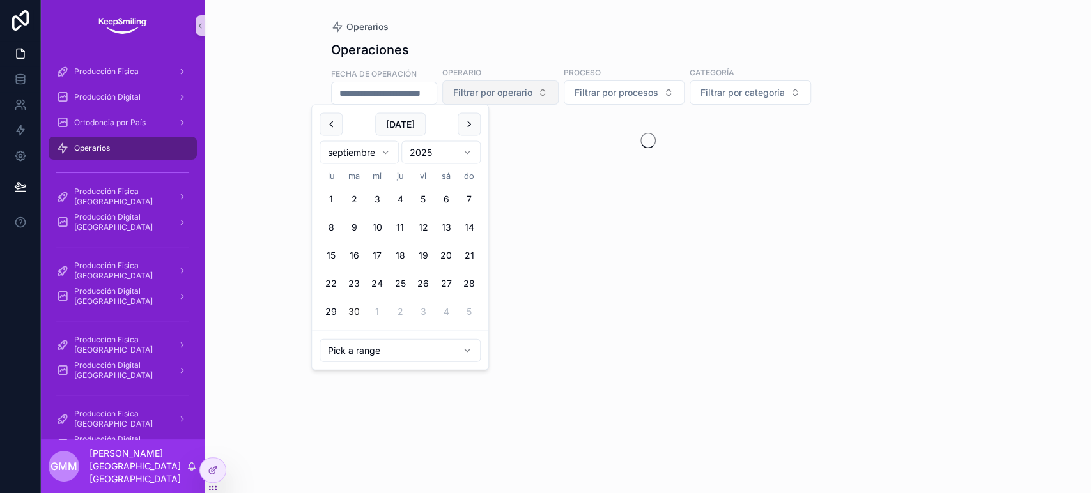
click at [558, 96] on button "Filtrar por operario" at bounding box center [500, 92] width 116 height 24
click at [402, 95] on input "scrollable content" at bounding box center [384, 93] width 105 height 18
click at [328, 124] on button "scrollable content" at bounding box center [330, 124] width 23 height 23
click at [348, 195] on button "1" at bounding box center [353, 199] width 23 height 23
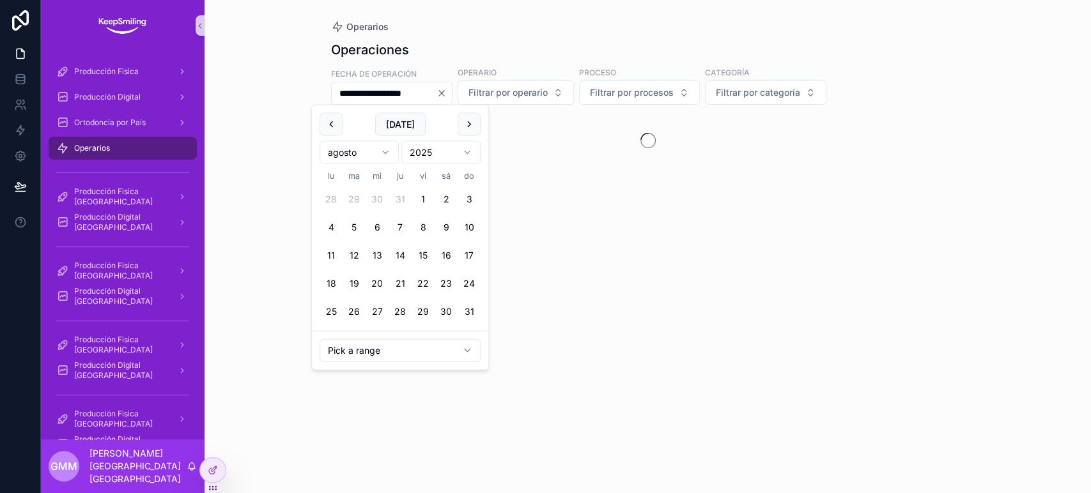
click at [470, 123] on button "scrollable content" at bounding box center [468, 124] width 23 height 23
click at [359, 312] on button "30" at bounding box center [353, 311] width 23 height 23
type input "**********"
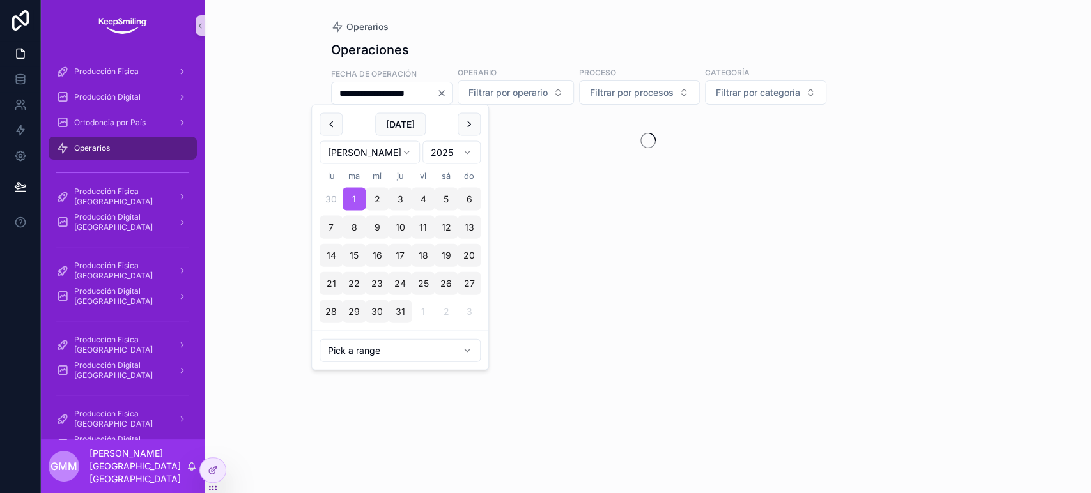
click at [638, 44] on div "Operaciones" at bounding box center [647, 50] width 633 height 18
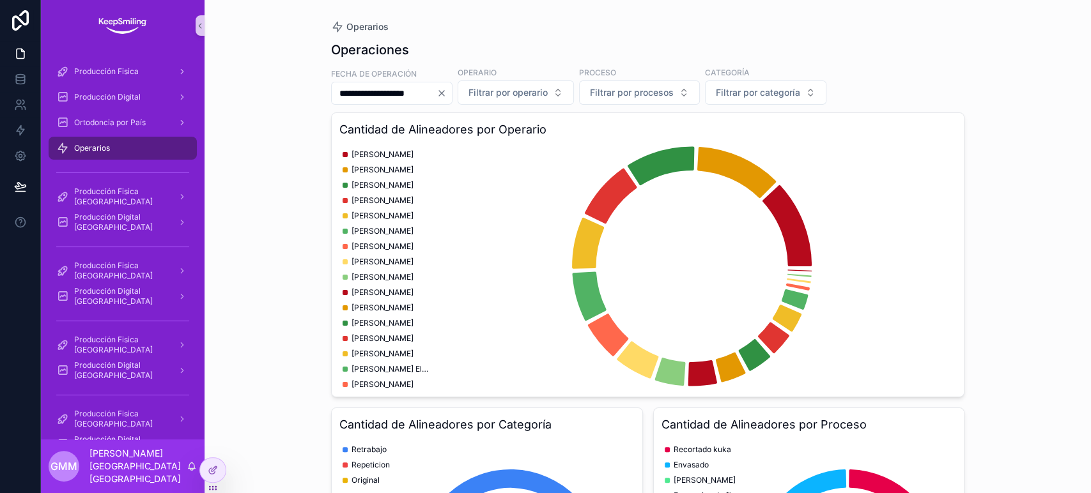
click at [444, 91] on icon "Clear" at bounding box center [441, 93] width 5 height 5
click at [436, 96] on input "scrollable content" at bounding box center [384, 93] width 105 height 18
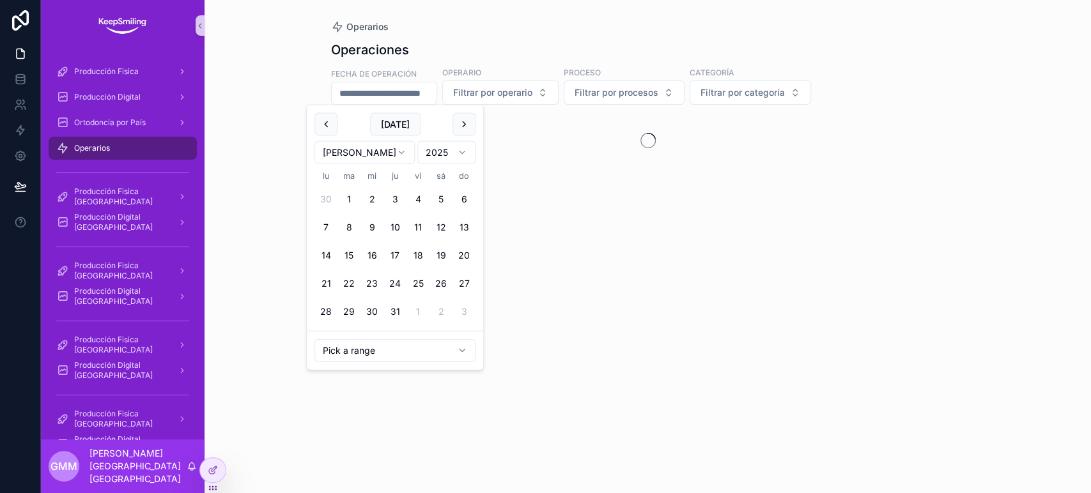
click at [332, 133] on button "scrollable content" at bounding box center [325, 124] width 23 height 23
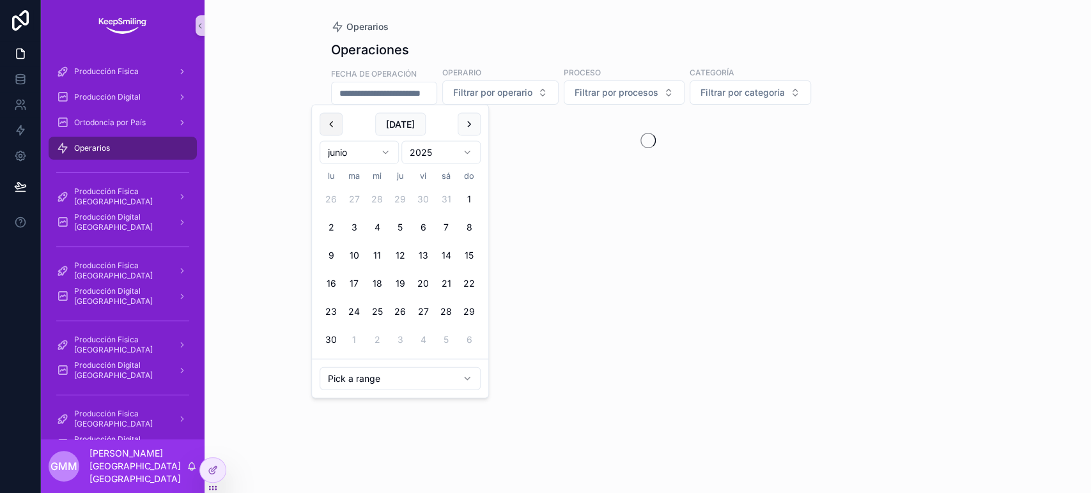
click at [332, 131] on button "scrollable content" at bounding box center [330, 124] width 23 height 23
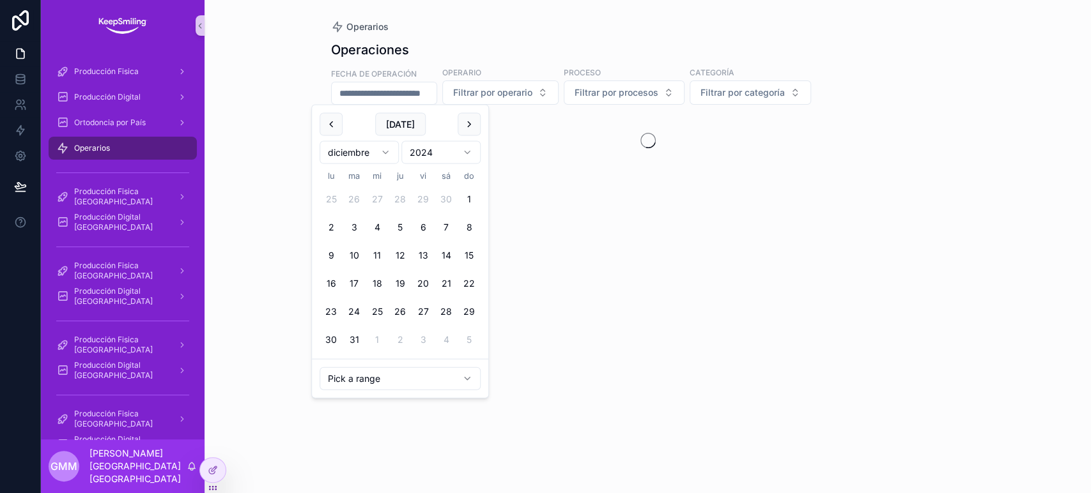
click at [332, 131] on button "scrollable content" at bounding box center [330, 124] width 23 height 23
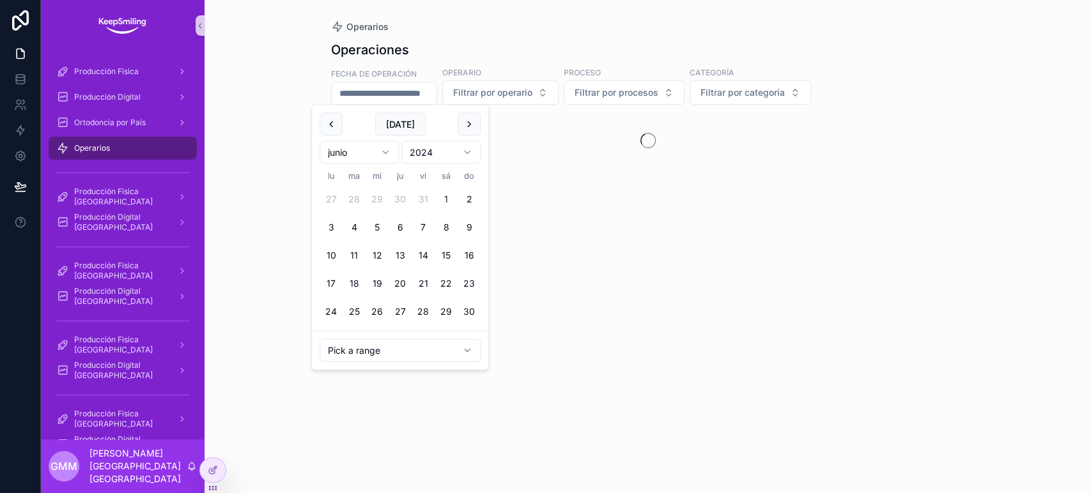
click at [441, 197] on button "1" at bounding box center [445, 199] width 23 height 23
click at [468, 308] on button "30" at bounding box center [468, 311] width 23 height 23
type input "**********"
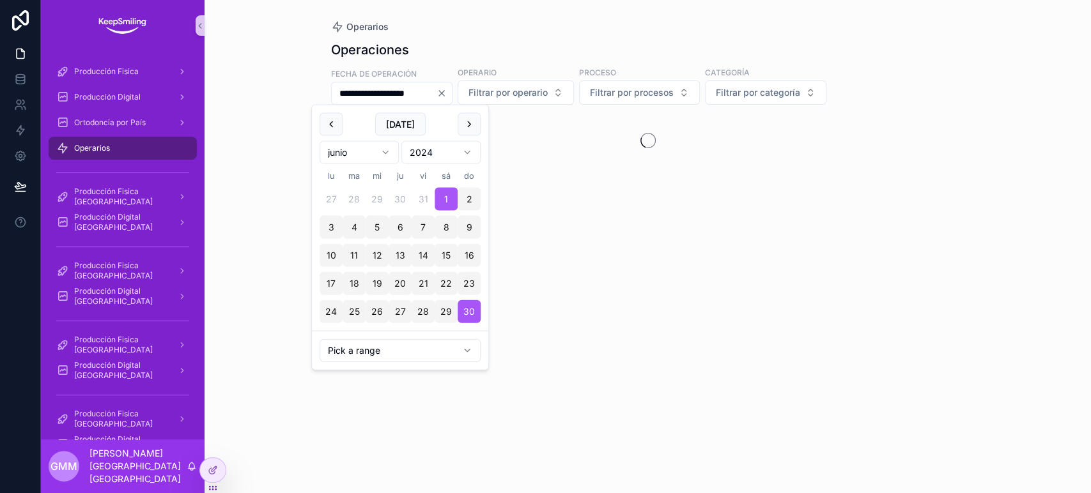
click at [583, 37] on div "**********" at bounding box center [647, 121] width 633 height 176
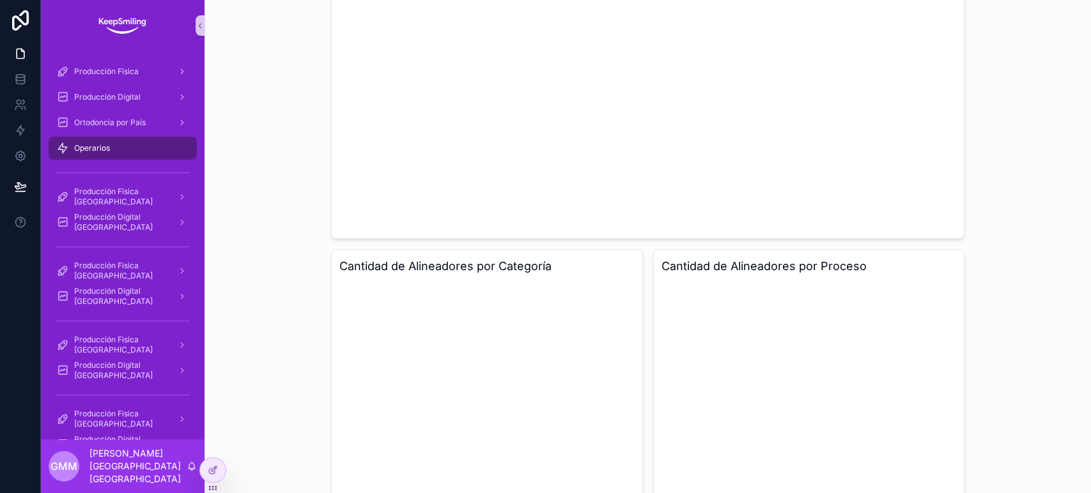
scroll to position [71, 0]
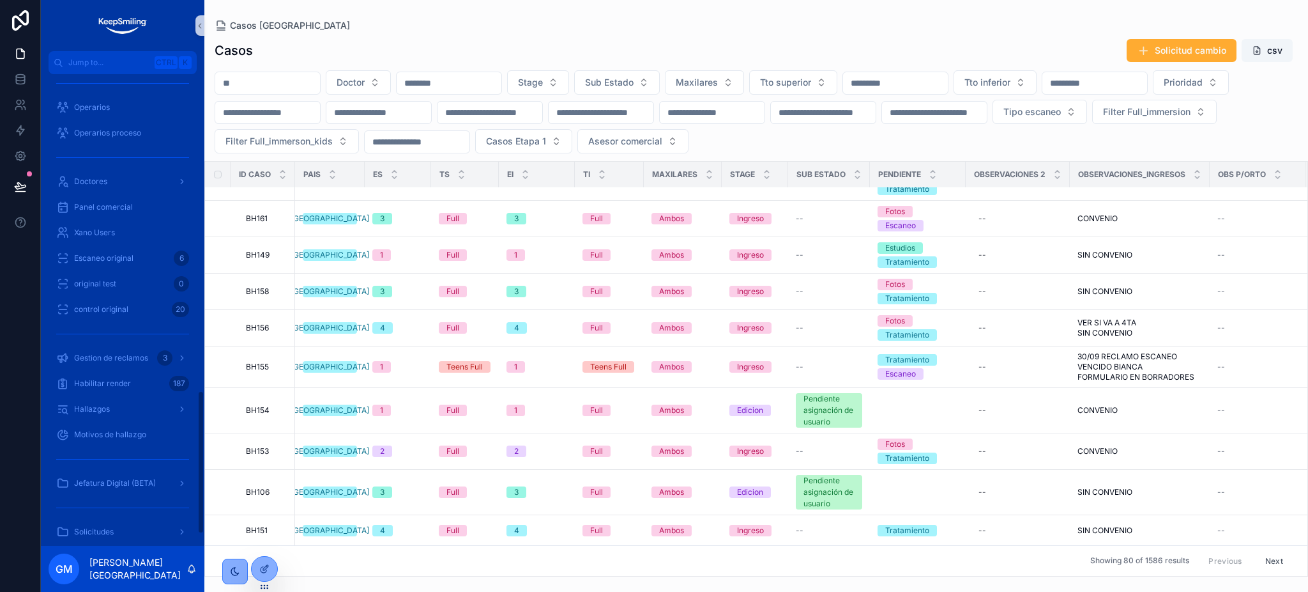
scroll to position [1084, 0]
click at [133, 428] on div "Jefatura Digital (BETA)" at bounding box center [122, 421] width 133 height 20
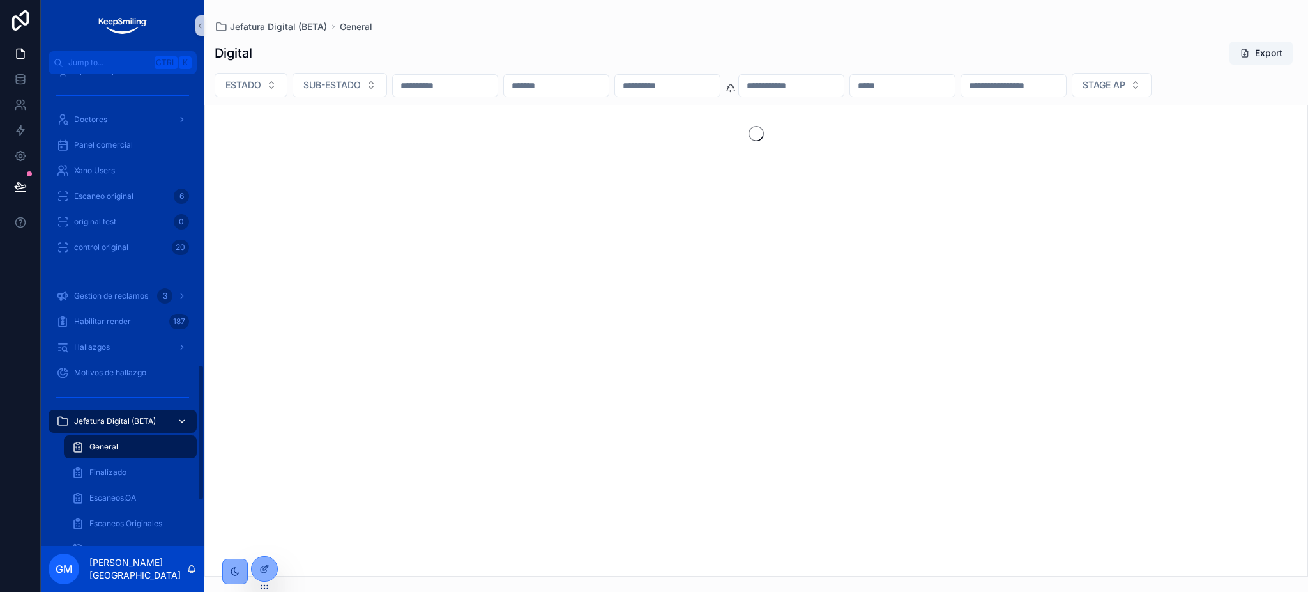
scroll to position [1152, 0]
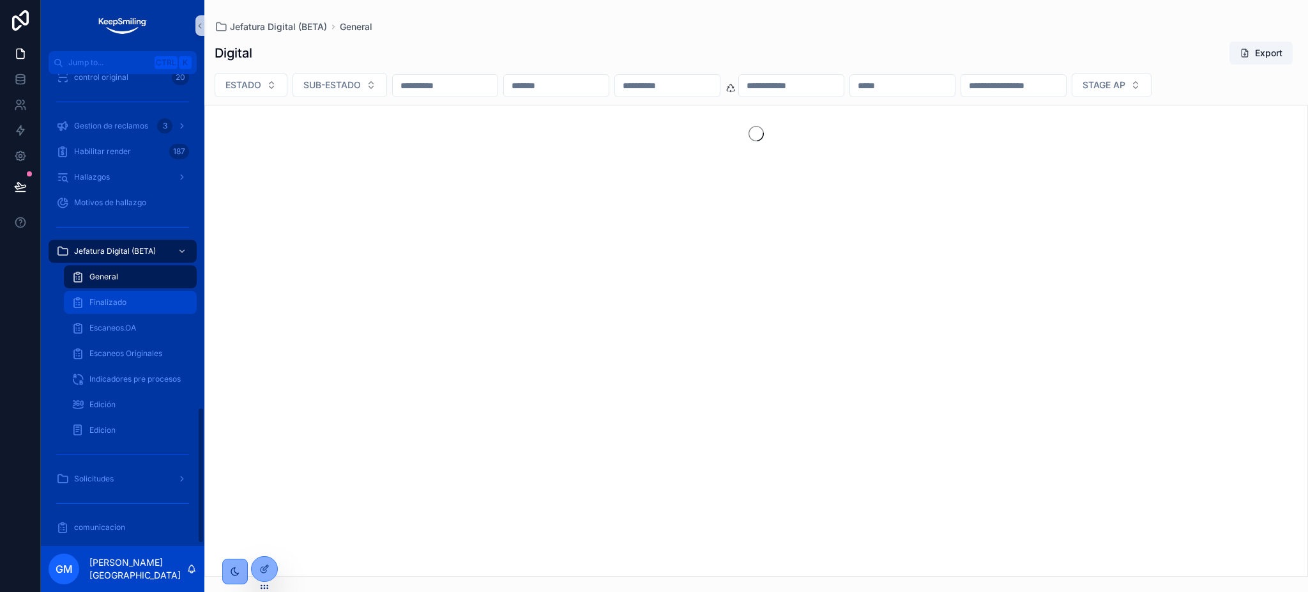
click at [152, 295] on div "Finalizado" at bounding box center [131, 302] width 118 height 20
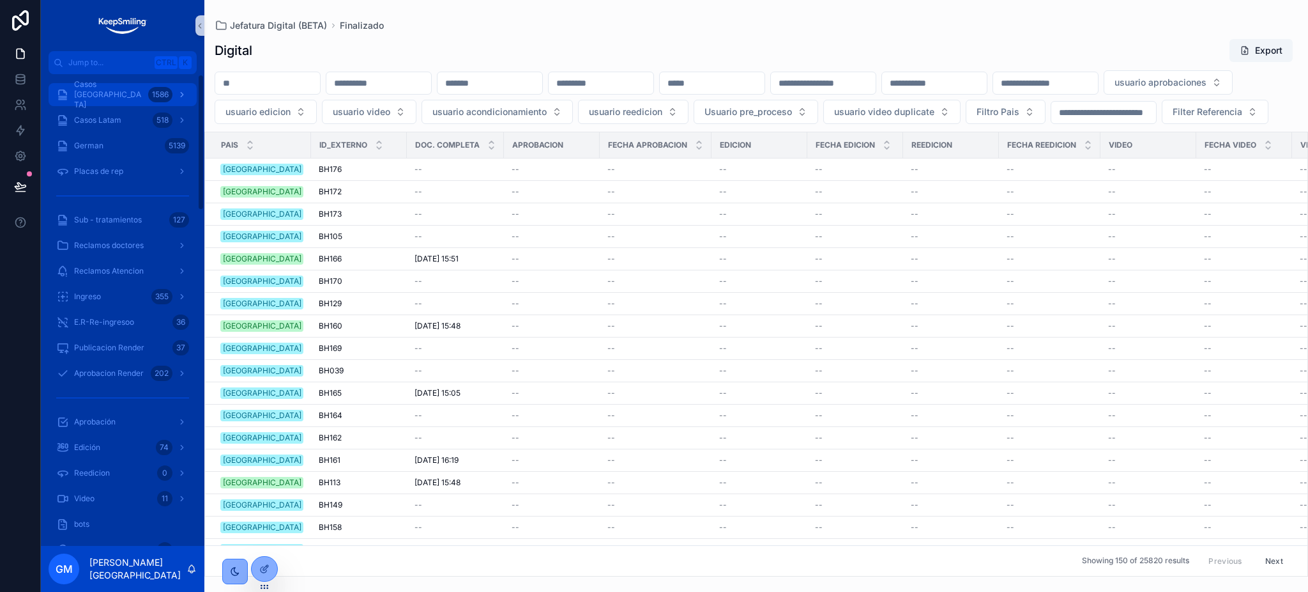
click at [125, 89] on span "Casos [GEOGRAPHIC_DATA]" at bounding box center [108, 94] width 69 height 31
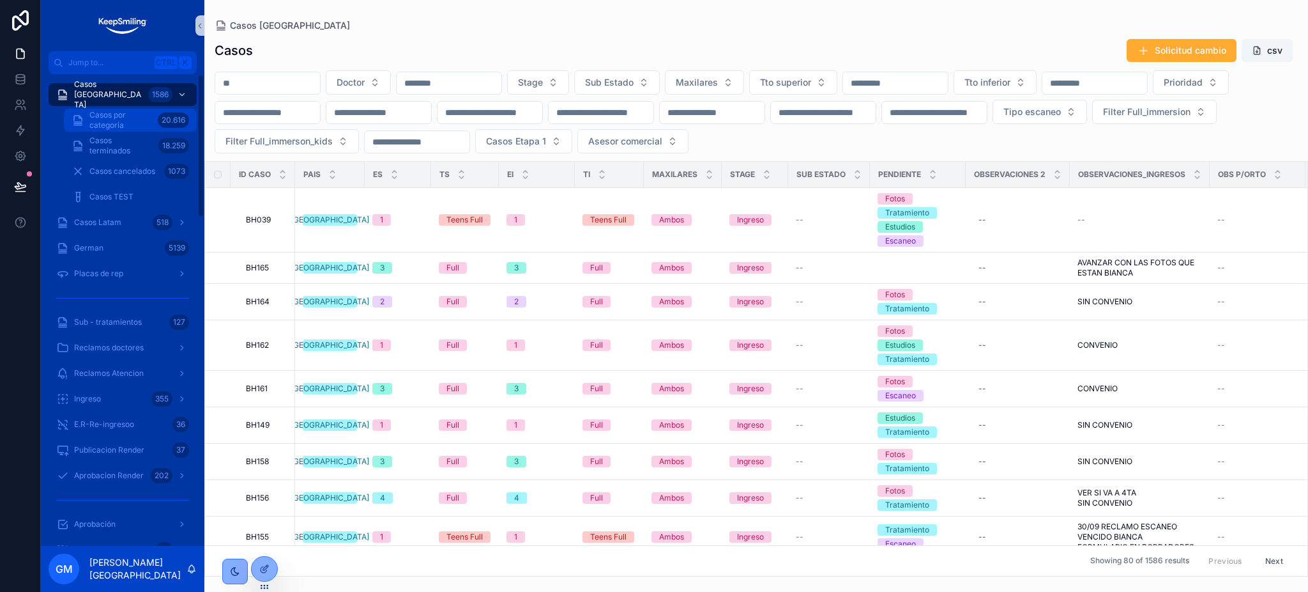
click at [140, 118] on span "Casos por categoria" at bounding box center [120, 120] width 63 height 20
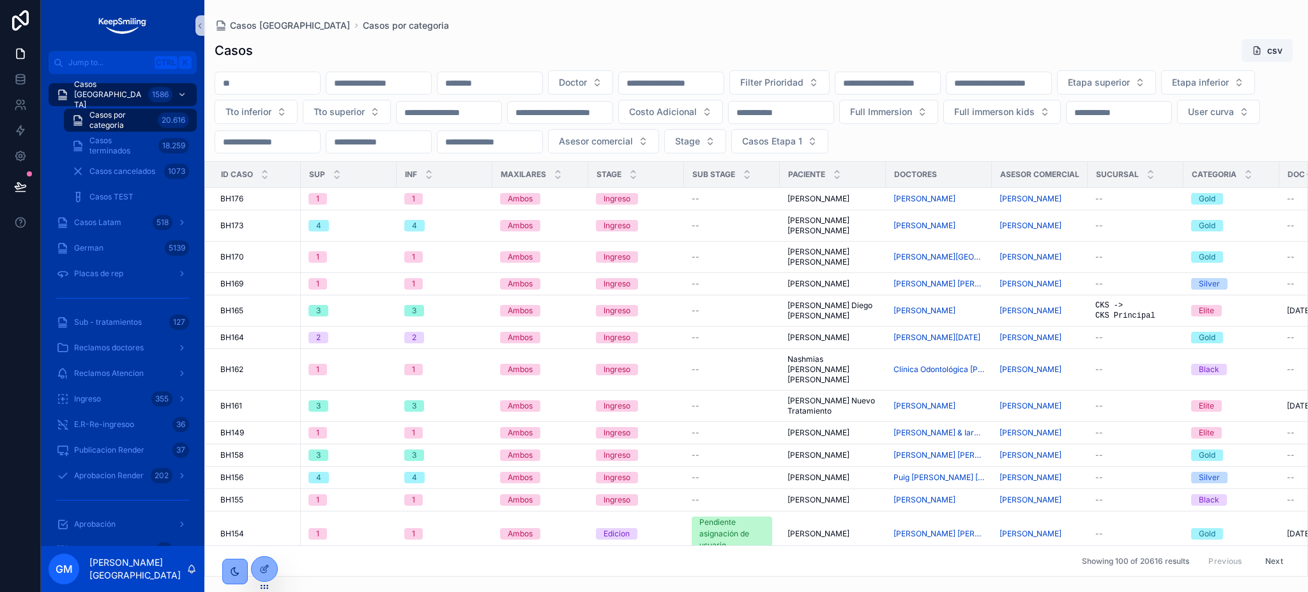
click at [502, 109] on input "scrollable content" at bounding box center [449, 112] width 105 height 18
click at [606, 144] on button "scrollable content" at bounding box center [599, 143] width 23 height 23
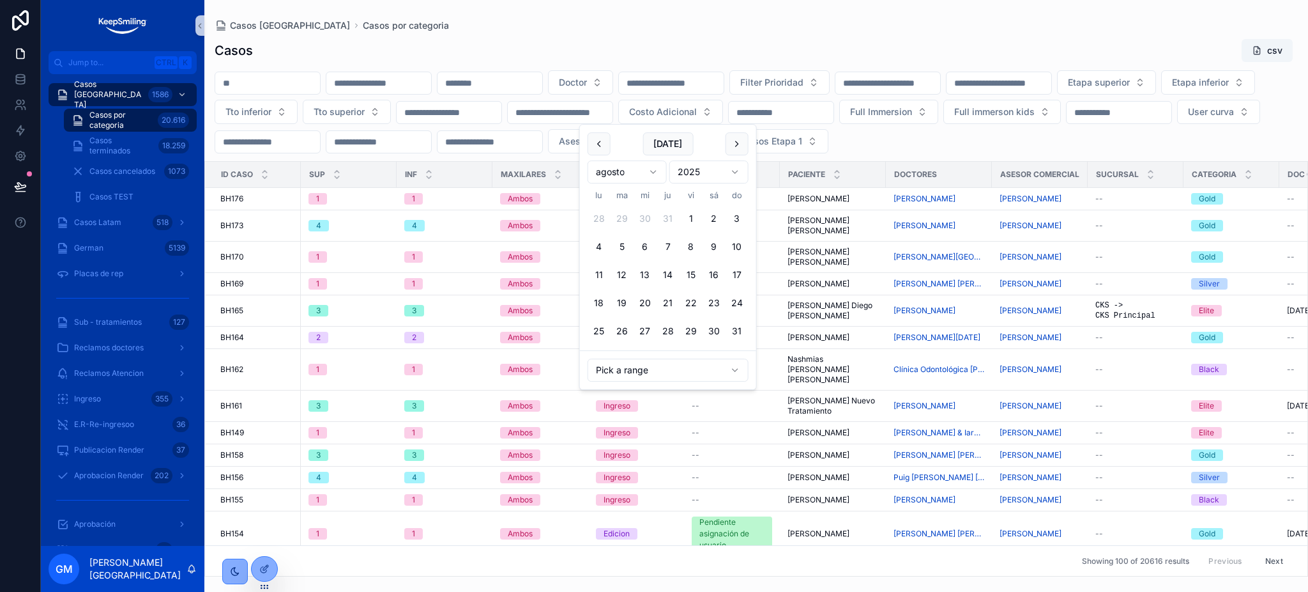
click at [606, 144] on button "scrollable content" at bounding box center [599, 143] width 23 height 23
click at [617, 220] on button "1" at bounding box center [622, 218] width 23 height 23
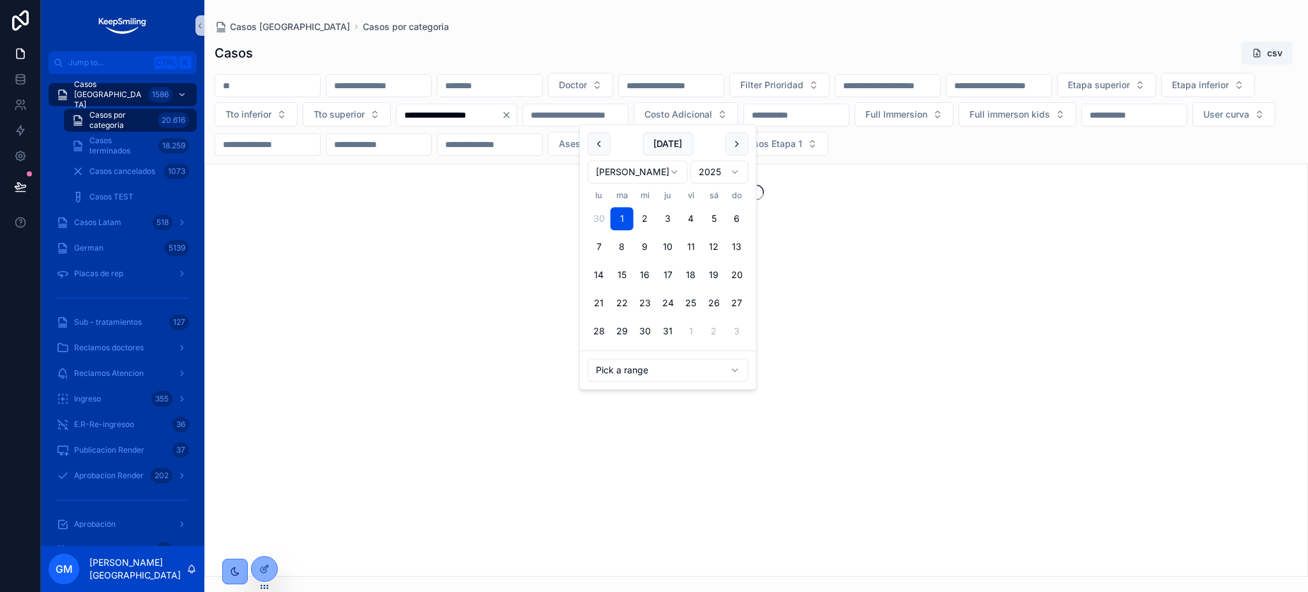
click at [742, 148] on button "scrollable content" at bounding box center [737, 143] width 23 height 23
click at [744, 143] on button "scrollable content" at bounding box center [737, 146] width 23 height 23
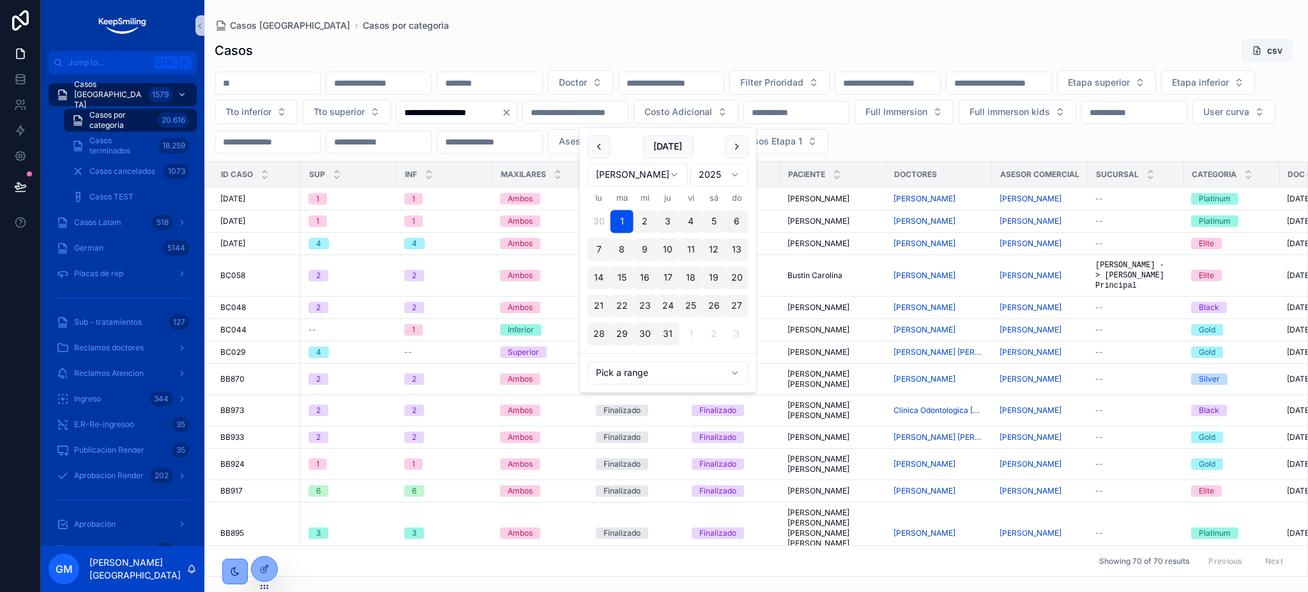
type input "**********"
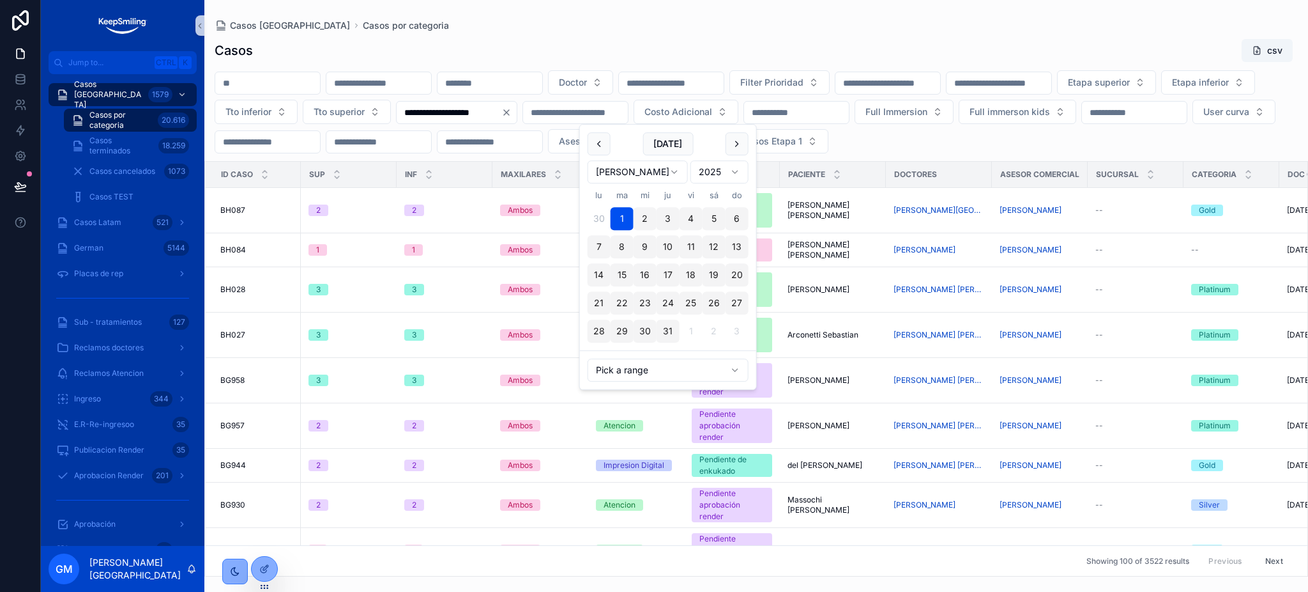
click at [731, 41] on div "Casos csv" at bounding box center [757, 50] width 1084 height 24
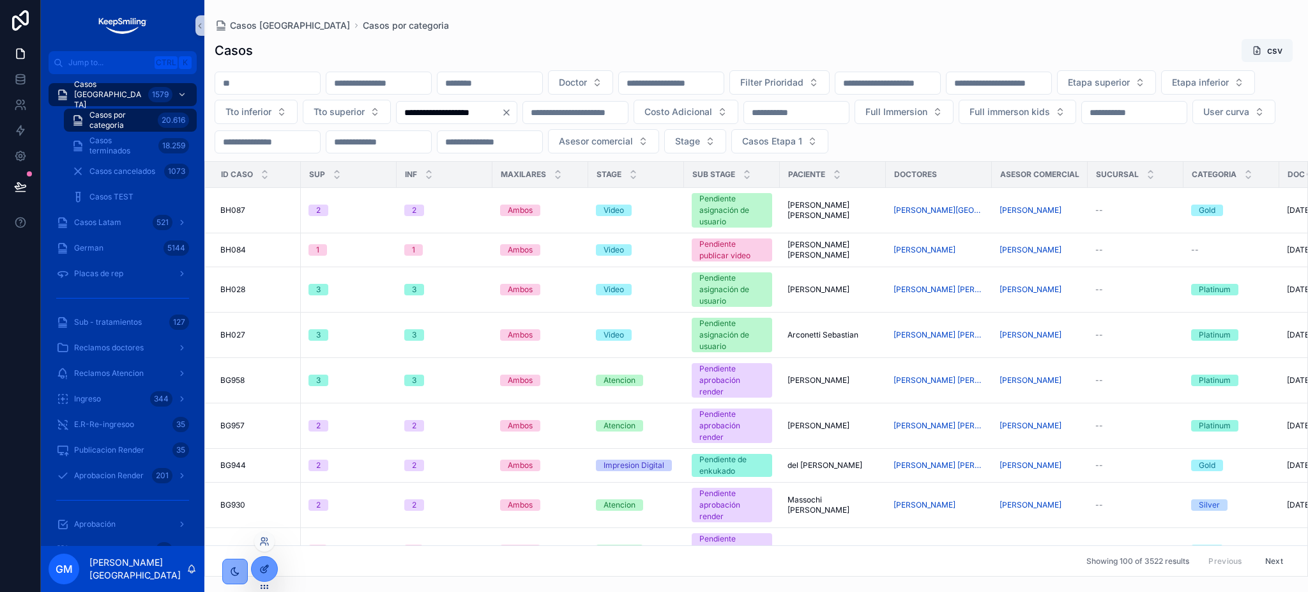
click at [268, 565] on icon at bounding box center [265, 567] width 5 height 5
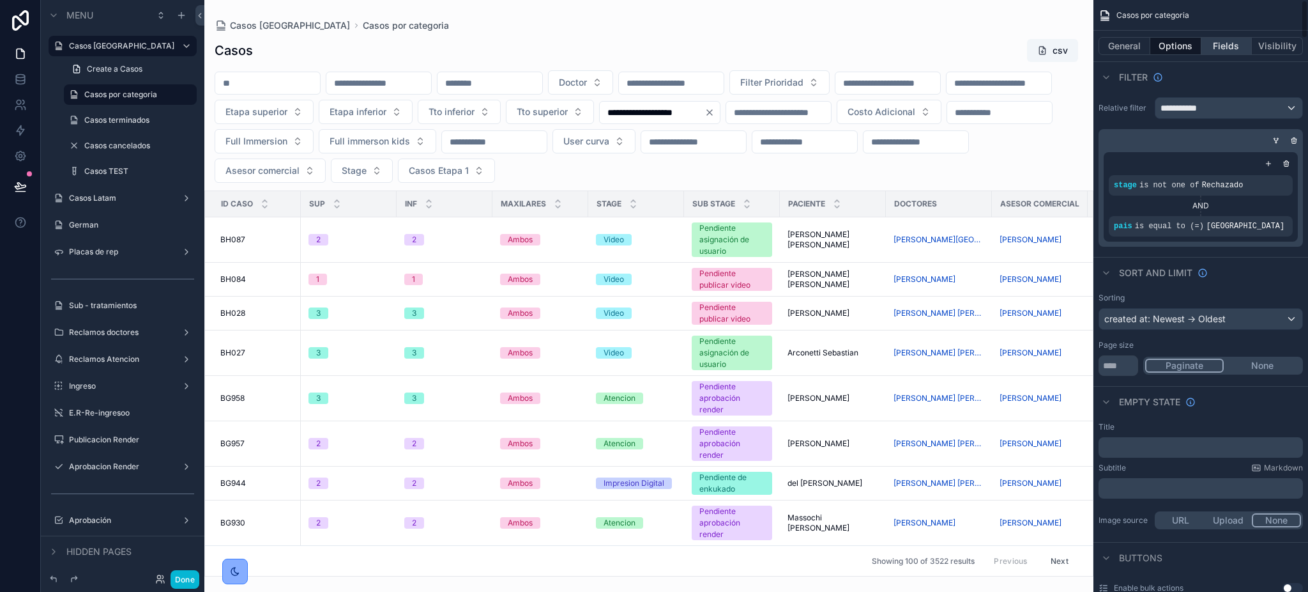
click at [1227, 40] on button "Fields" at bounding box center [1227, 46] width 51 height 18
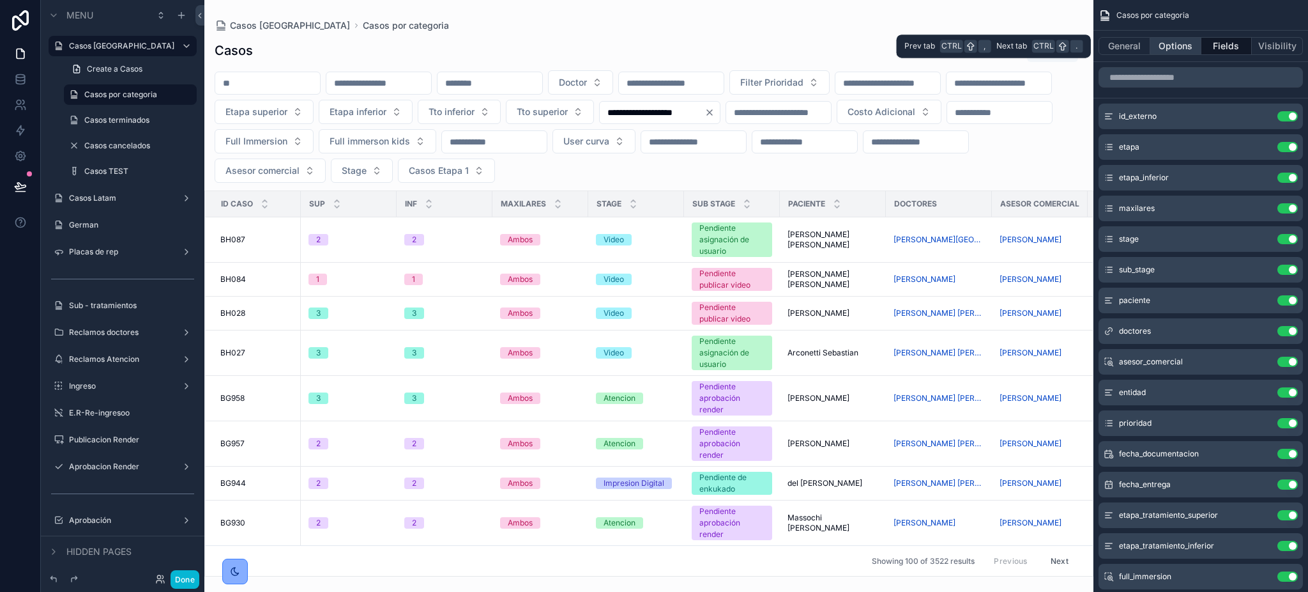
click at [1179, 39] on button "Options" at bounding box center [1176, 46] width 51 height 18
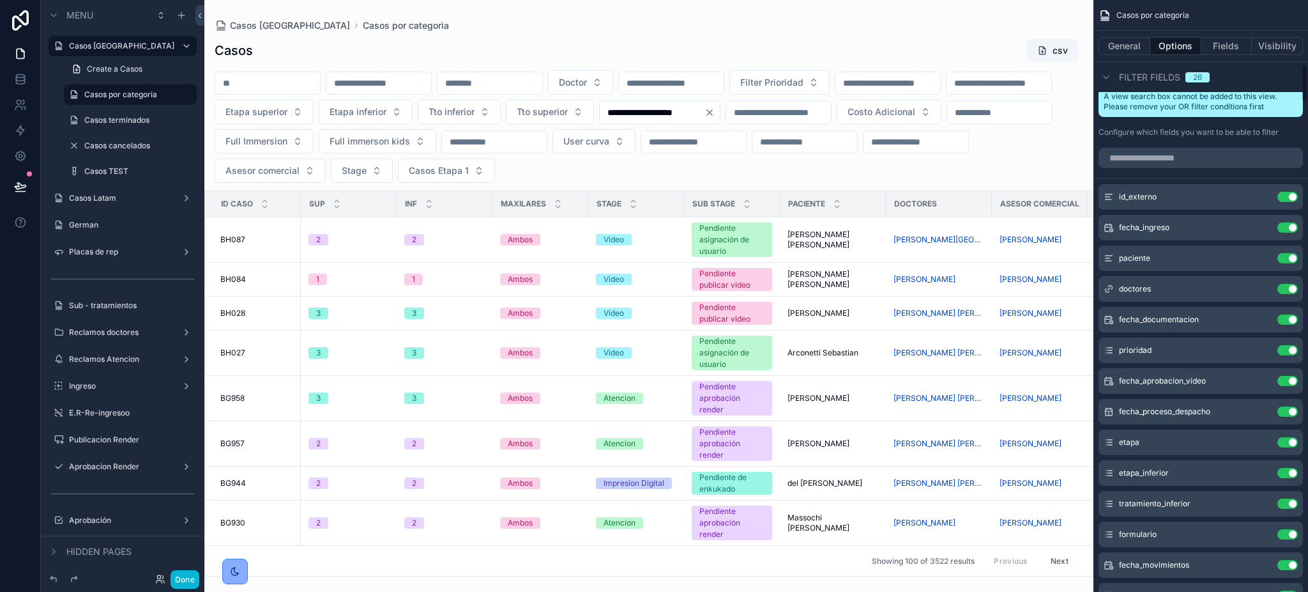
scroll to position [767, 0]
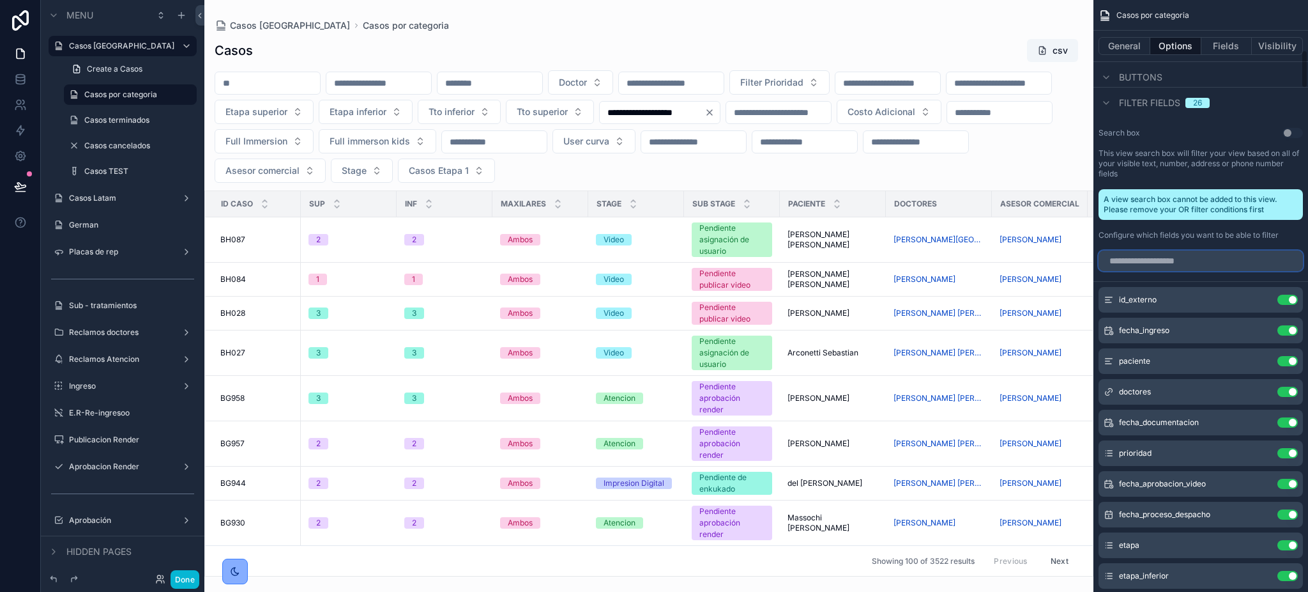
click at [1170, 258] on input "scrollable content" at bounding box center [1201, 260] width 204 height 20
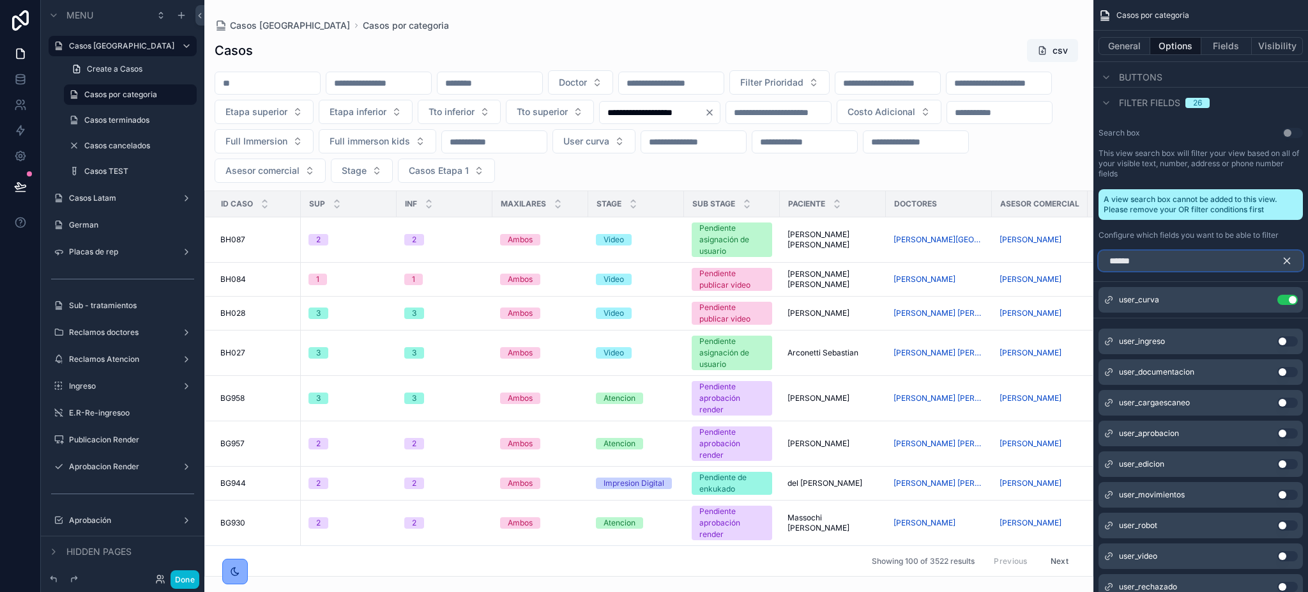
scroll to position [539, 0]
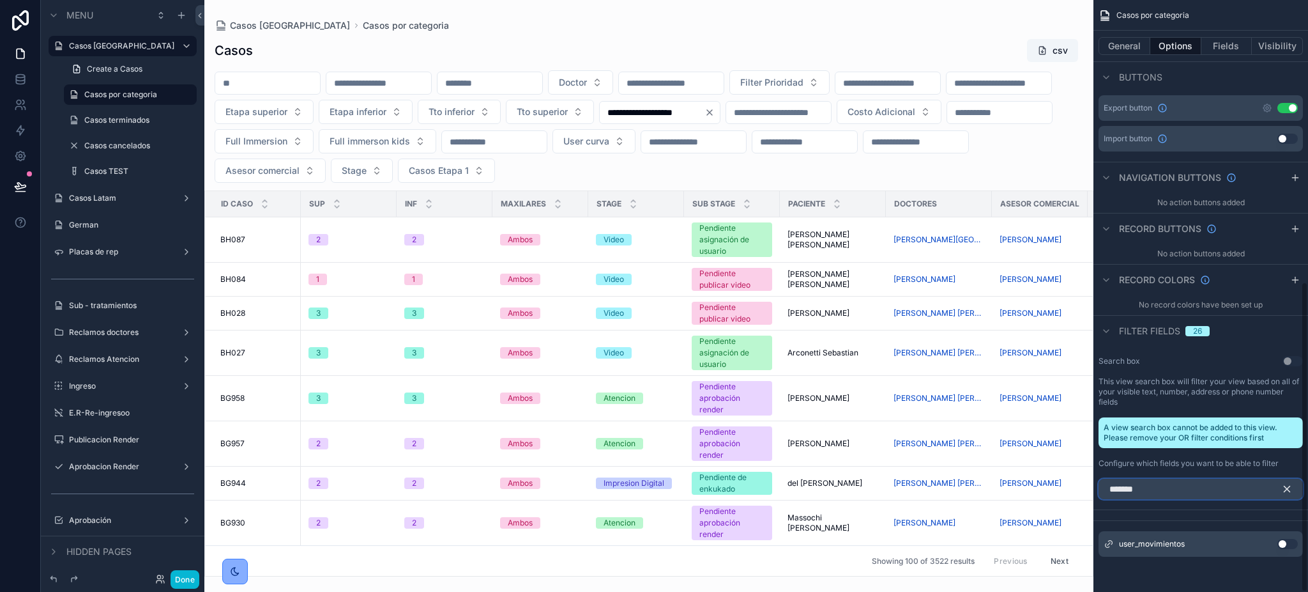
type input "*******"
click at [1282, 540] on button "Use setting" at bounding box center [1288, 544] width 20 height 10
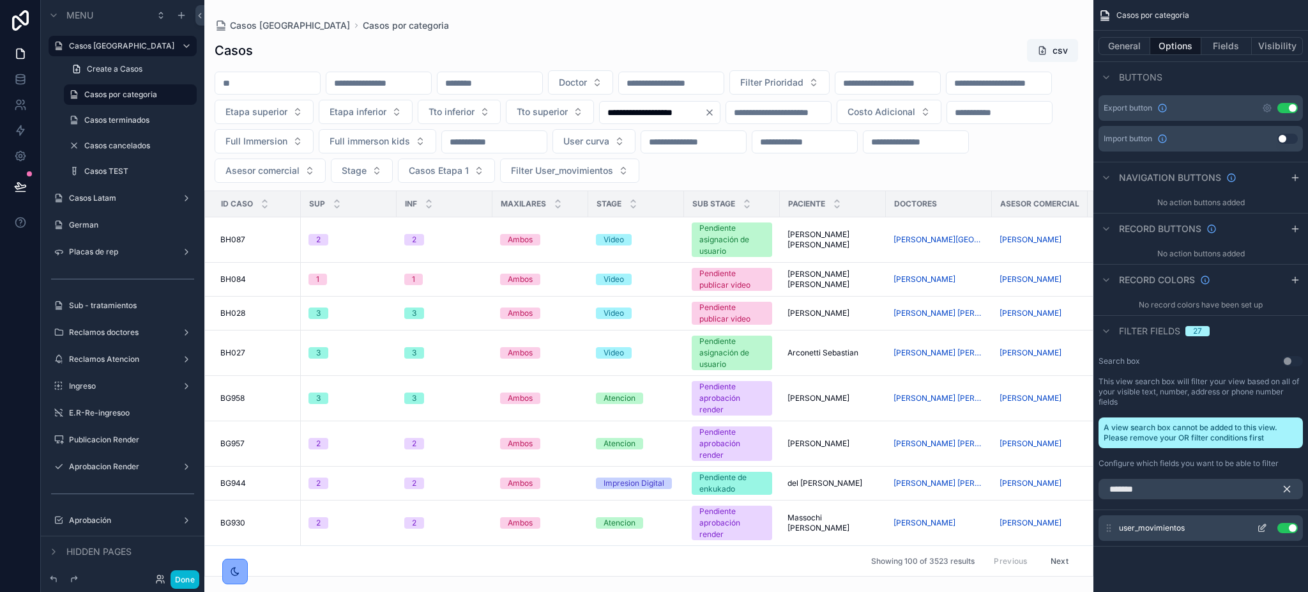
click at [1263, 528] on icon "scrollable content" at bounding box center [1263, 526] width 5 height 5
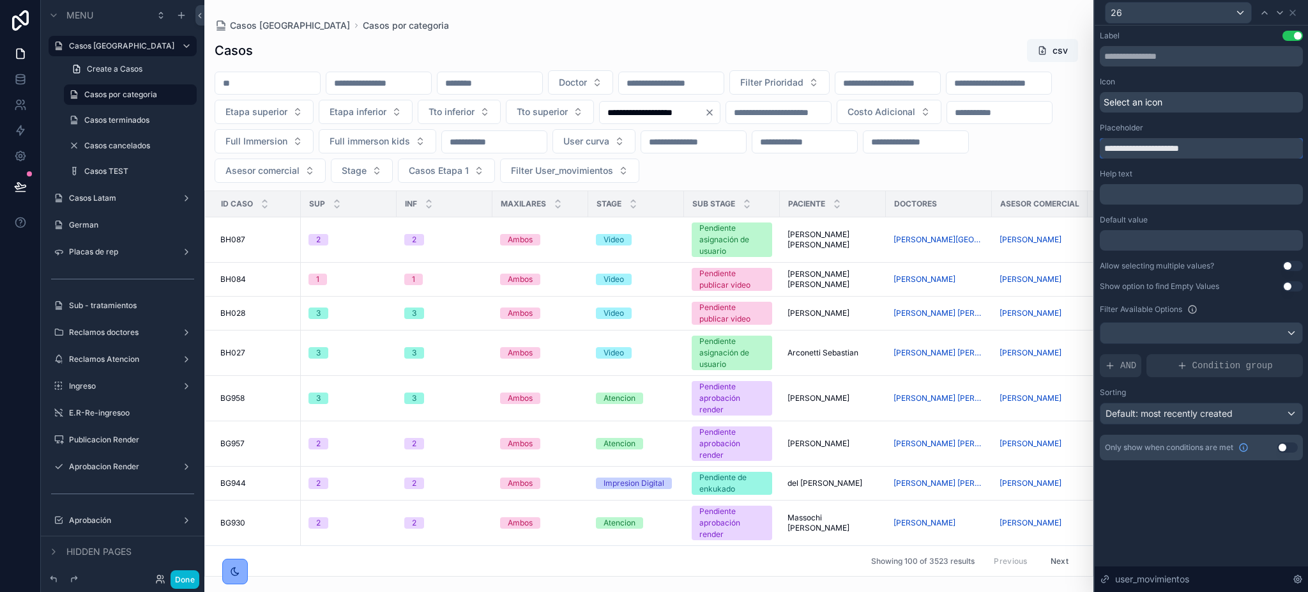
drag, startPoint x: 900, startPoint y: 150, endPoint x: 911, endPoint y: 143, distance: 13.5
click at [900, 148] on div "**********" at bounding box center [654, 296] width 1308 height 592
type input "**********"
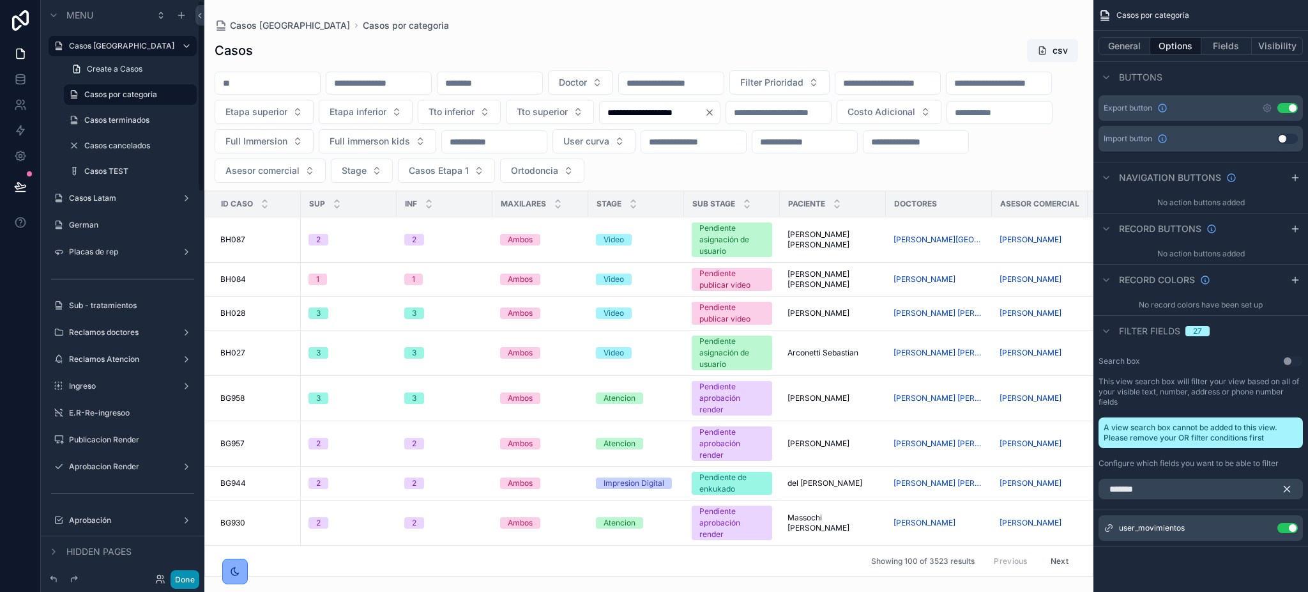
click at [188, 579] on button "Done" at bounding box center [185, 579] width 29 height 19
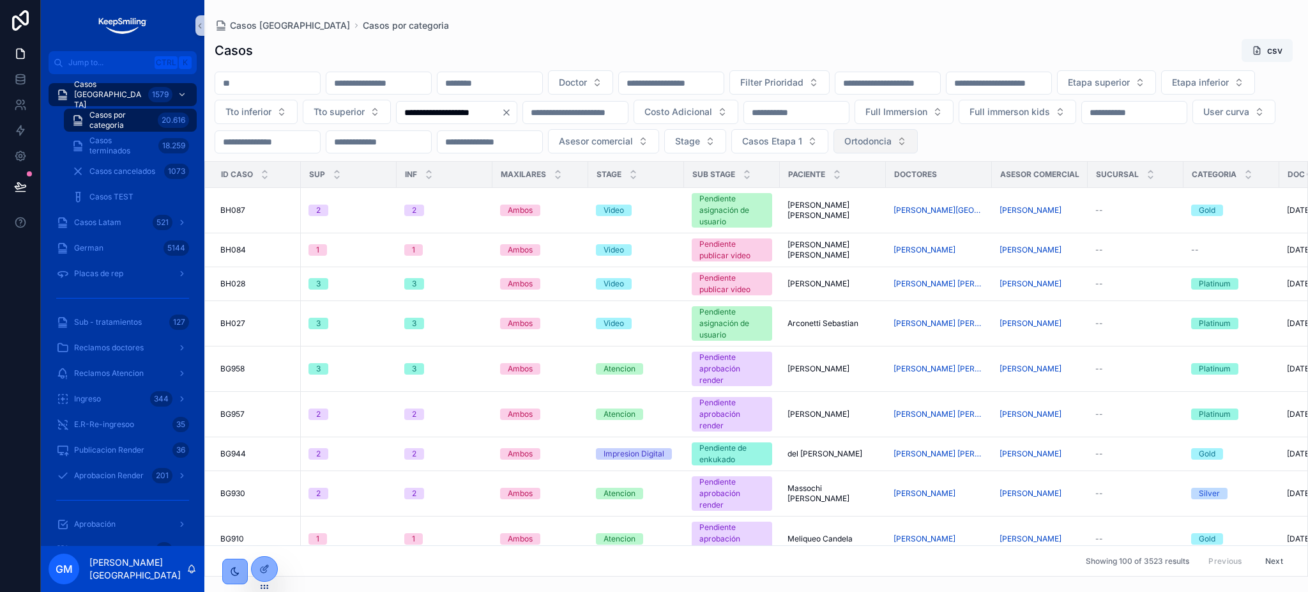
click at [845, 148] on span "Ortodoncia" at bounding box center [868, 141] width 47 height 13
type input "****"
click at [303, 230] on div "[PERSON_NAME]" at bounding box center [256, 222] width 153 height 20
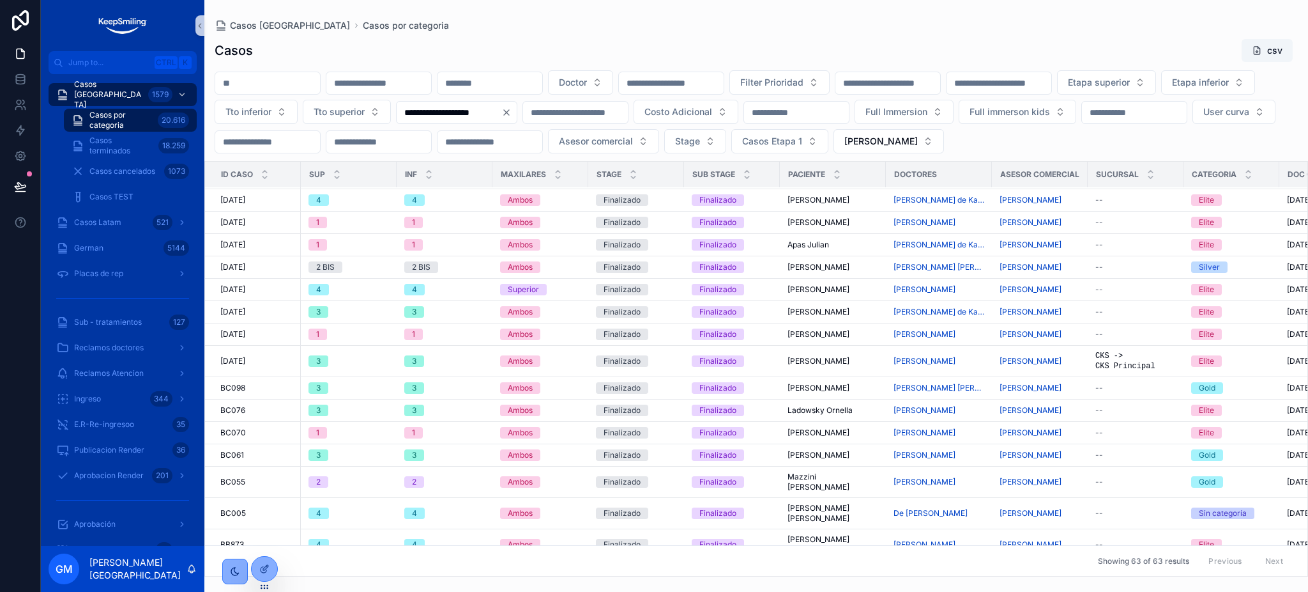
scroll to position [1275, 0]
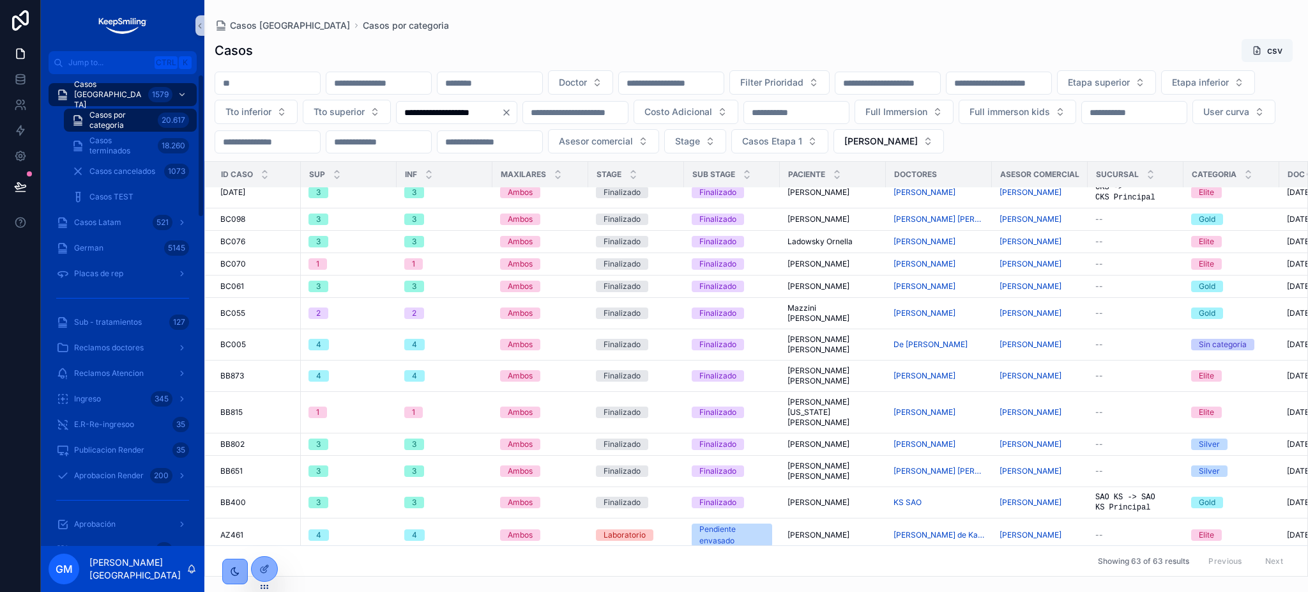
click at [115, 118] on span "Casos por categoria" at bounding box center [120, 120] width 63 height 20
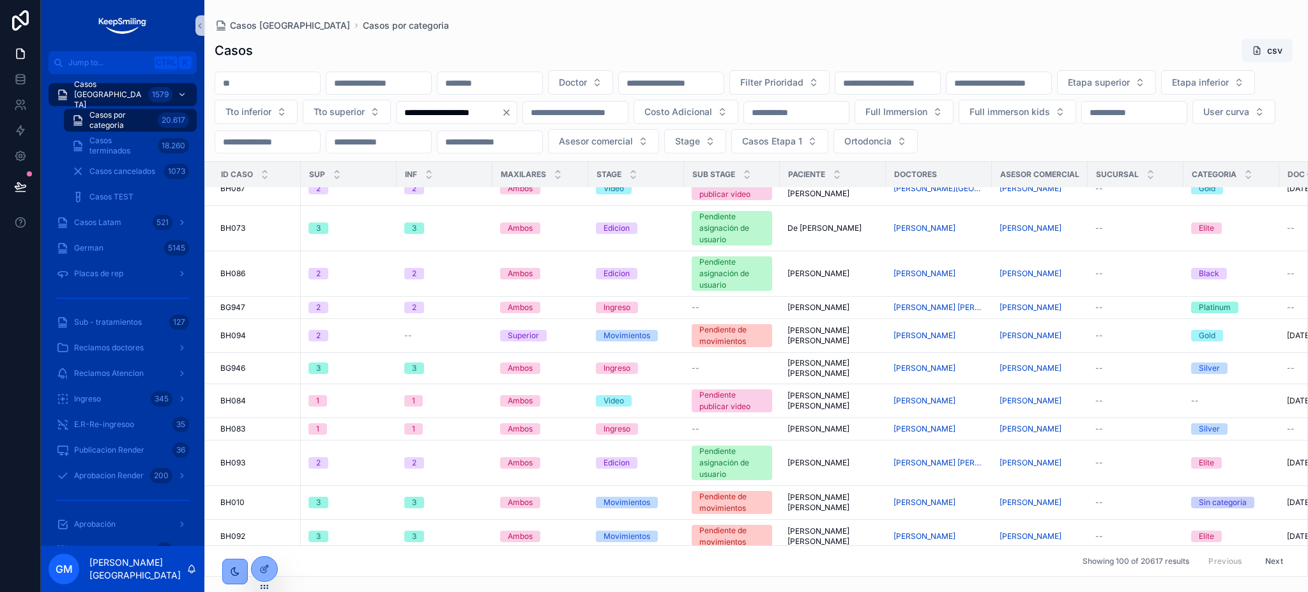
scroll to position [1335, 0]
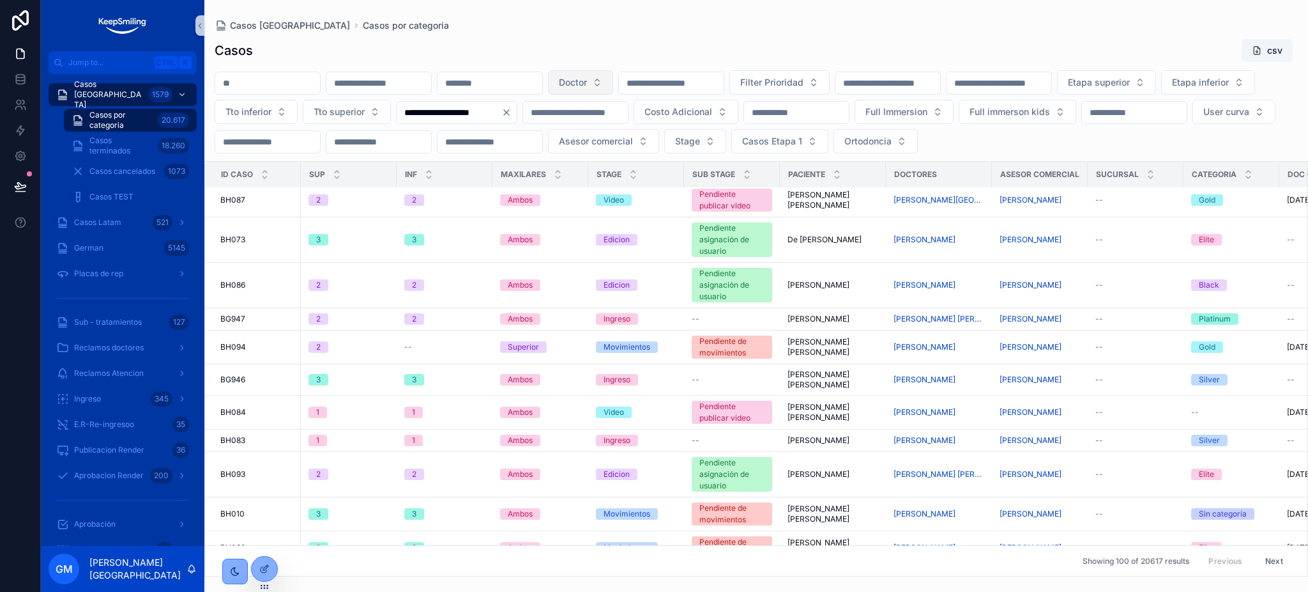
click at [587, 79] on span "Doctor" at bounding box center [573, 82] width 28 height 13
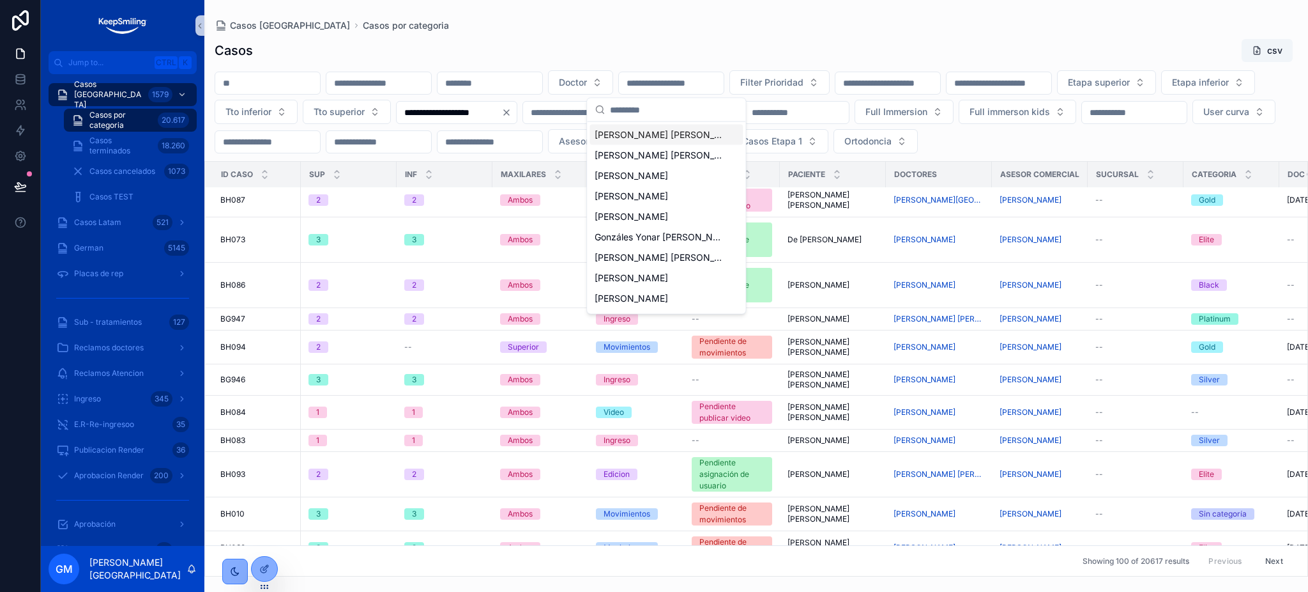
click at [652, 110] on input "scrollable content" at bounding box center [674, 109] width 128 height 23
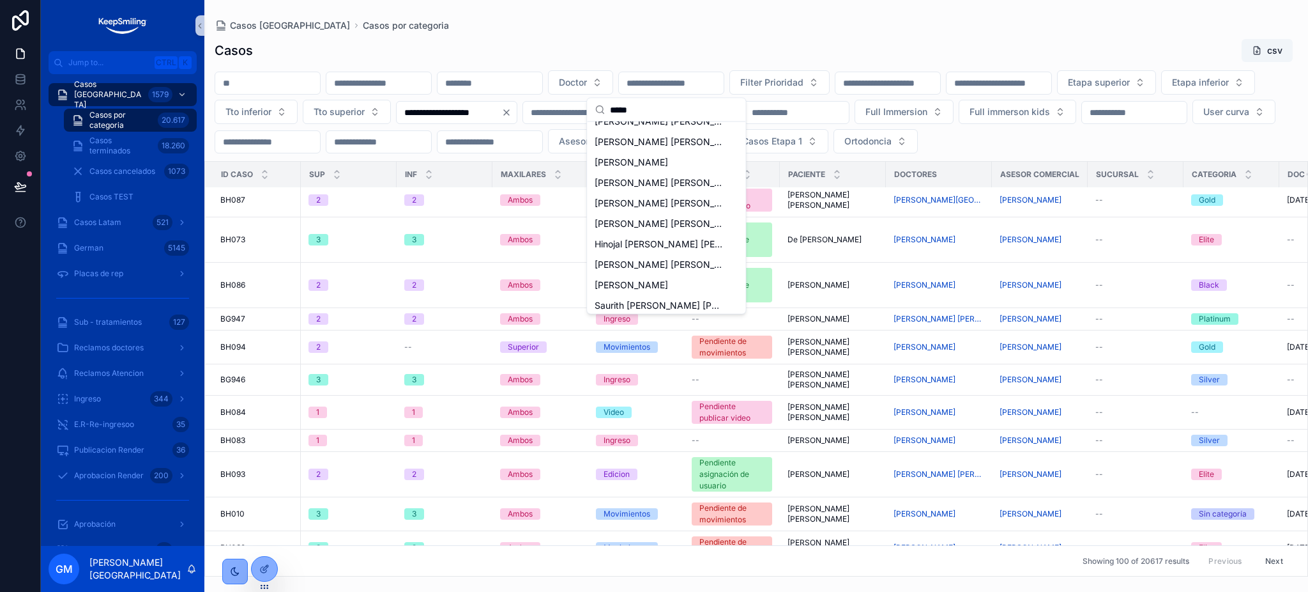
scroll to position [0, 0]
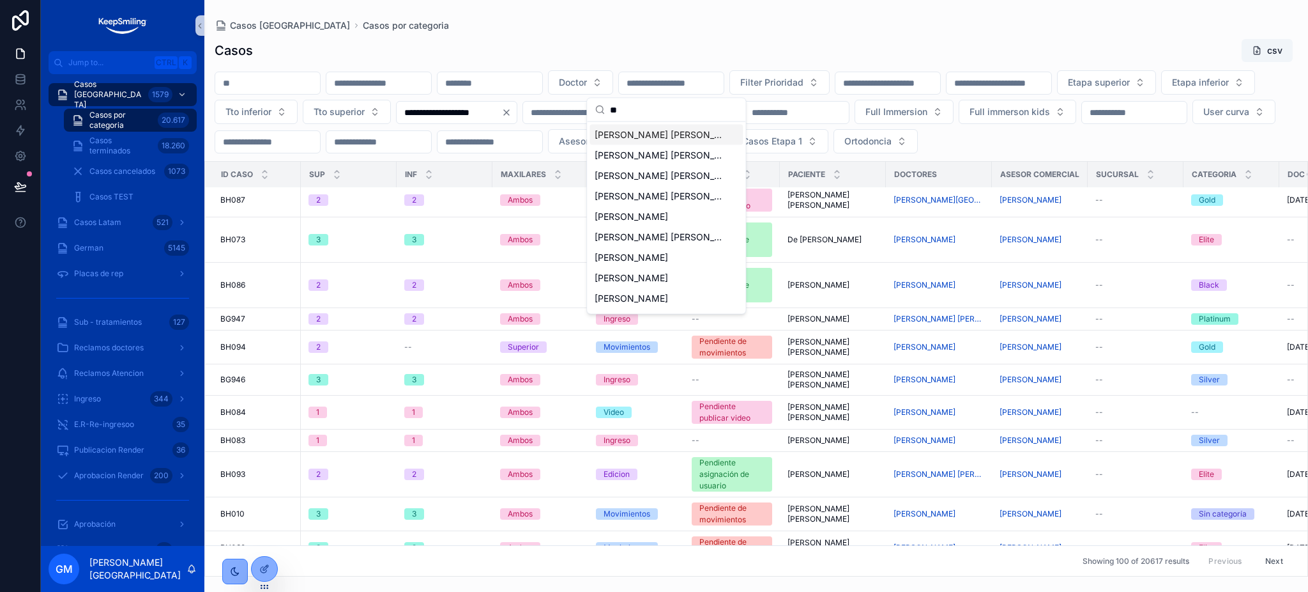
type input "*"
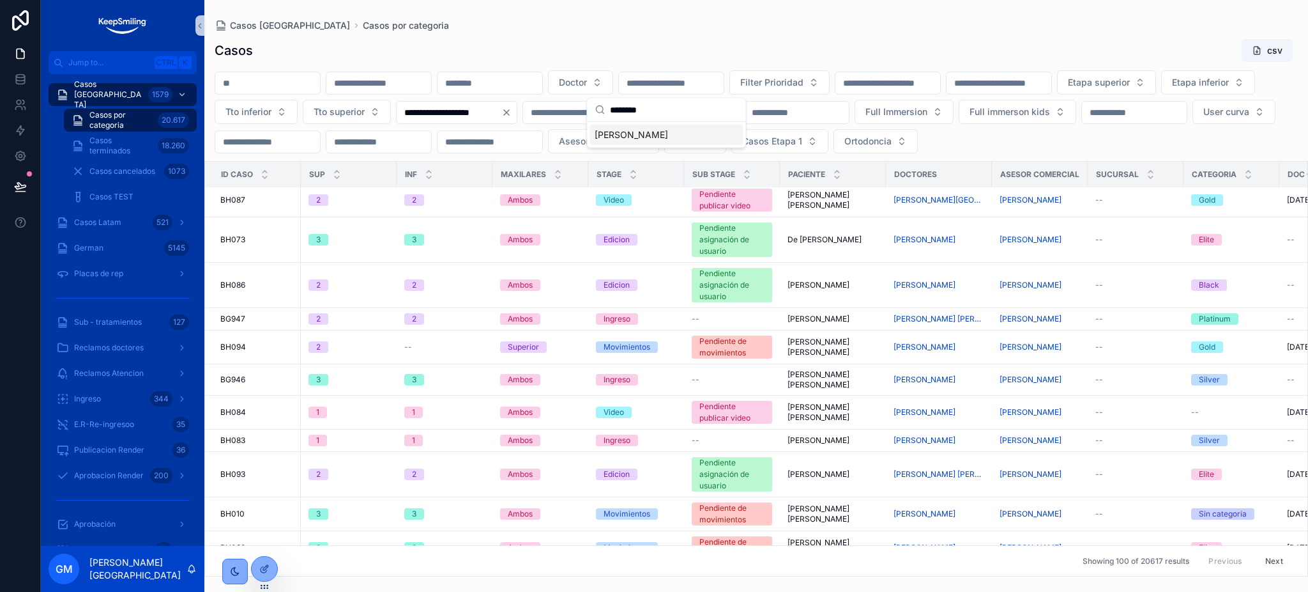
type input "********"
click at [666, 139] on span "[PERSON_NAME]" at bounding box center [631, 134] width 73 height 13
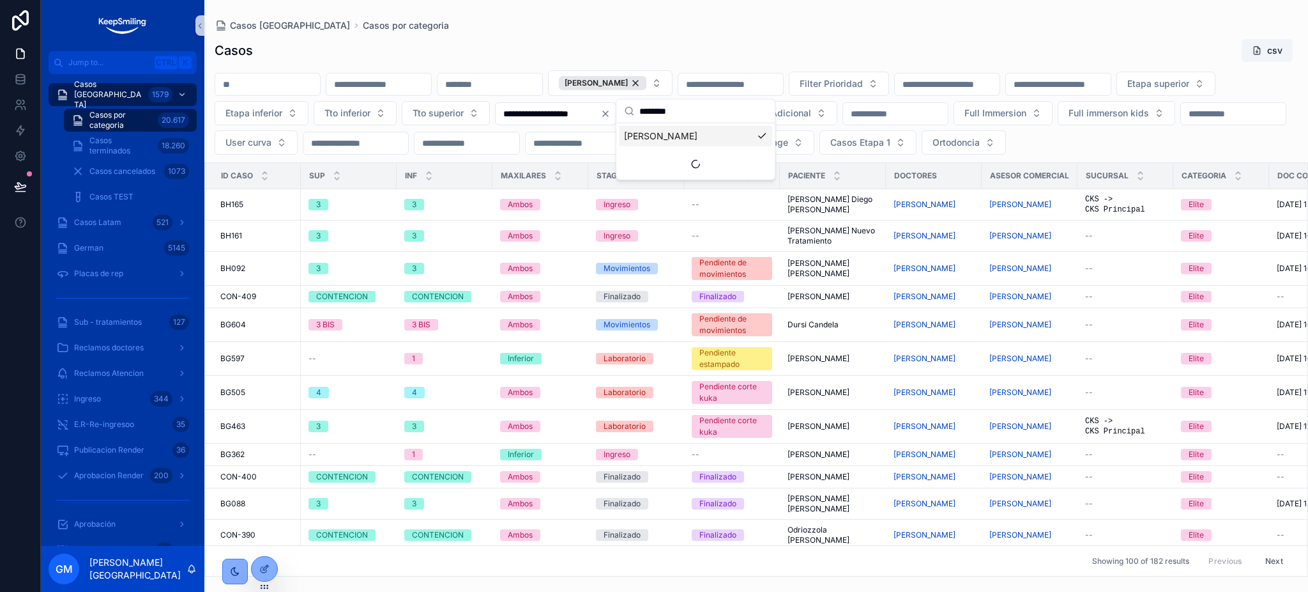
click at [732, 36] on div "**********" at bounding box center [756, 304] width 1104 height 546
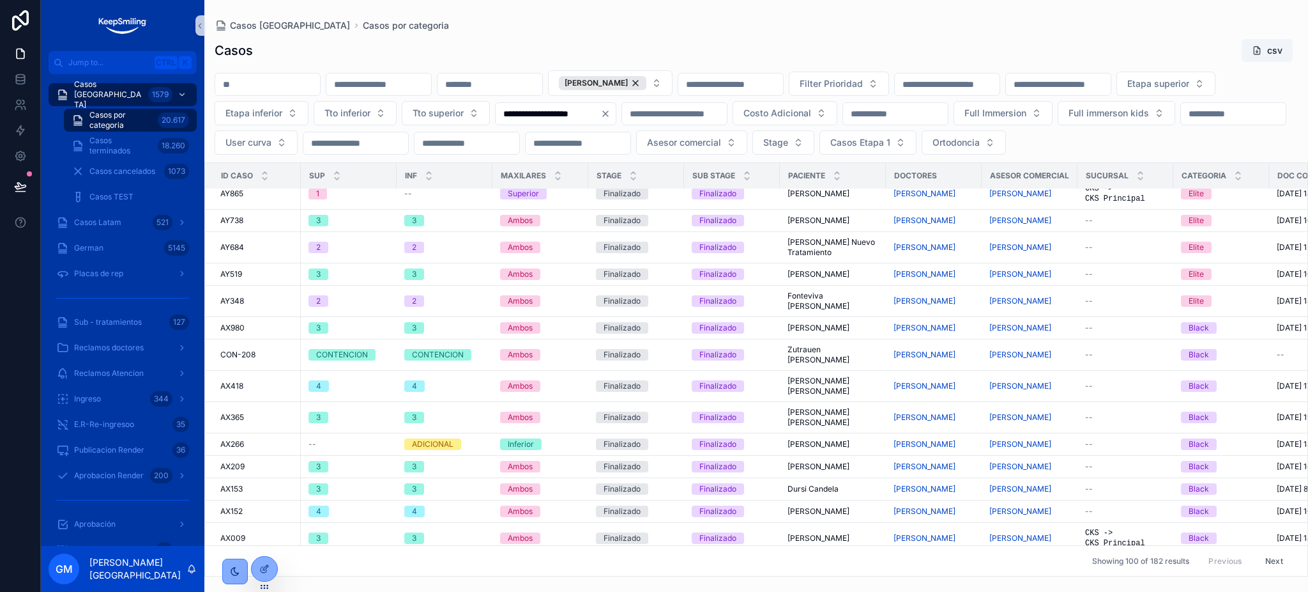
scroll to position [1701, 0]
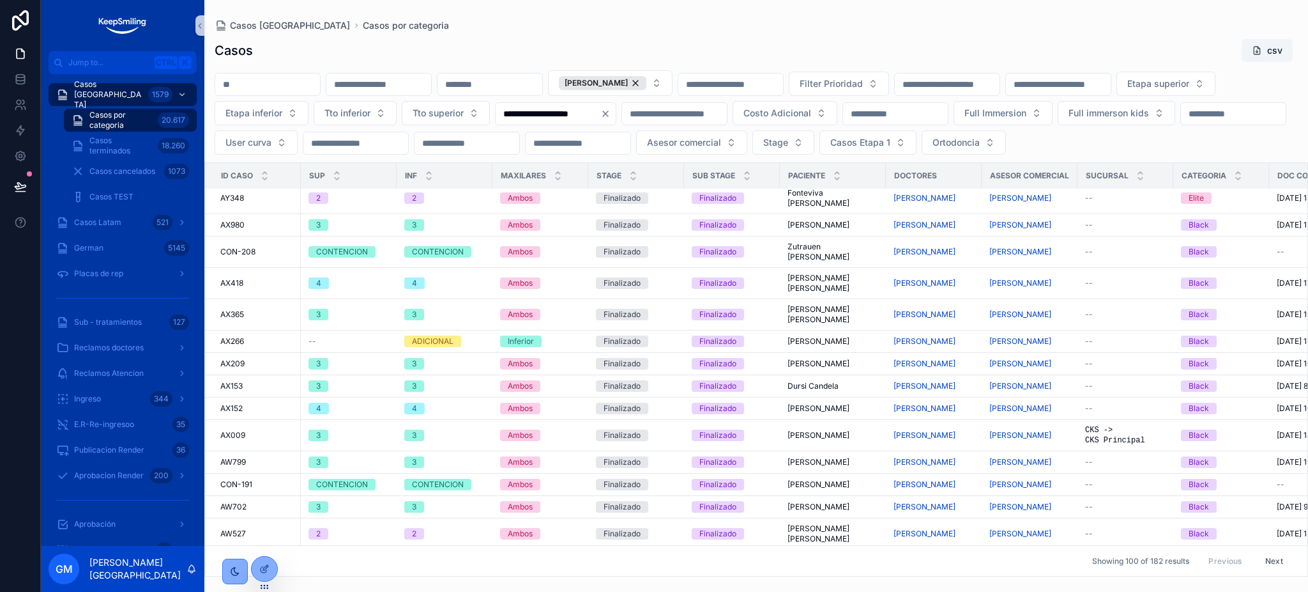
drag, startPoint x: 741, startPoint y: 113, endPoint x: 740, endPoint y: 103, distance: 10.2
click at [611, 113] on icon "Clear" at bounding box center [606, 114] width 10 height 10
click at [673, 82] on button "[PERSON_NAME]" at bounding box center [610, 83] width 125 height 26
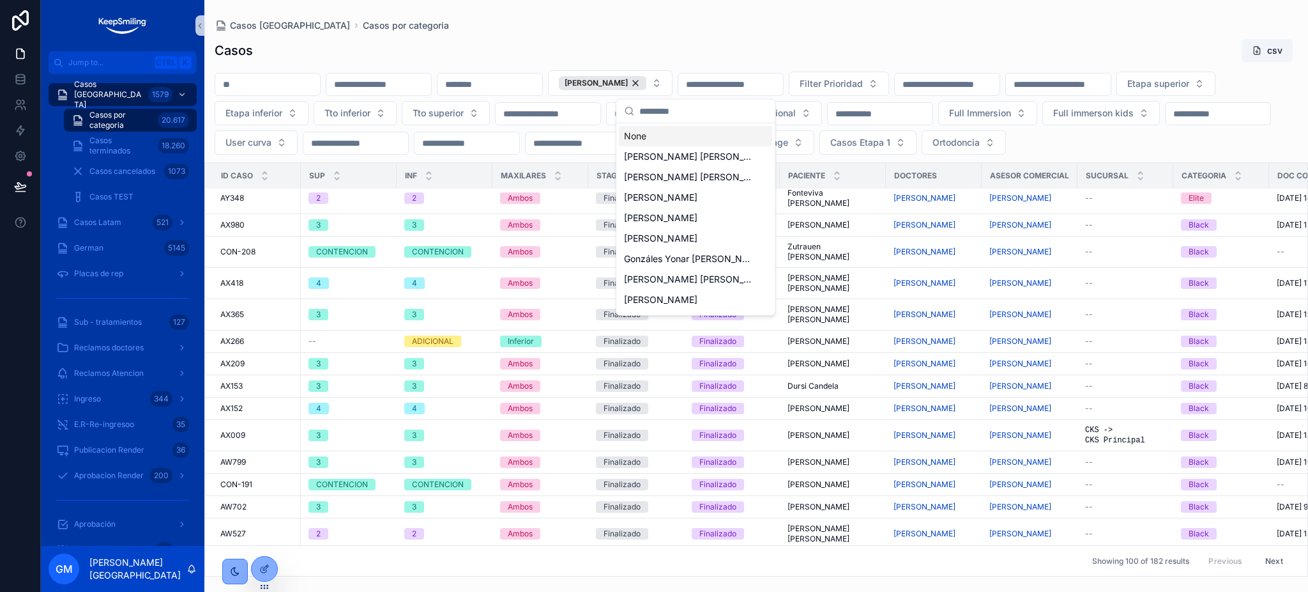
click at [705, 142] on div "None" at bounding box center [695, 136] width 153 height 20
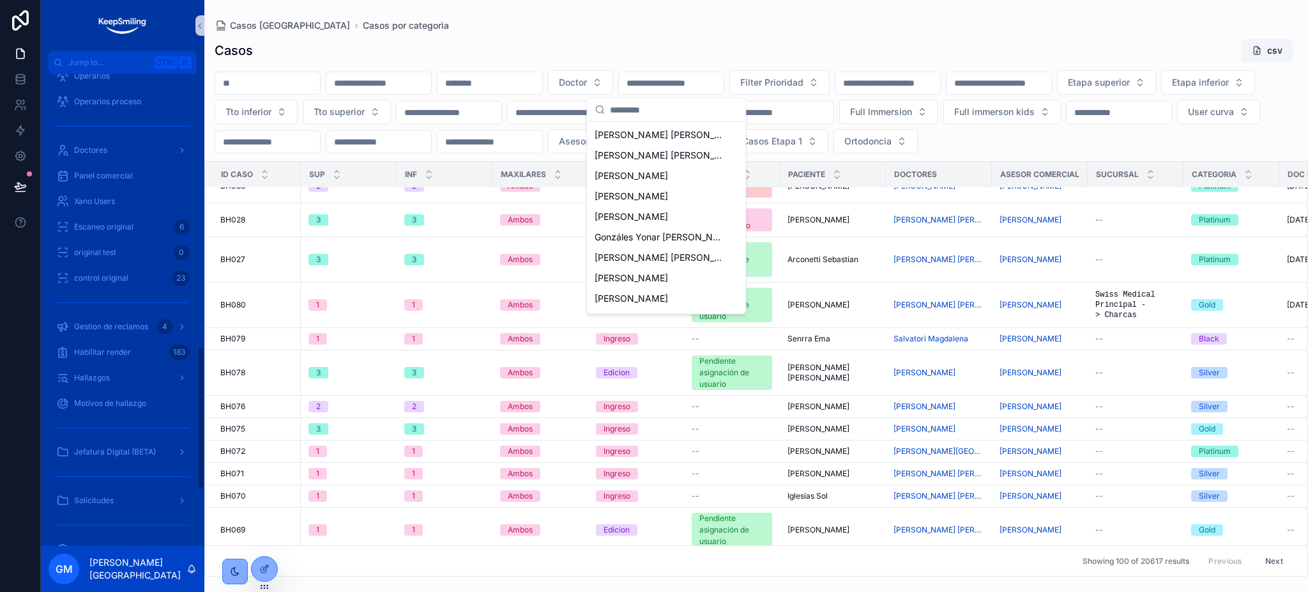
scroll to position [1084, 0]
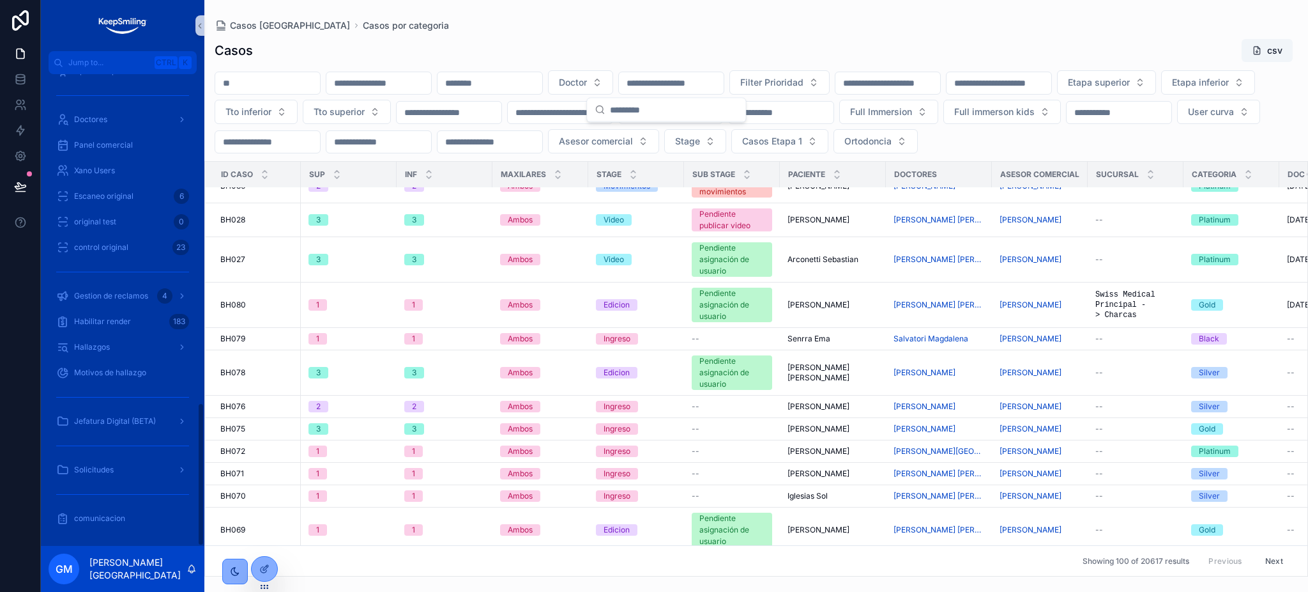
click at [115, 441] on div "scrollable content" at bounding box center [123, 445] width 148 height 20
click at [121, 422] on span "Jefatura Digital (BETA)" at bounding box center [115, 421] width 82 height 10
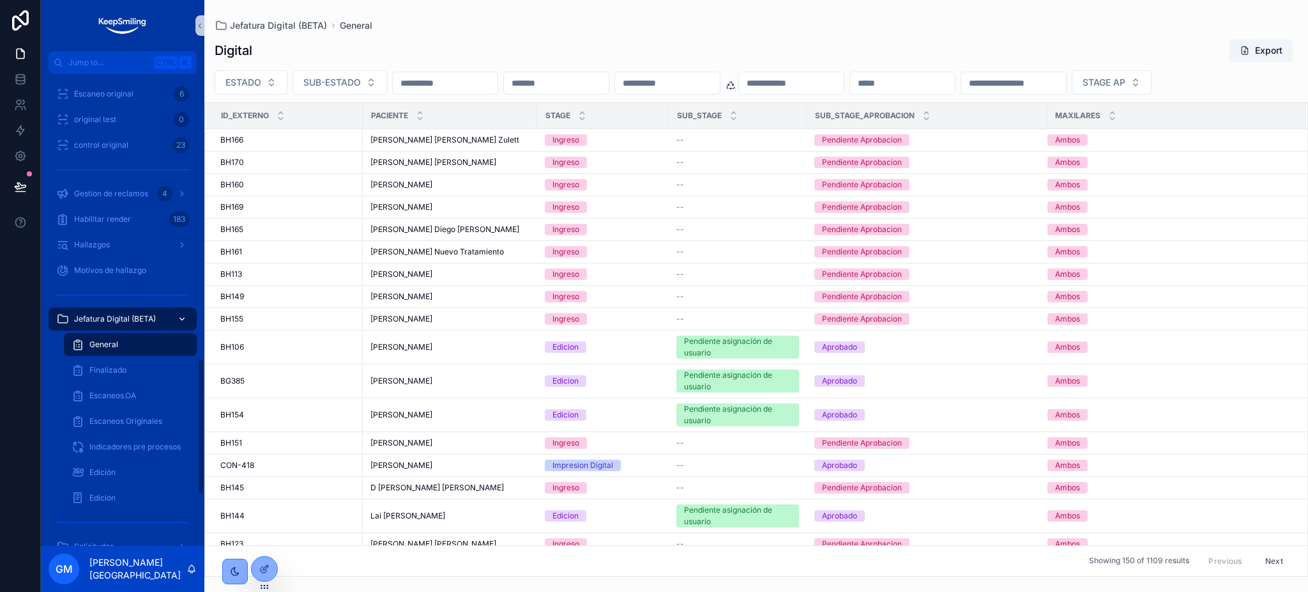
scroll to position [982, 0]
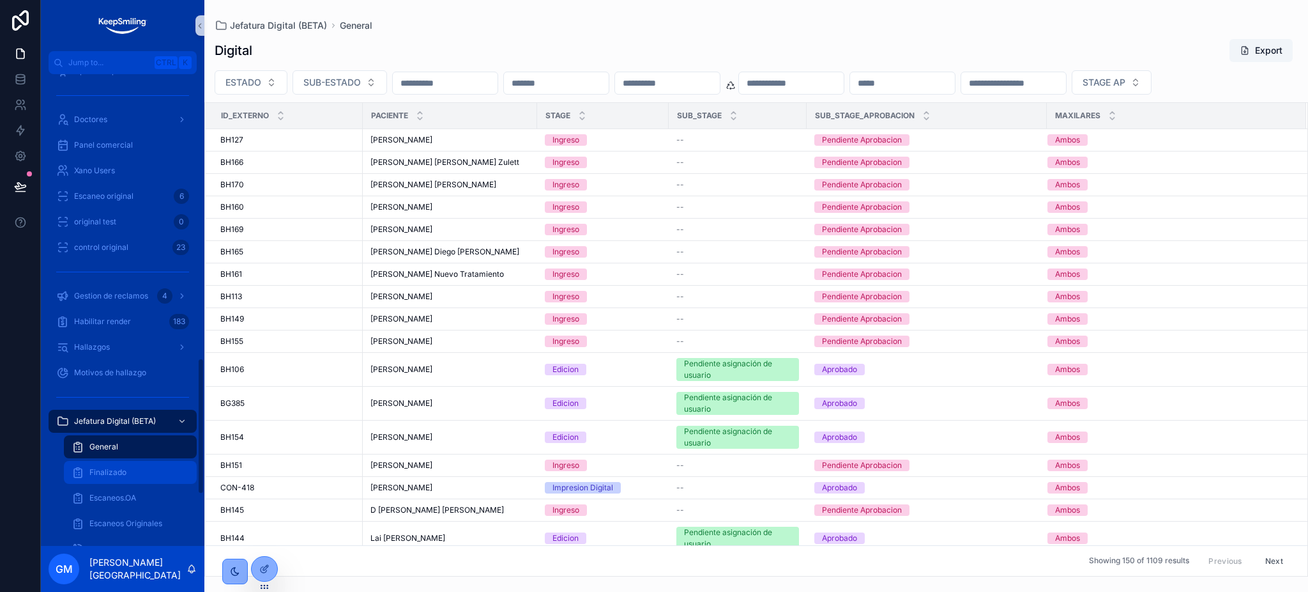
click at [94, 468] on span "Finalizado" at bounding box center [107, 472] width 37 height 10
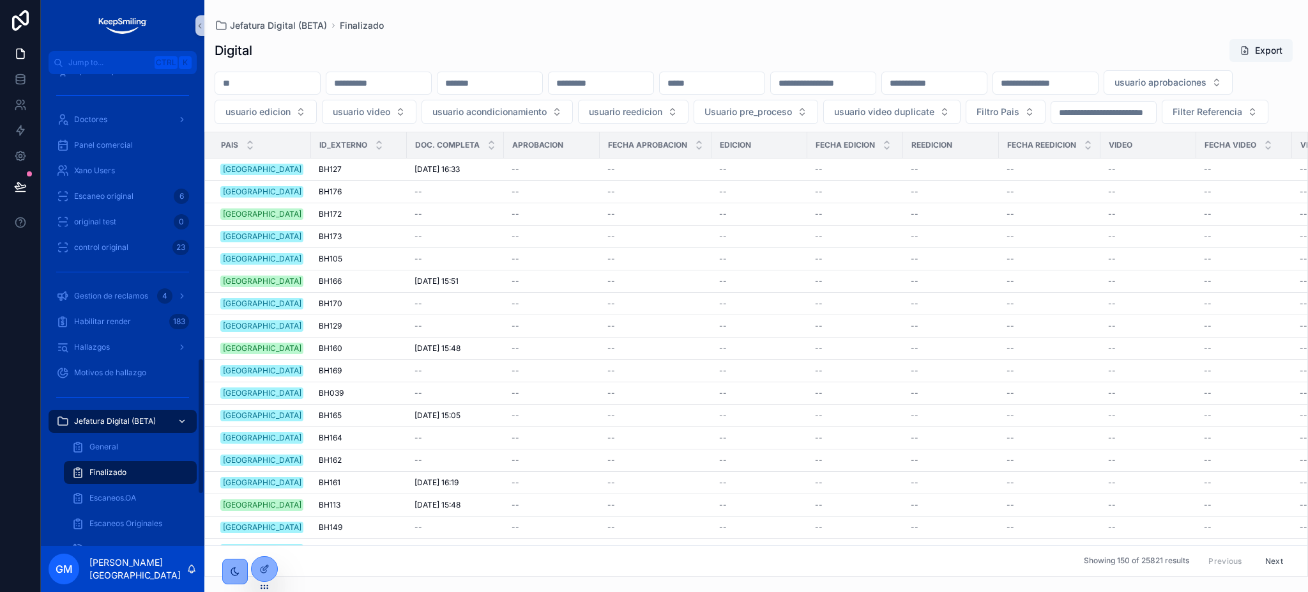
click at [106, 417] on span "Jefatura Digital (BETA)" at bounding box center [115, 421] width 82 height 10
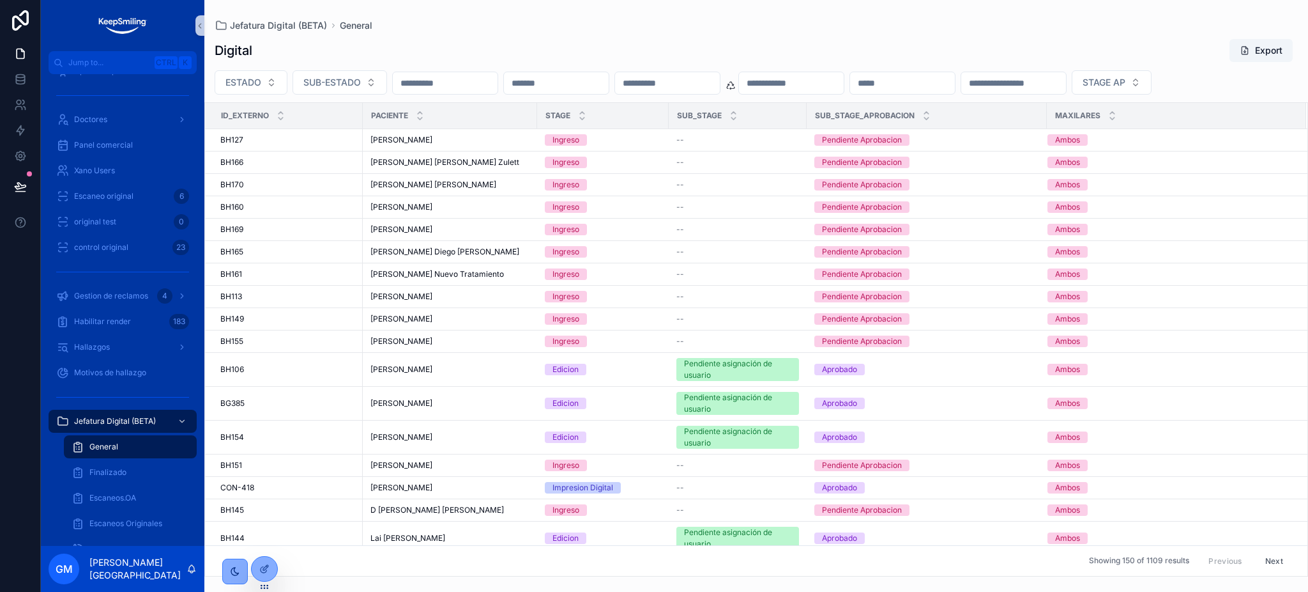
click at [844, 91] on input "scrollable content" at bounding box center [791, 83] width 105 height 18
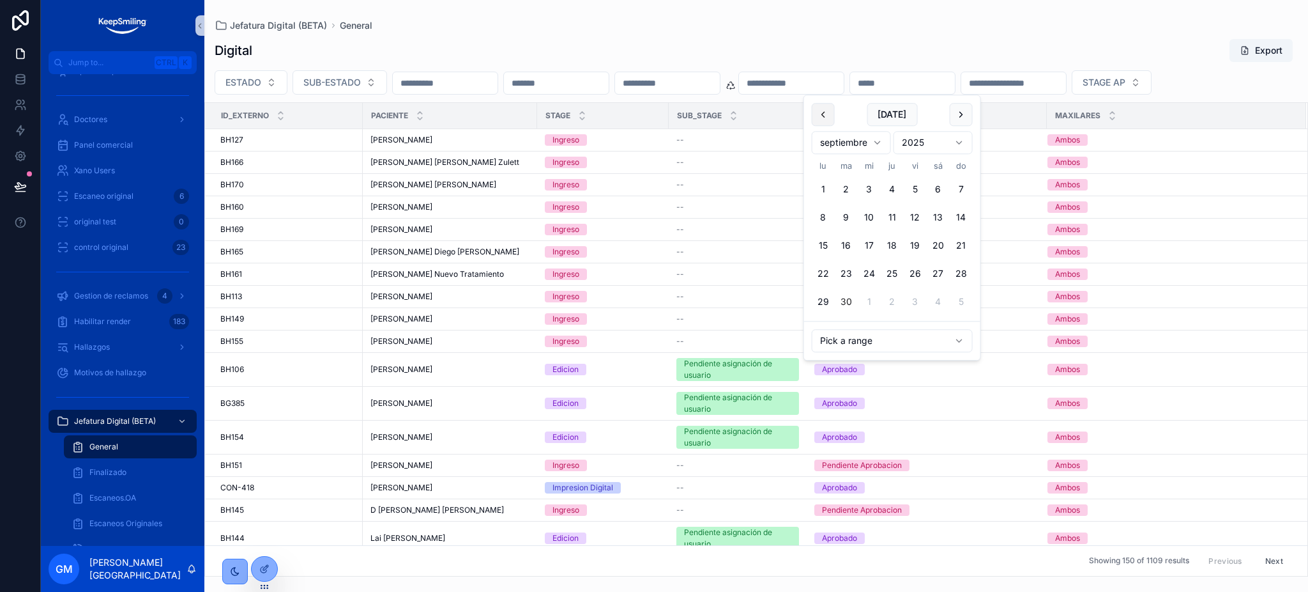
click at [822, 123] on button "scrollable content" at bounding box center [823, 114] width 23 height 23
click at [958, 113] on button "scrollable content" at bounding box center [961, 114] width 23 height 23
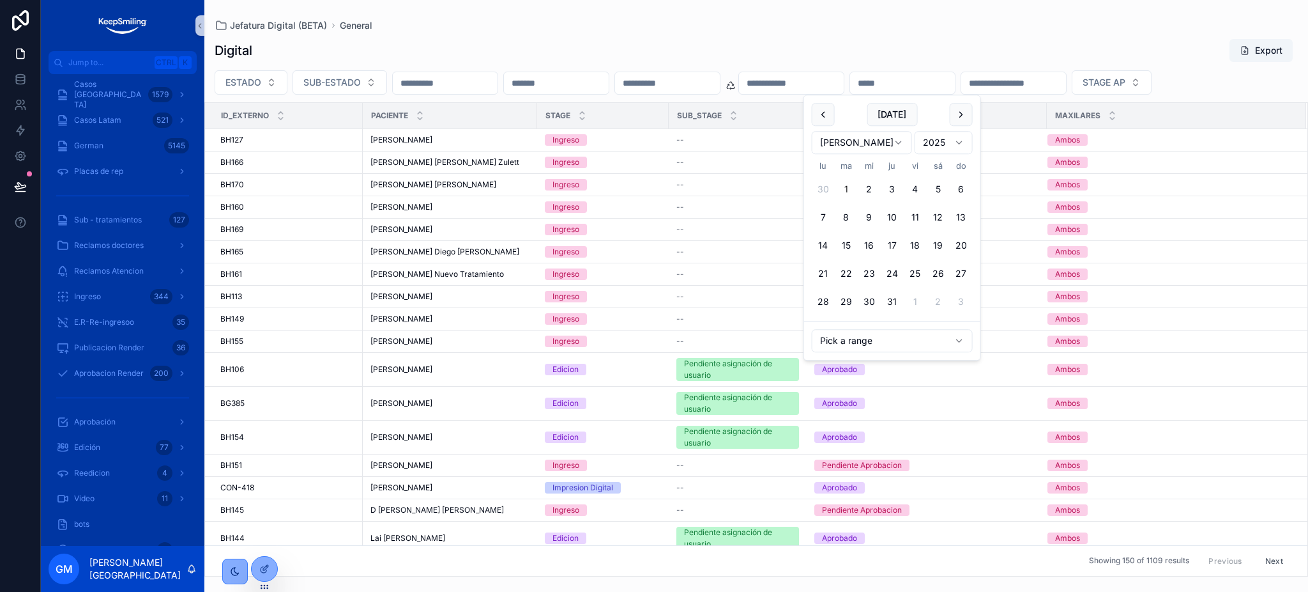
click at [844, 188] on button "1" at bounding box center [846, 189] width 23 height 23
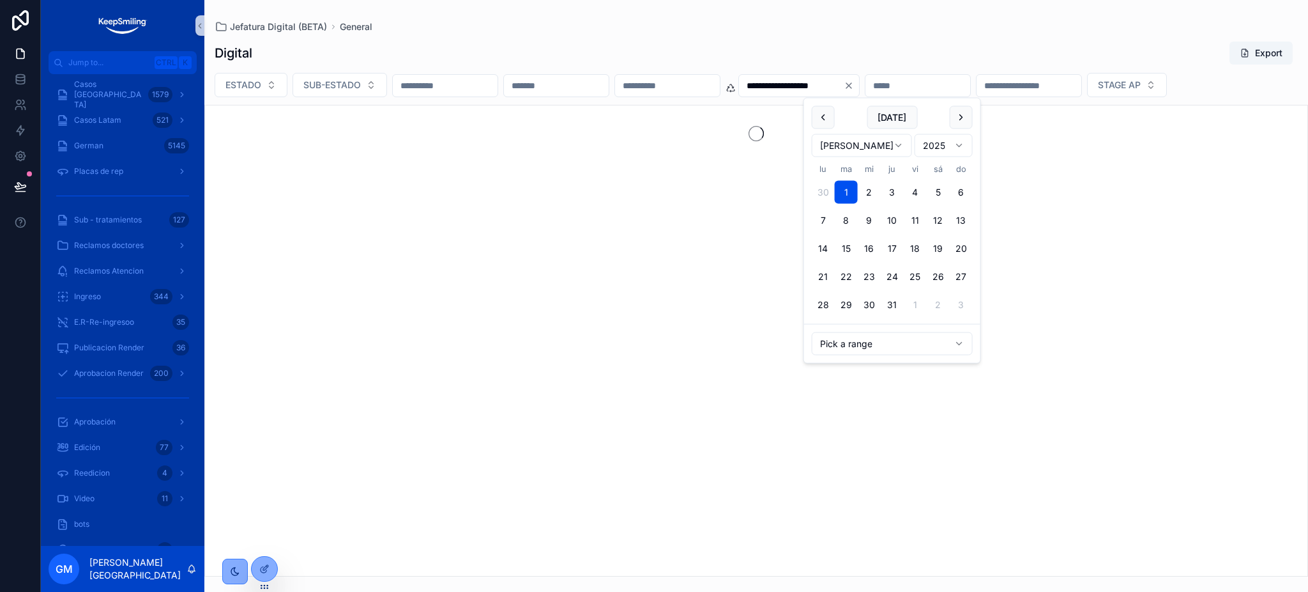
click at [957, 116] on button "scrollable content" at bounding box center [961, 117] width 23 height 23
click at [972, 112] on button "scrollable content" at bounding box center [961, 117] width 23 height 23
click at [847, 303] on button "30" at bounding box center [846, 304] width 23 height 23
type input "**********"
click at [961, 118] on button "scrollable content" at bounding box center [961, 117] width 23 height 23
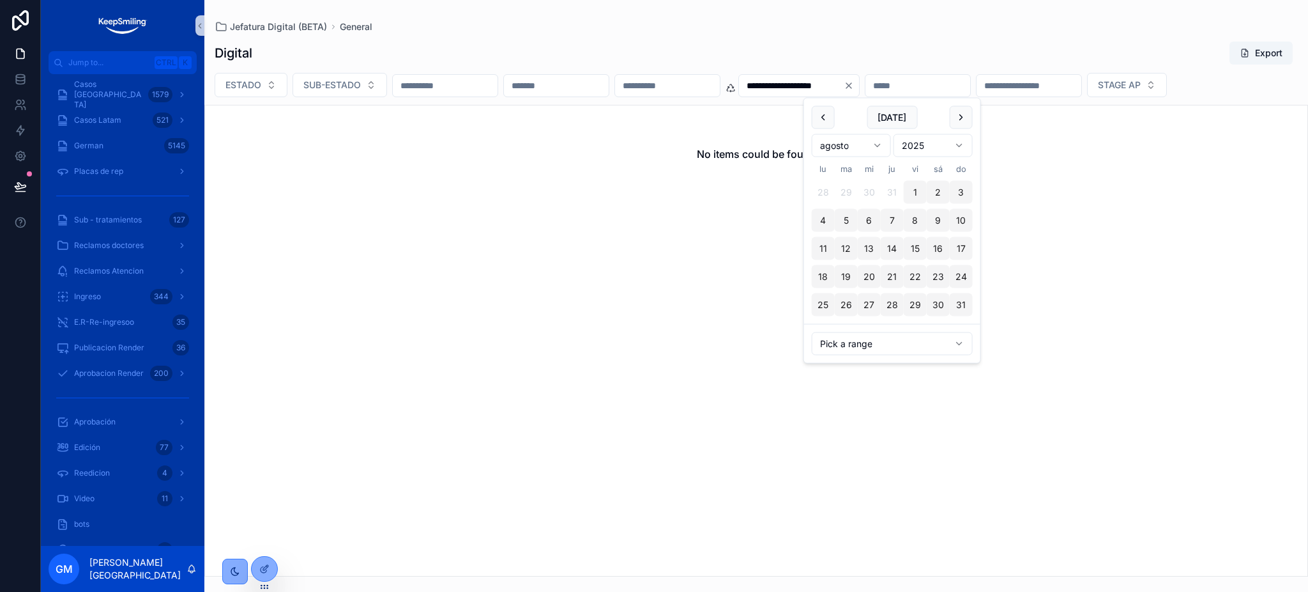
click at [951, 34] on div "**********" at bounding box center [756, 304] width 1104 height 543
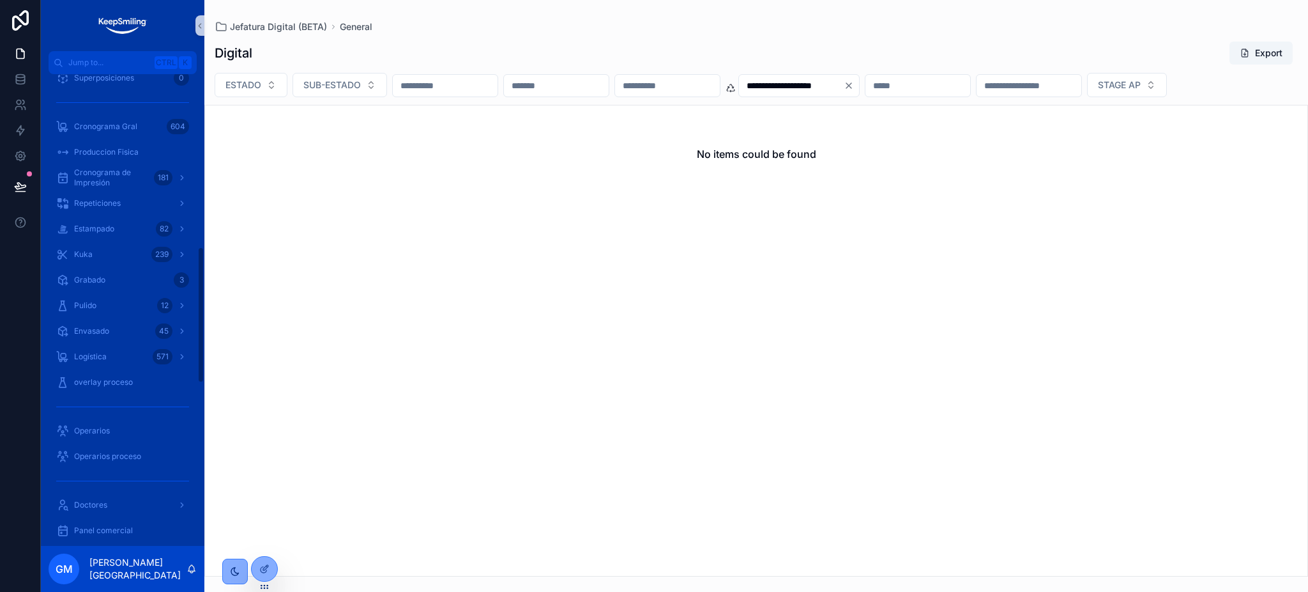
scroll to position [596, 0]
click at [854, 88] on icon "Clear" at bounding box center [849, 85] width 10 height 10
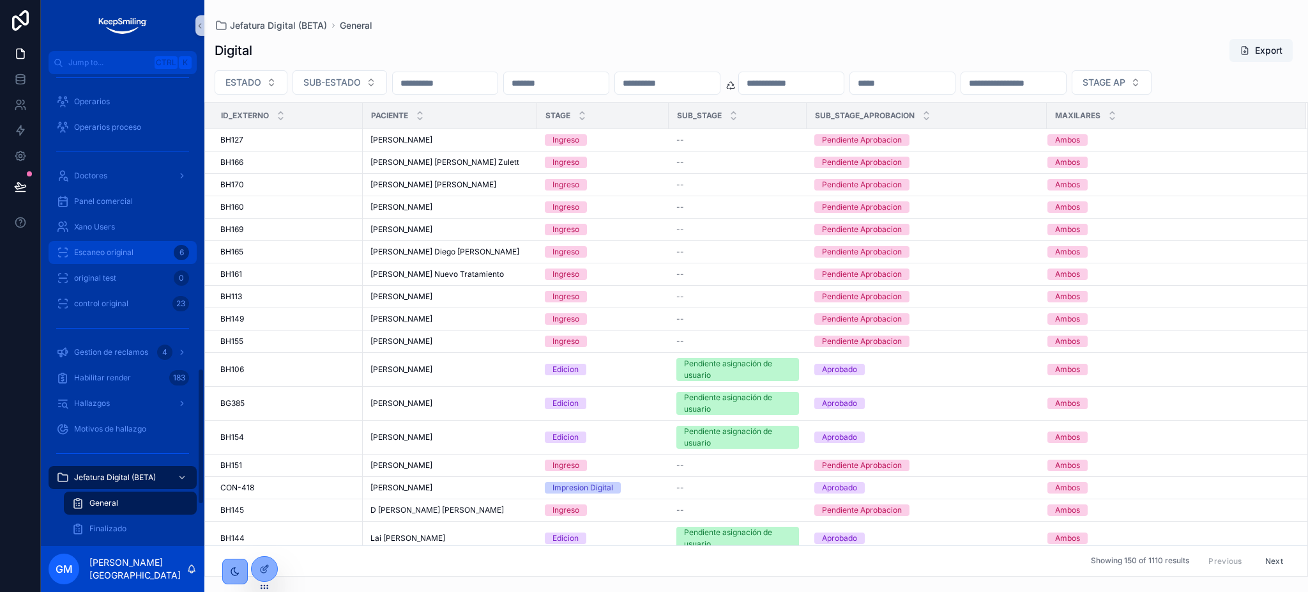
scroll to position [1022, 0]
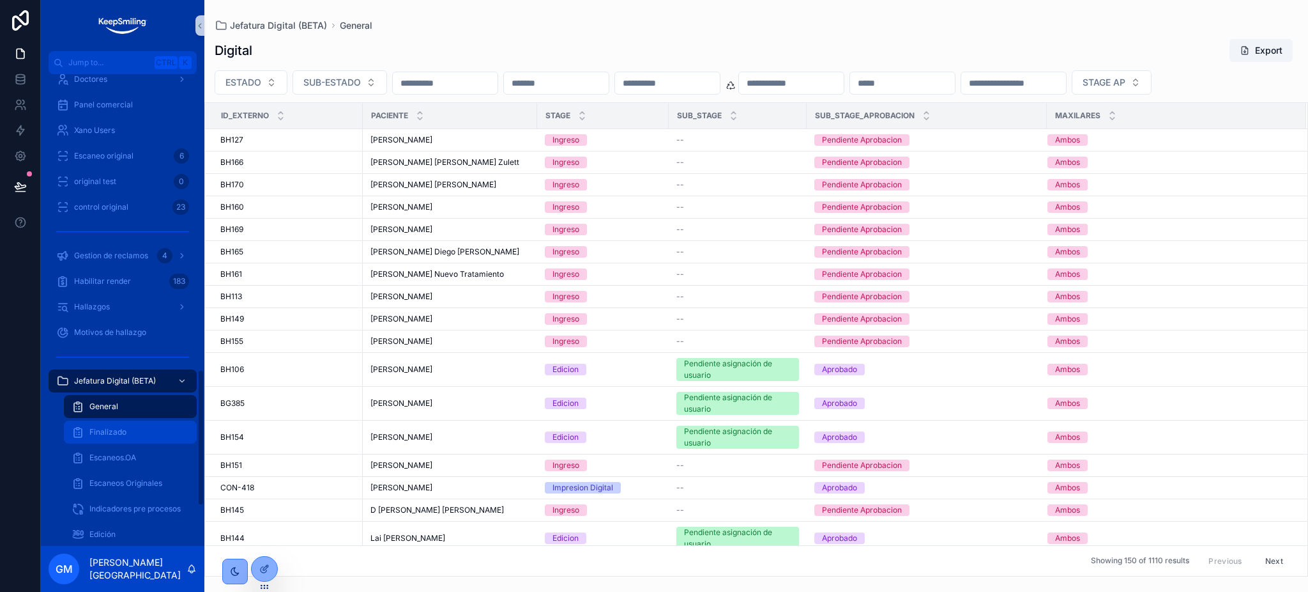
click at [138, 434] on div "Finalizado" at bounding box center [131, 432] width 118 height 20
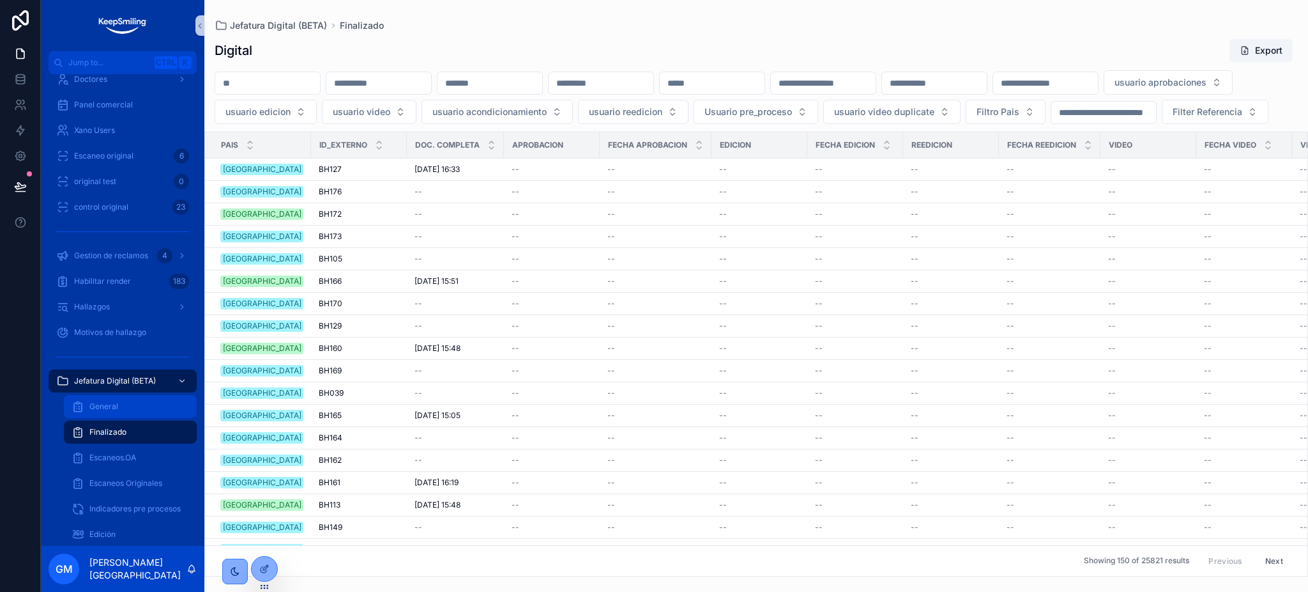
scroll to position [1107, 0]
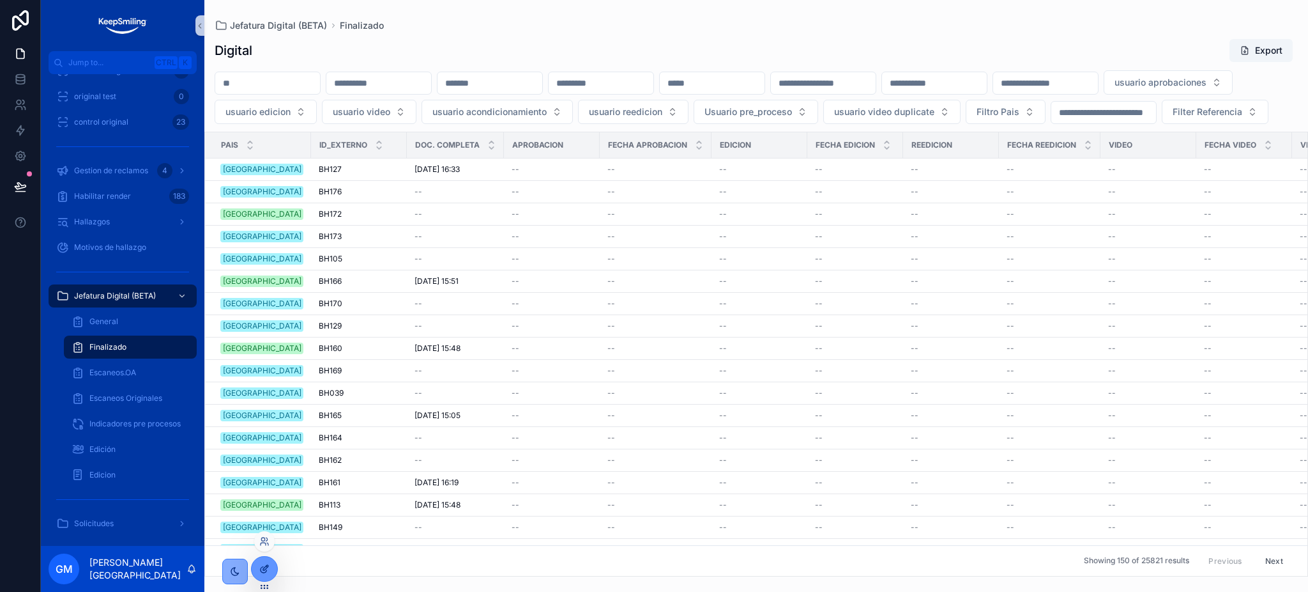
click at [268, 567] on icon at bounding box center [264, 568] width 10 height 10
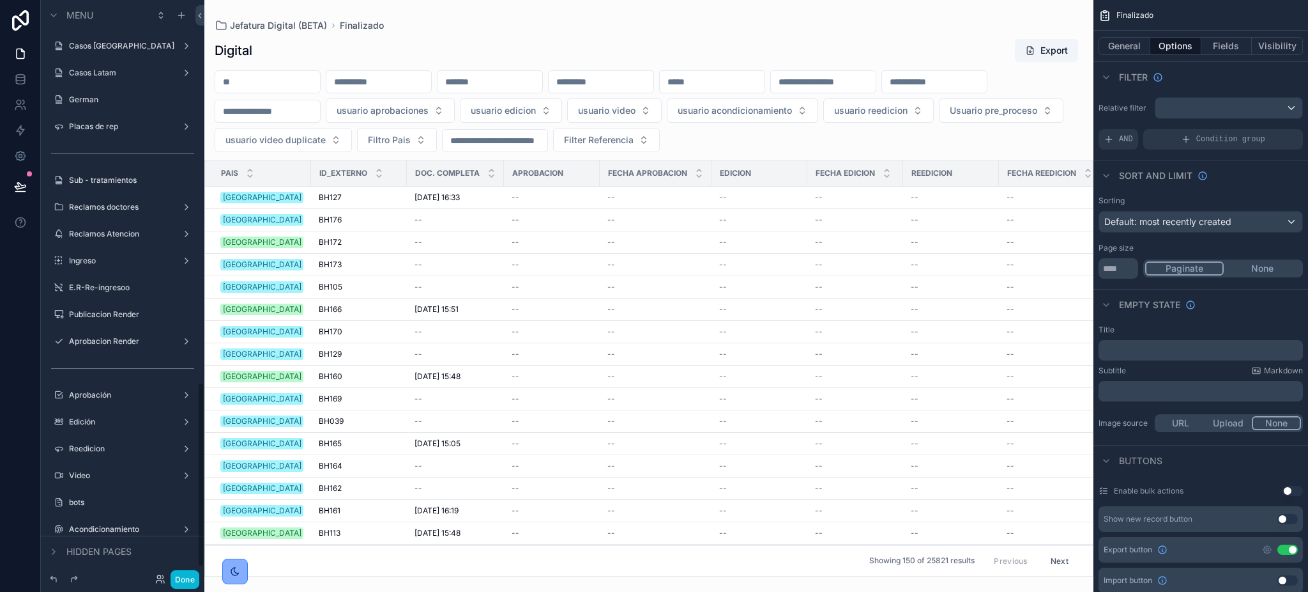
scroll to position [1192, 0]
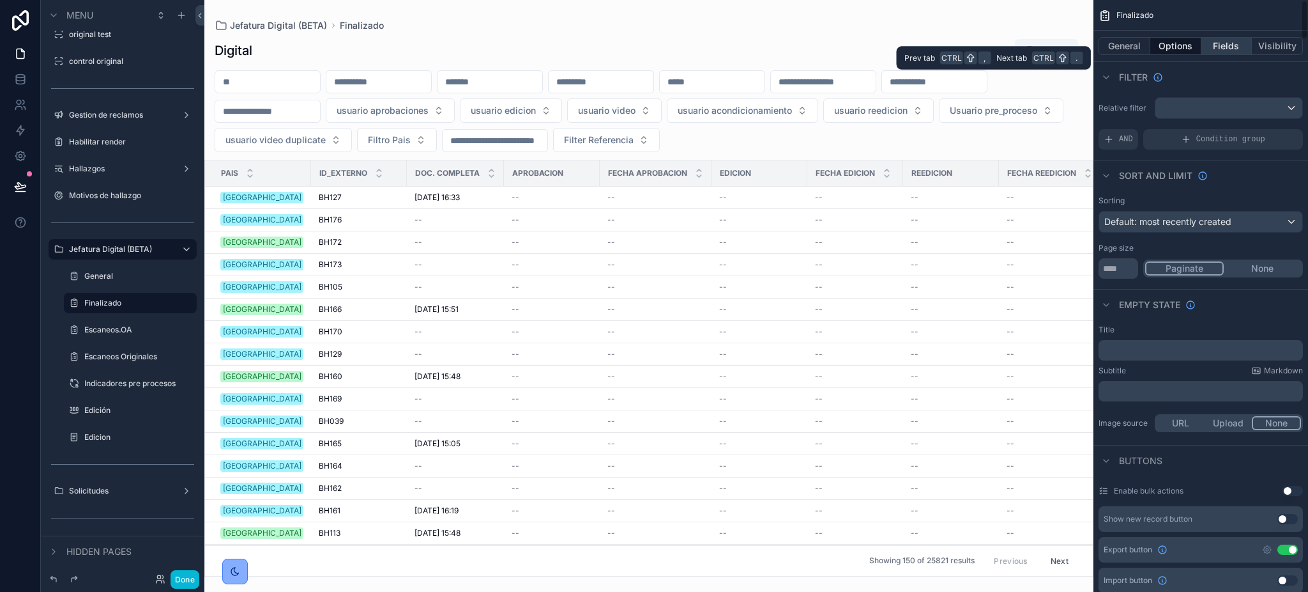
click at [1228, 49] on button "Fields" at bounding box center [1227, 46] width 51 height 18
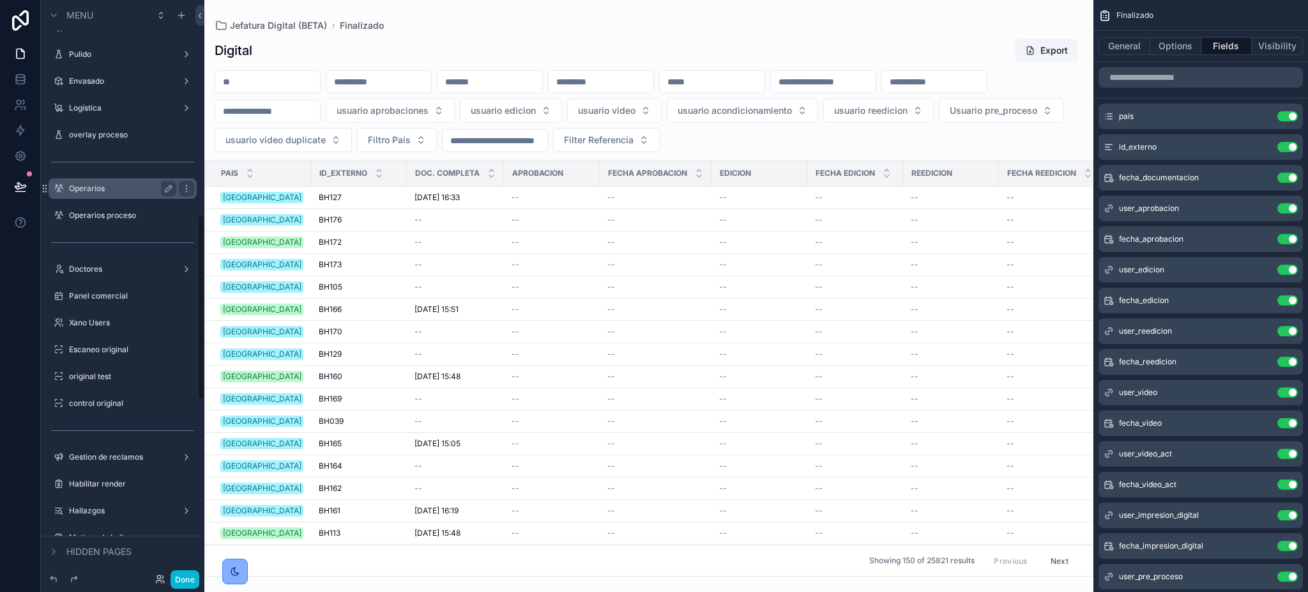
scroll to position [511, 0]
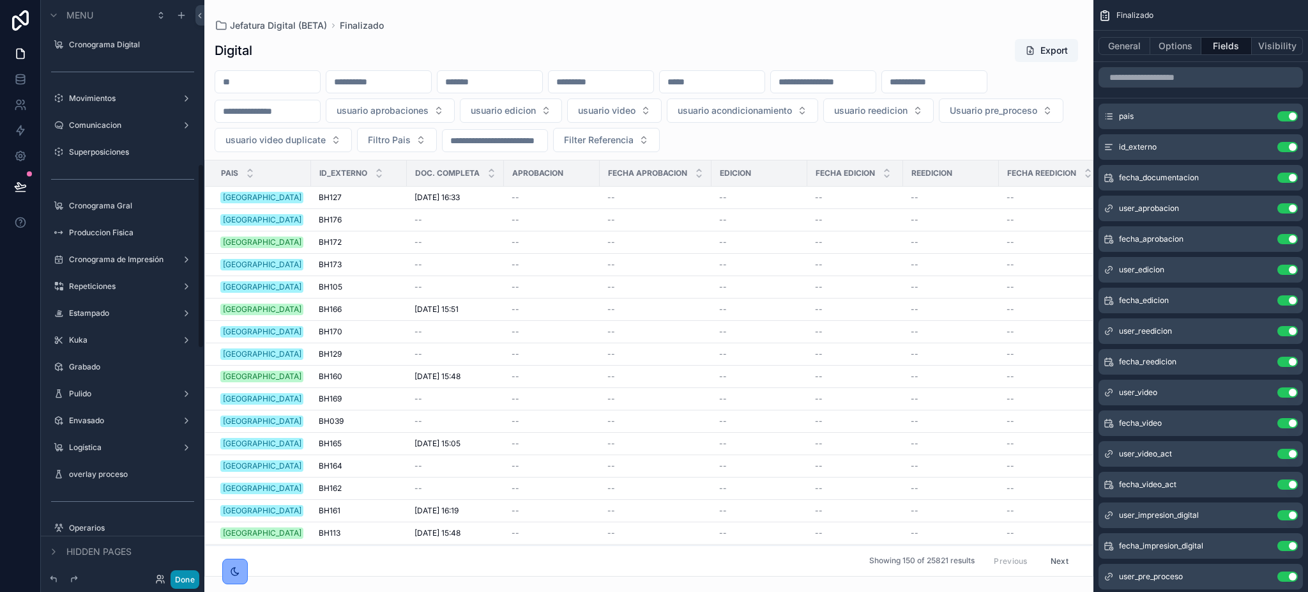
click at [185, 582] on button "Done" at bounding box center [185, 579] width 29 height 19
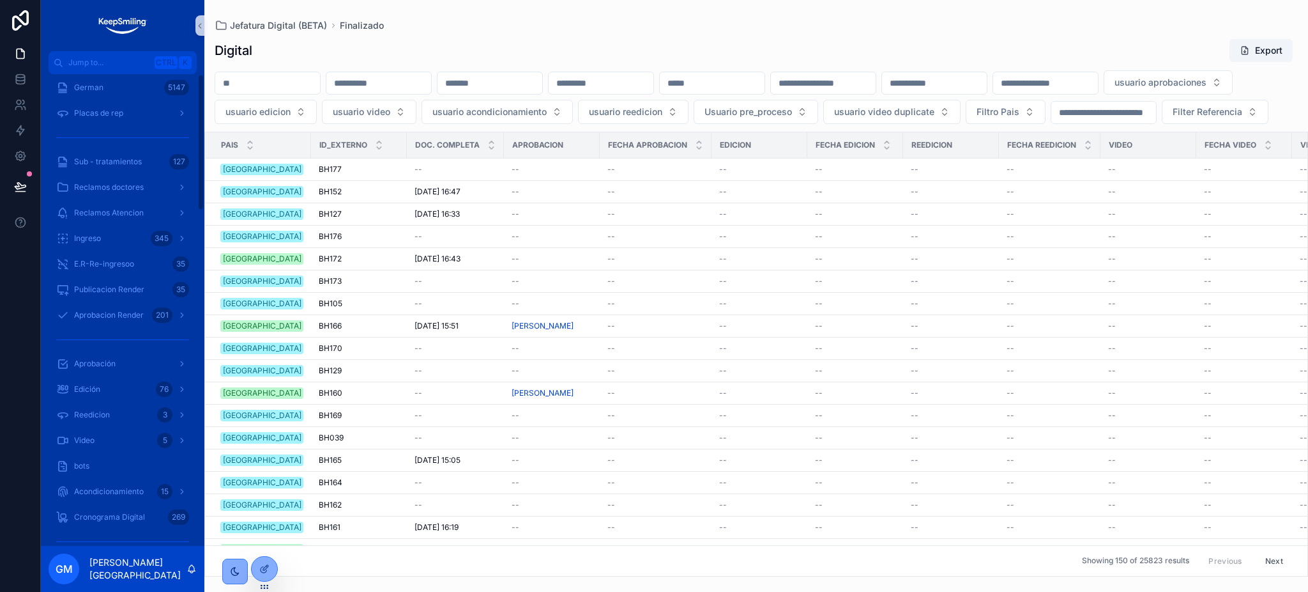
scroll to position [0, 0]
click at [119, 92] on span "Casos [GEOGRAPHIC_DATA]" at bounding box center [108, 94] width 69 height 31
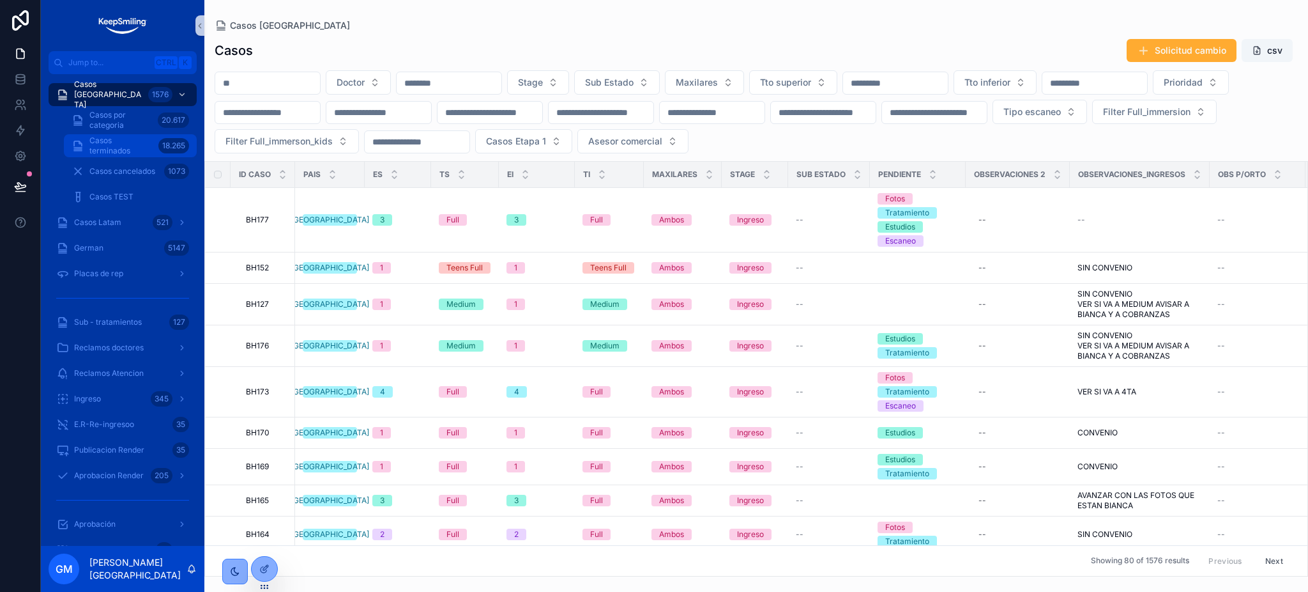
click at [117, 148] on span "Casos terminados" at bounding box center [121, 145] width 64 height 20
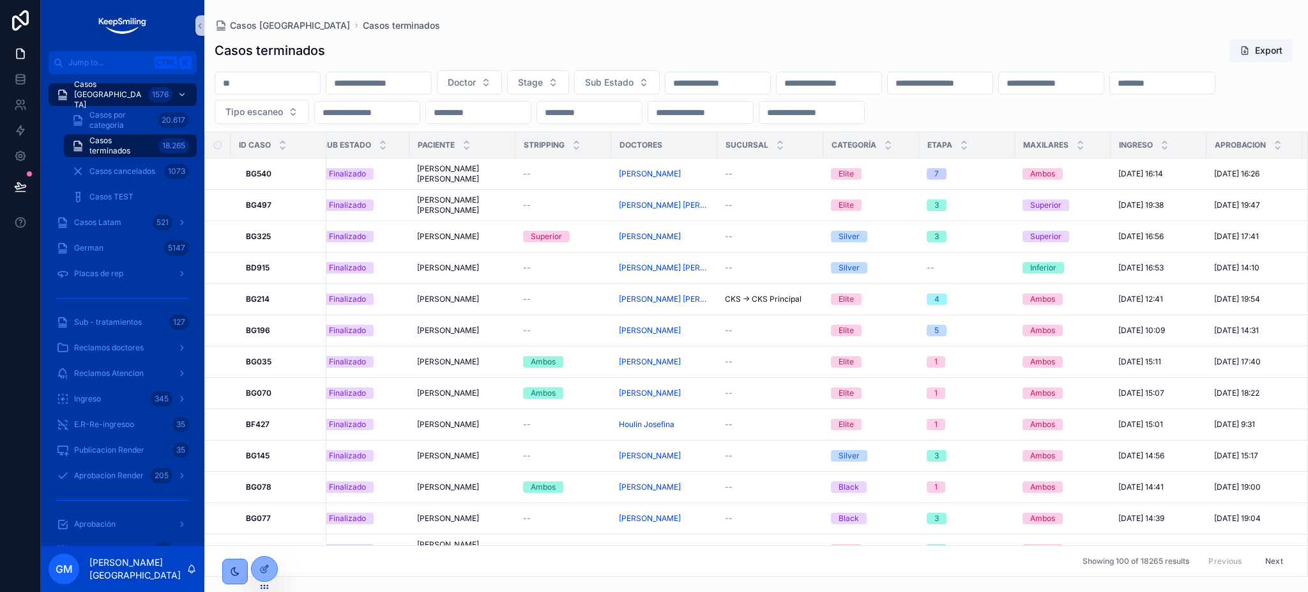
scroll to position [0, 724]
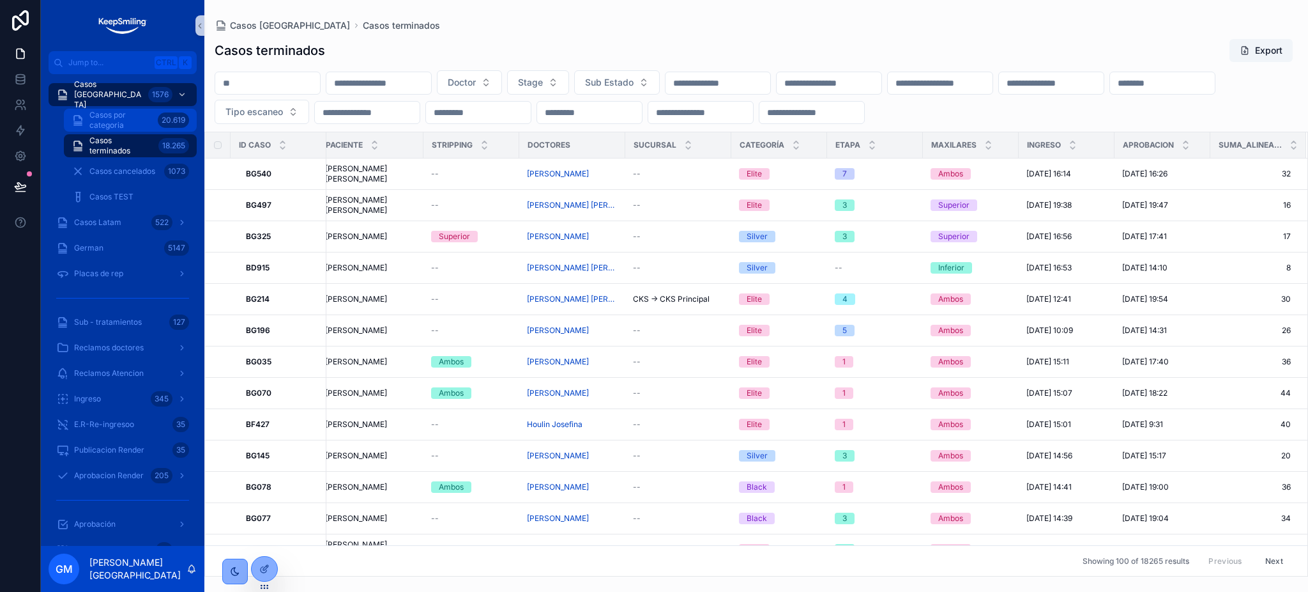
click at [132, 127] on span "Casos por categoria" at bounding box center [120, 120] width 63 height 20
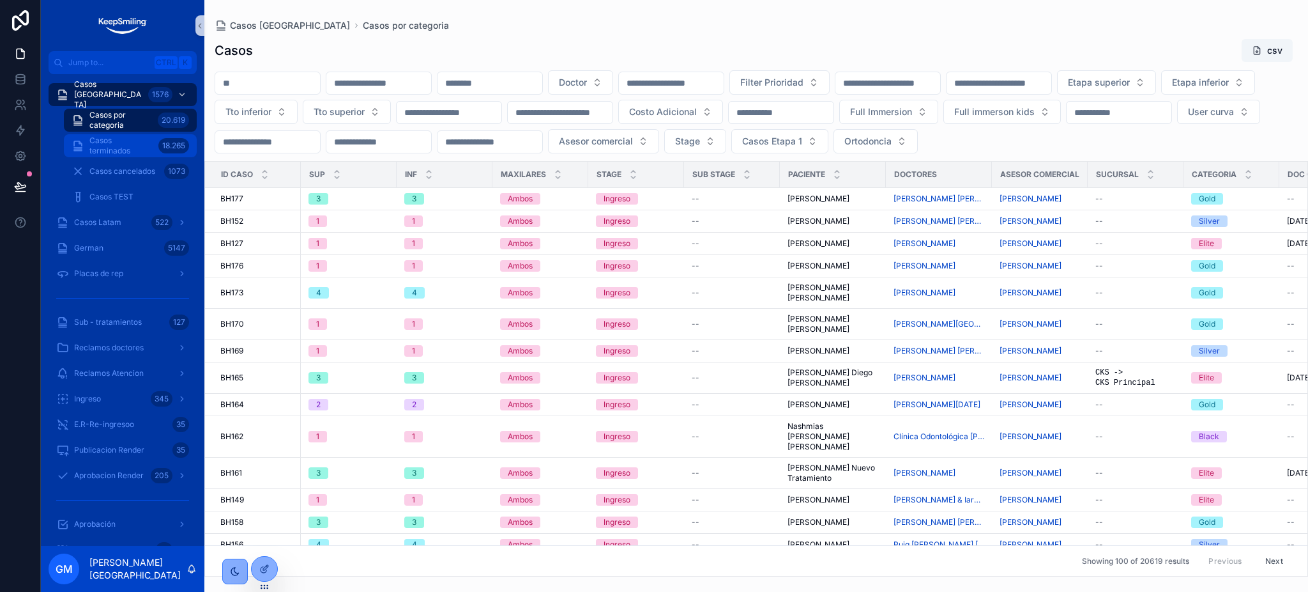
click at [137, 149] on span "Casos terminados" at bounding box center [121, 145] width 64 height 20
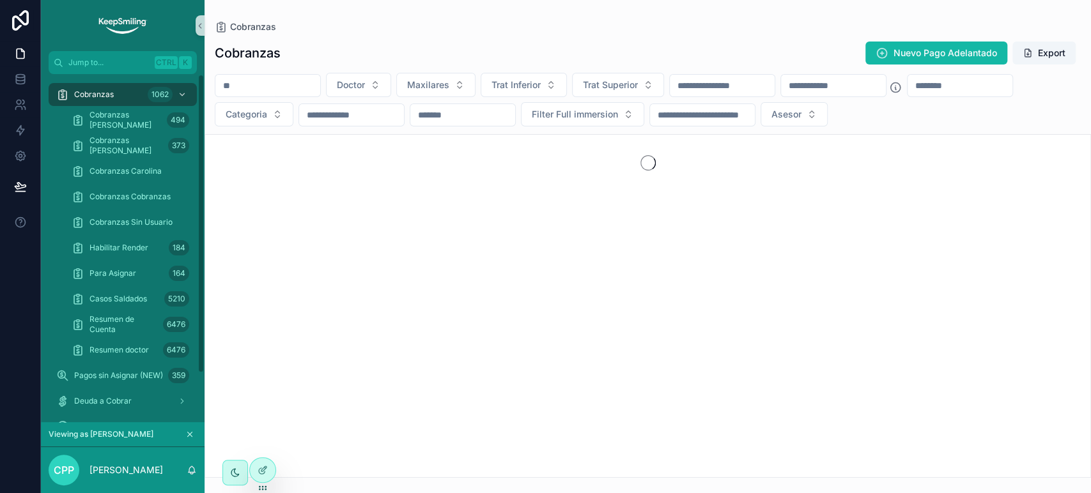
click at [298, 91] on input "scrollable content" at bounding box center [267, 86] width 105 height 18
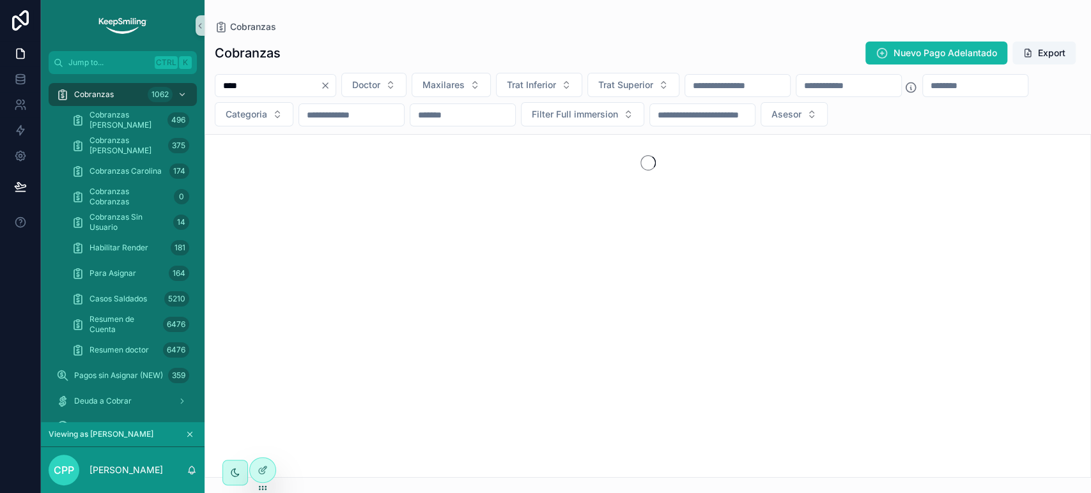
type input "*****"
click at [233, 88] on input "*****" at bounding box center [267, 86] width 105 height 18
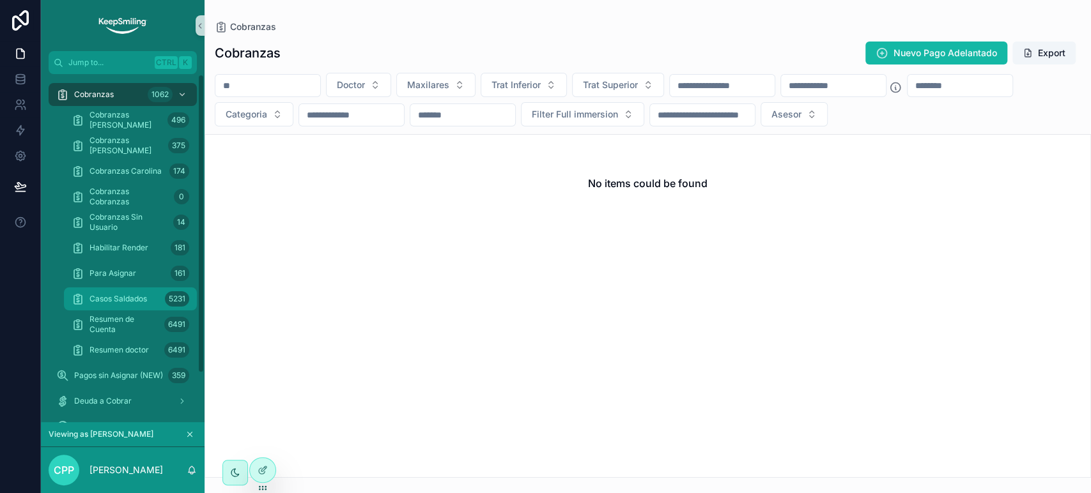
click at [169, 299] on div "5231" at bounding box center [177, 298] width 24 height 15
click at [292, 82] on input "scrollable content" at bounding box center [267, 86] width 105 height 18
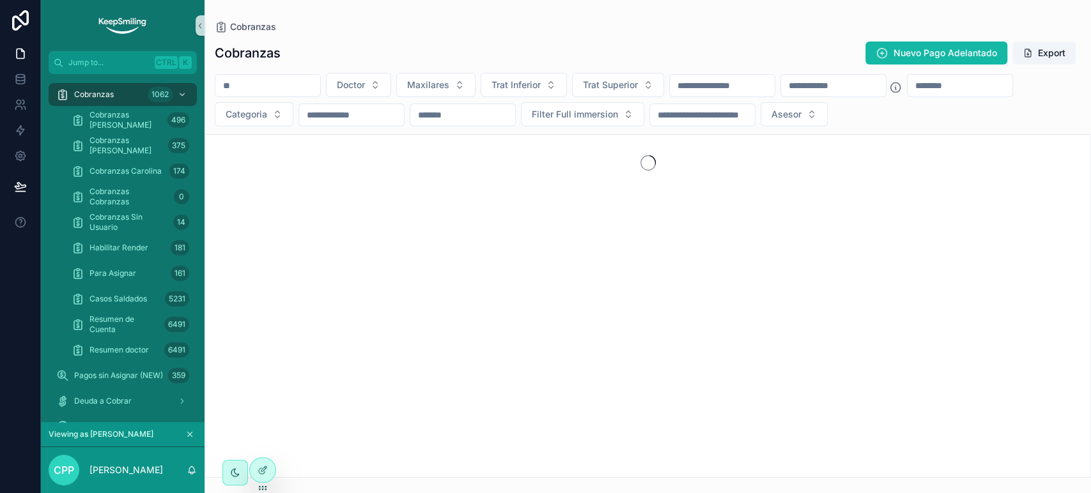
paste input "*****"
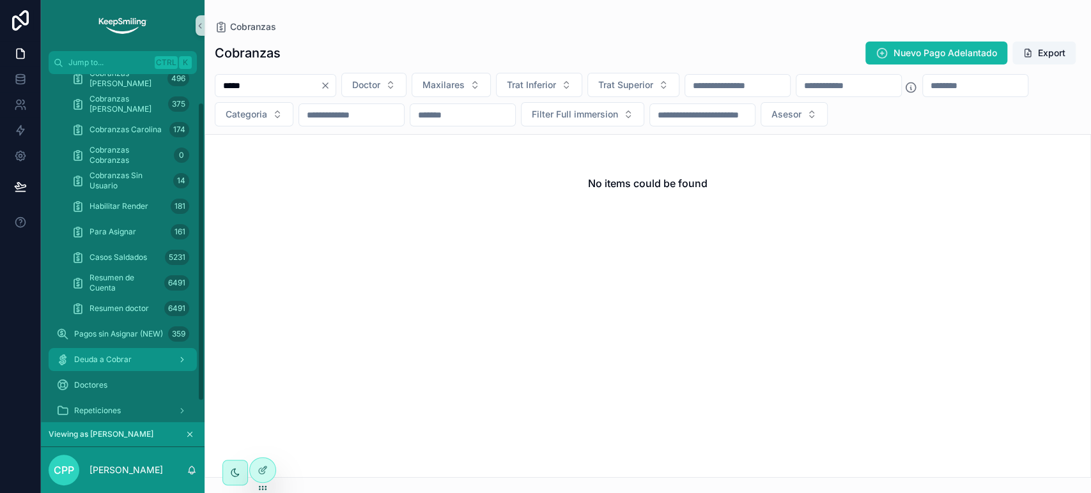
scroll to position [57, 0]
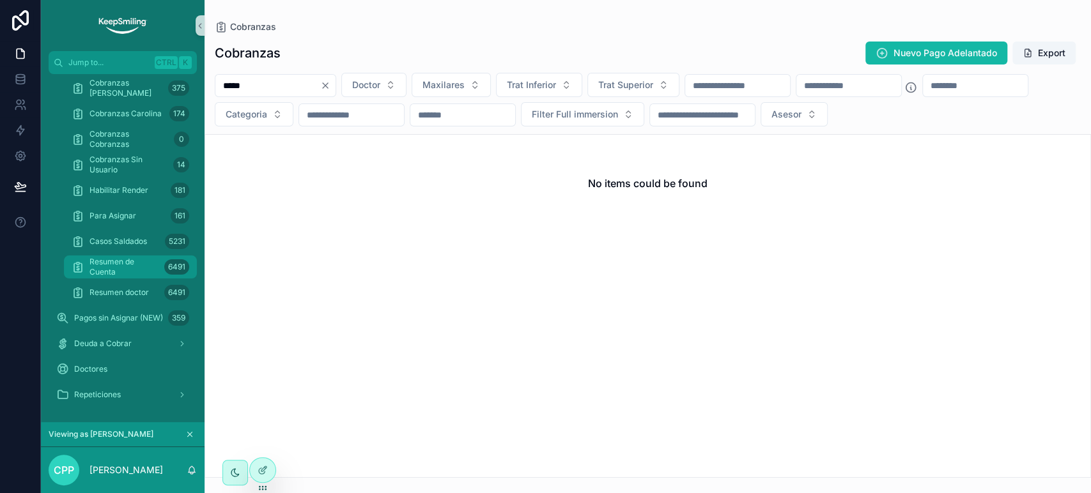
type input "*****"
click at [123, 268] on span "Resumen de Cuenta" at bounding box center [124, 267] width 70 height 20
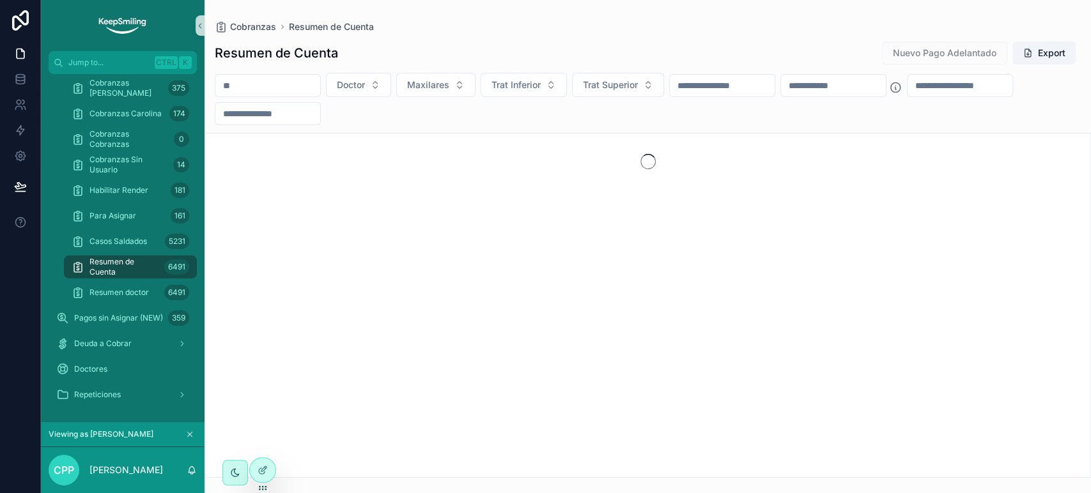
click at [266, 84] on input "scrollable content" at bounding box center [267, 86] width 105 height 18
paste input "*****"
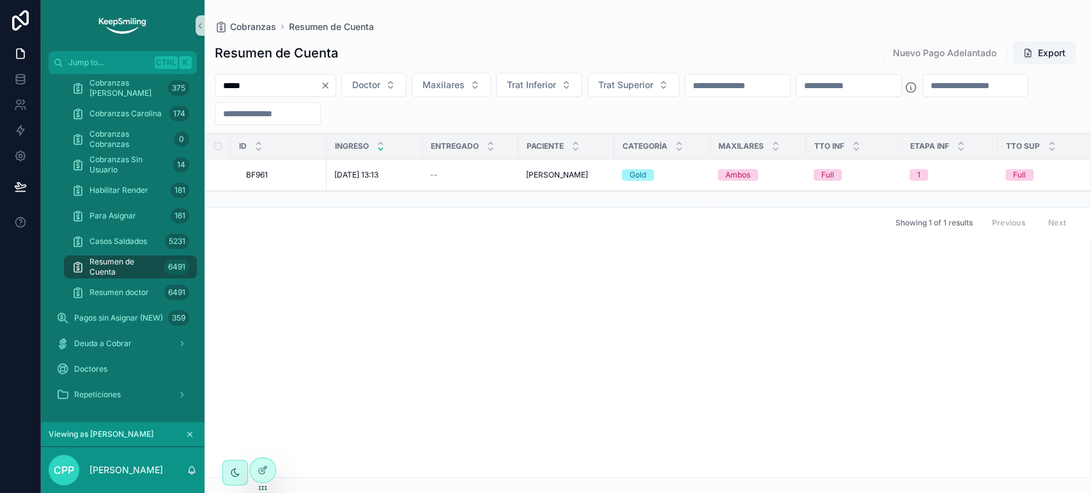
type input "*****"
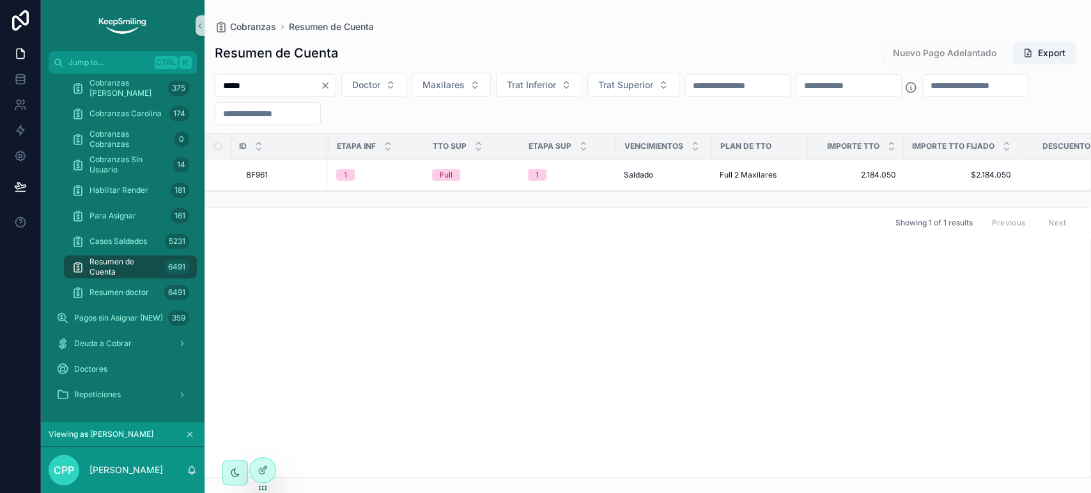
scroll to position [0, 827]
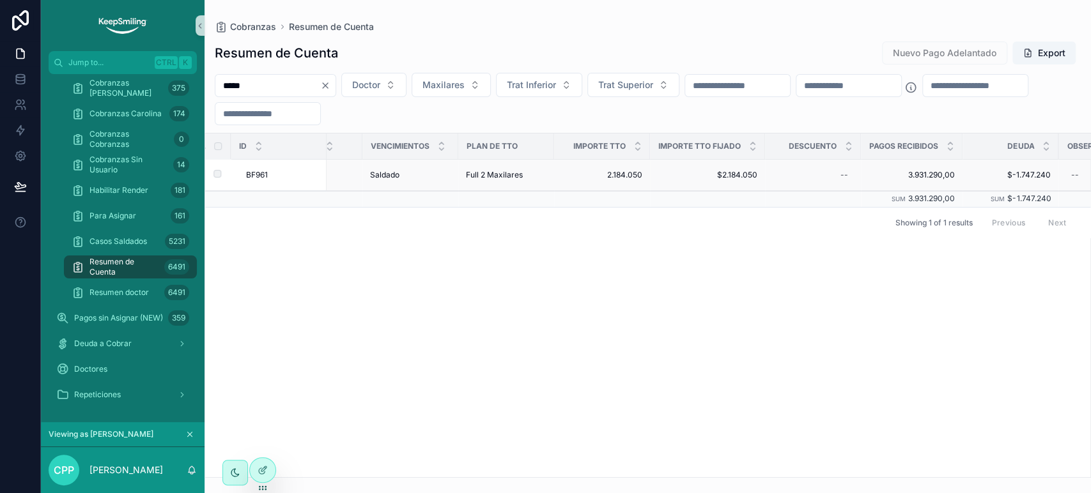
click at [736, 172] on span "$2.184.050" at bounding box center [707, 175] width 100 height 10
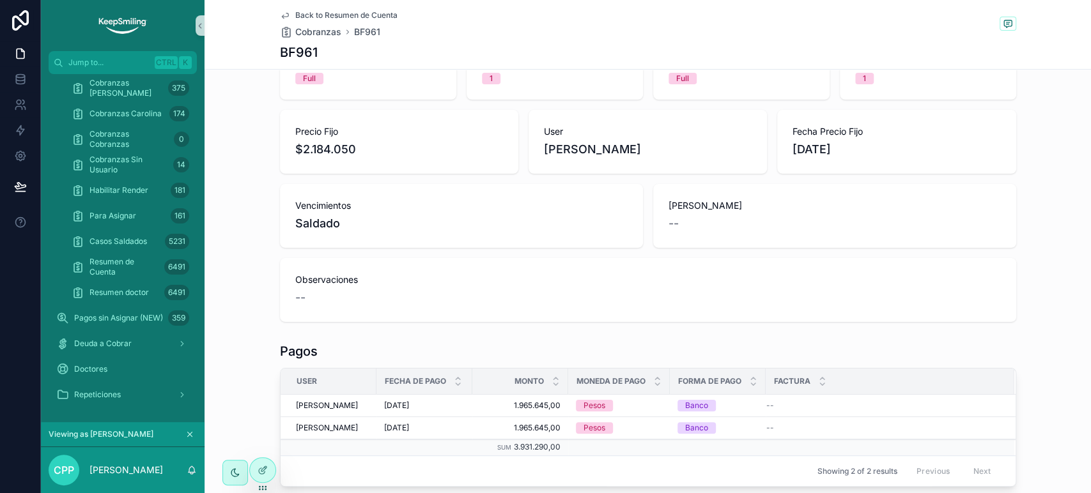
scroll to position [213, 0]
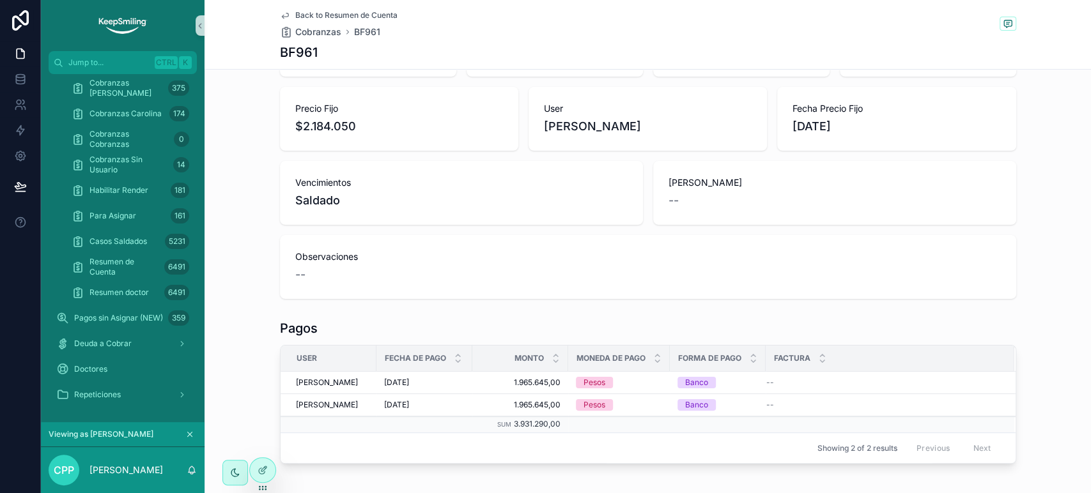
click at [355, 12] on span "Back to Resumen de Cuenta" at bounding box center [346, 15] width 102 height 10
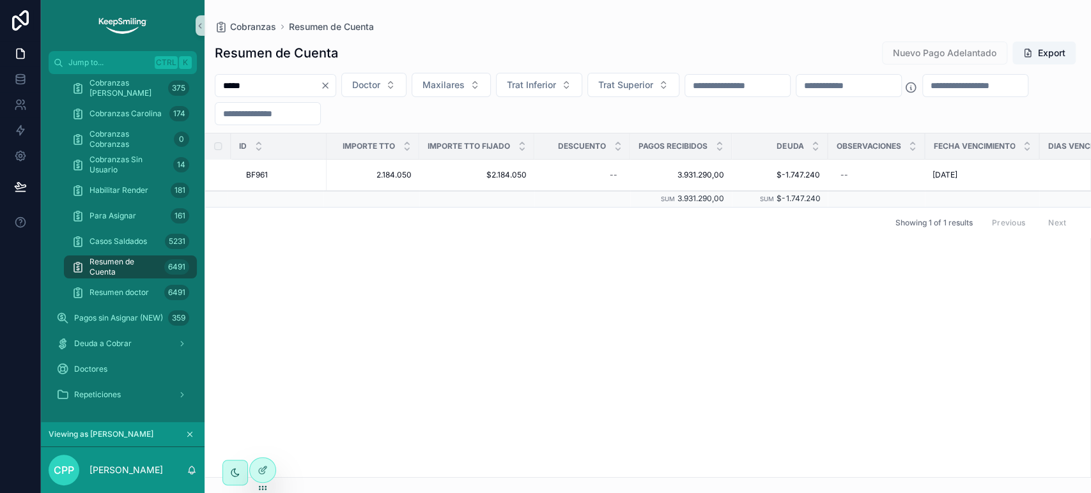
scroll to position [0, 1133]
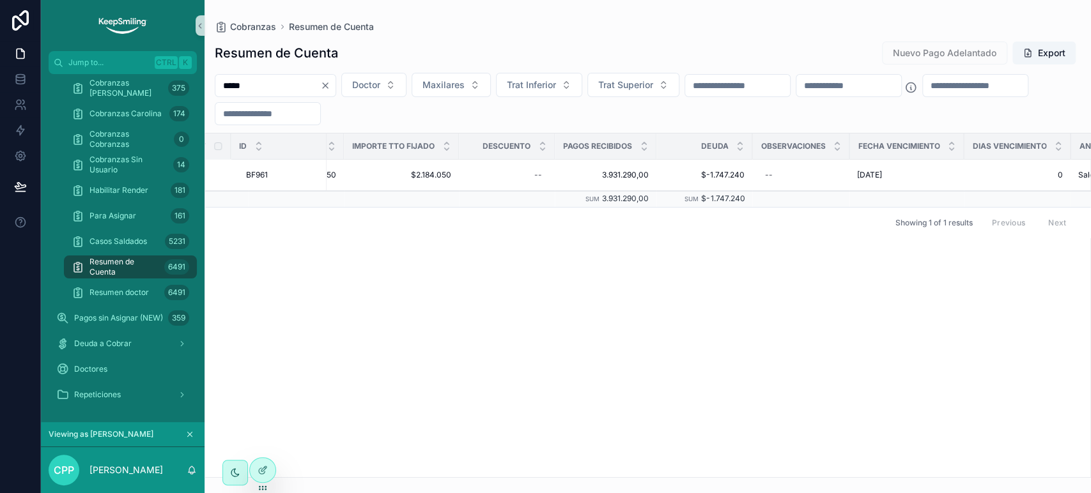
click at [189, 437] on icon "scrollable content" at bounding box center [189, 434] width 9 height 9
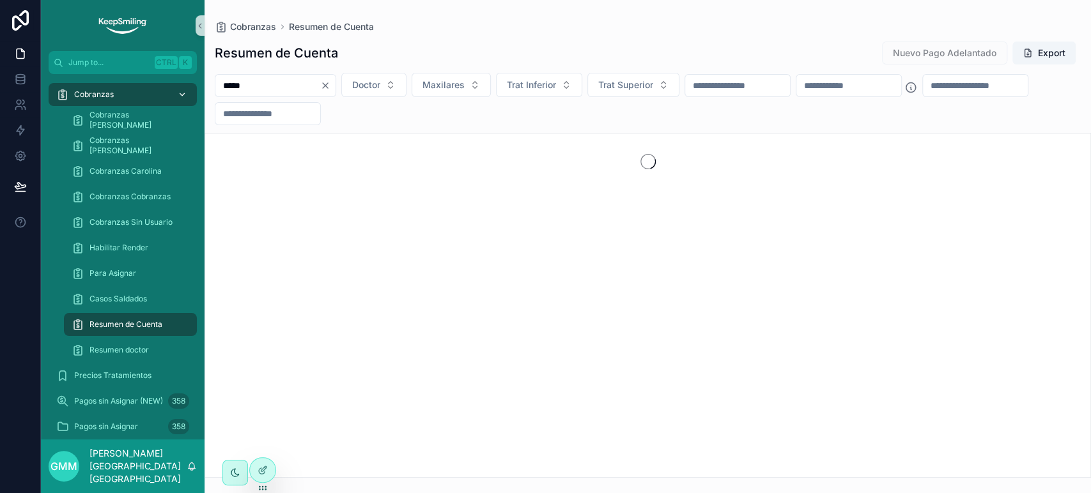
click at [120, 95] on div "Cobranzas" at bounding box center [122, 94] width 133 height 20
